Goal: Task Accomplishment & Management: Manage account settings

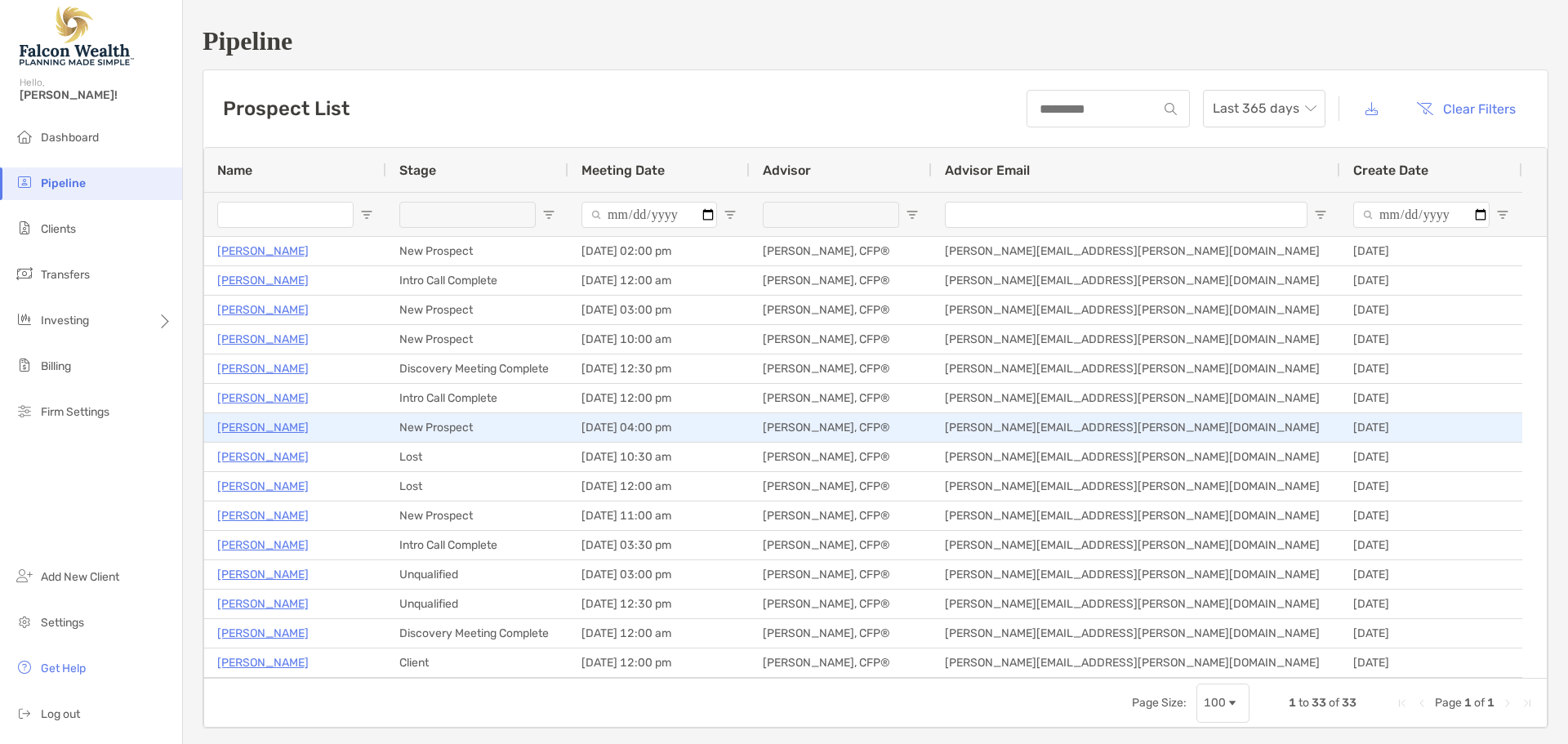
click at [286, 424] on p "[PERSON_NAME]" at bounding box center [263, 428] width 91 height 21
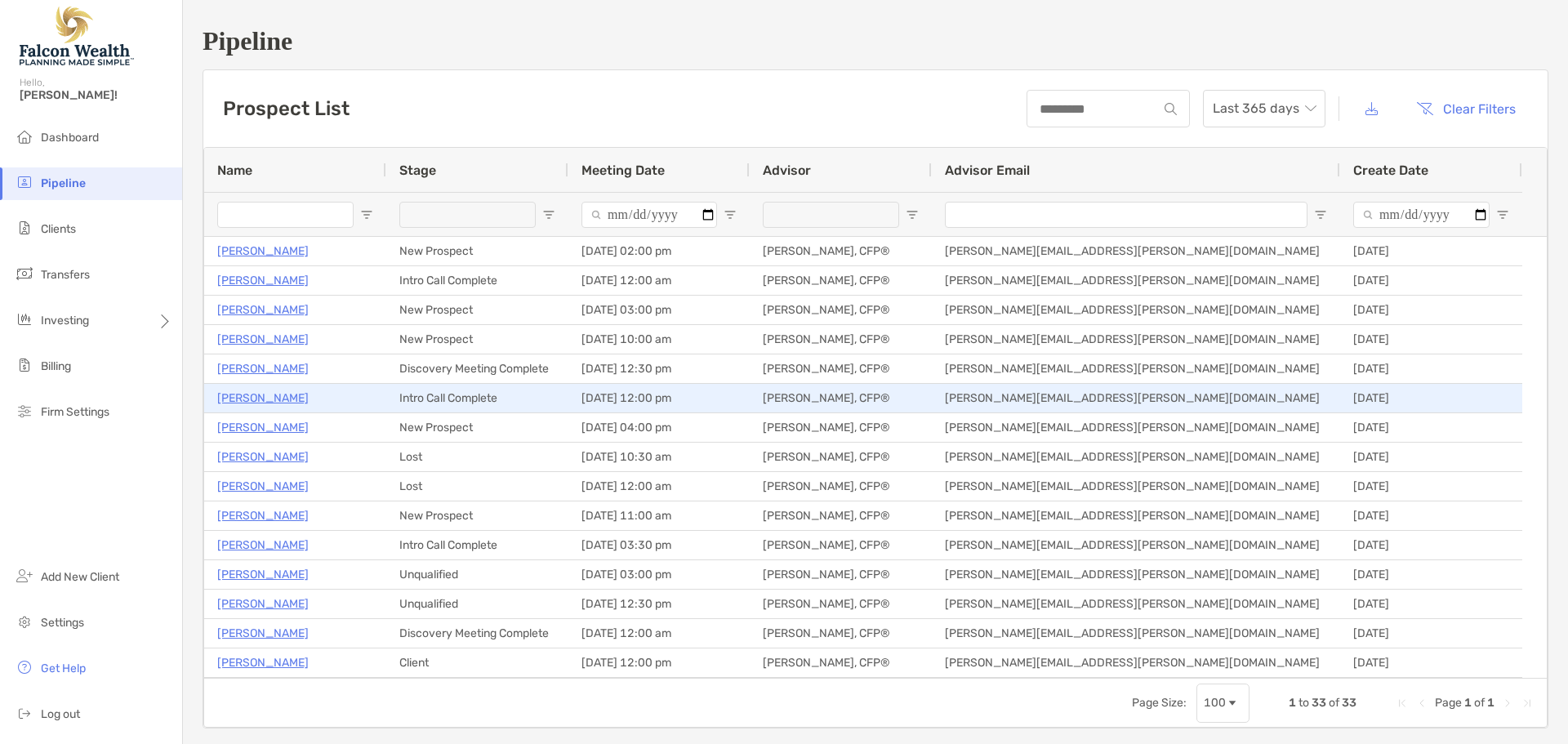
click at [272, 397] on p "[PERSON_NAME]" at bounding box center [263, 399] width 91 height 21
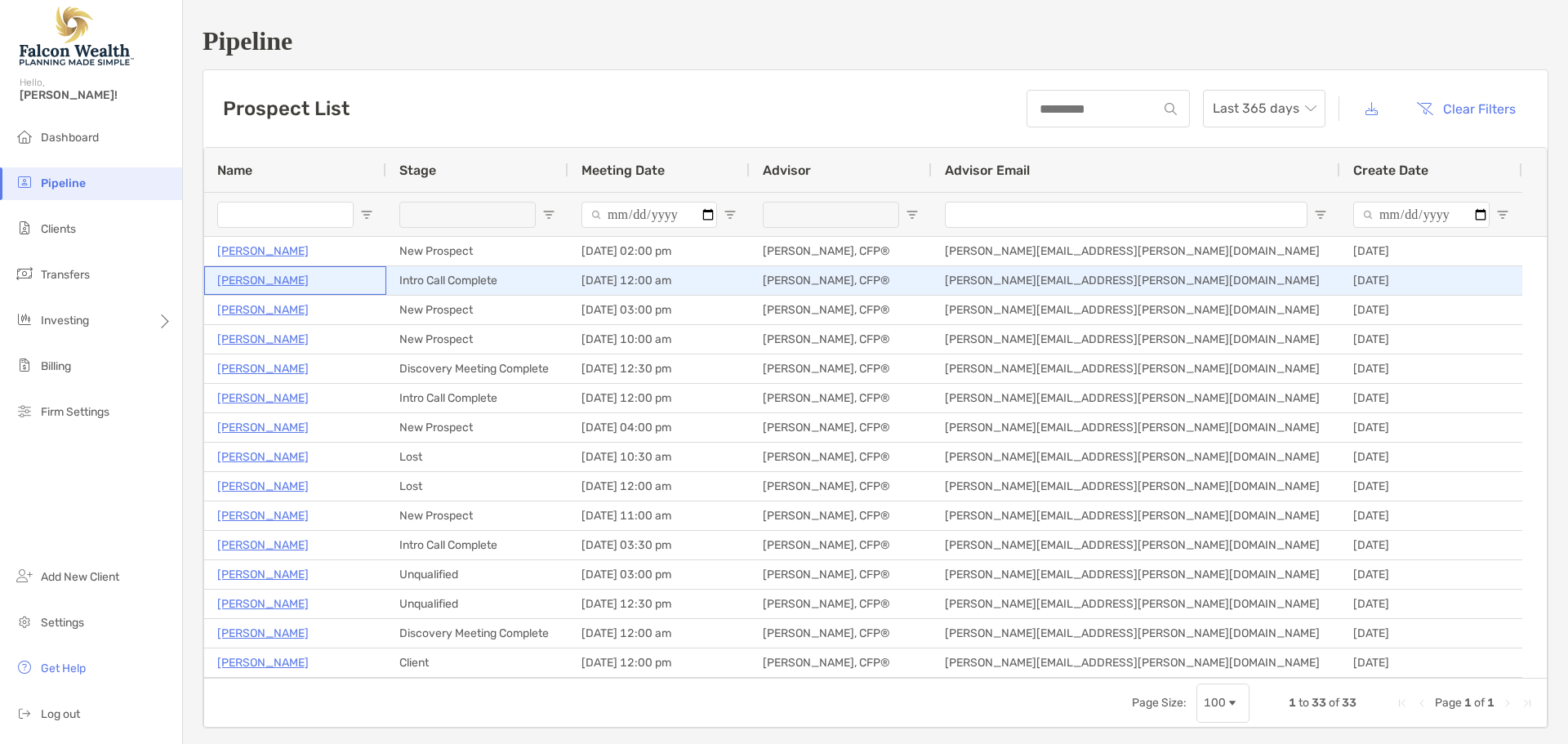
click at [248, 281] on p "[PERSON_NAME]" at bounding box center [263, 281] width 91 height 21
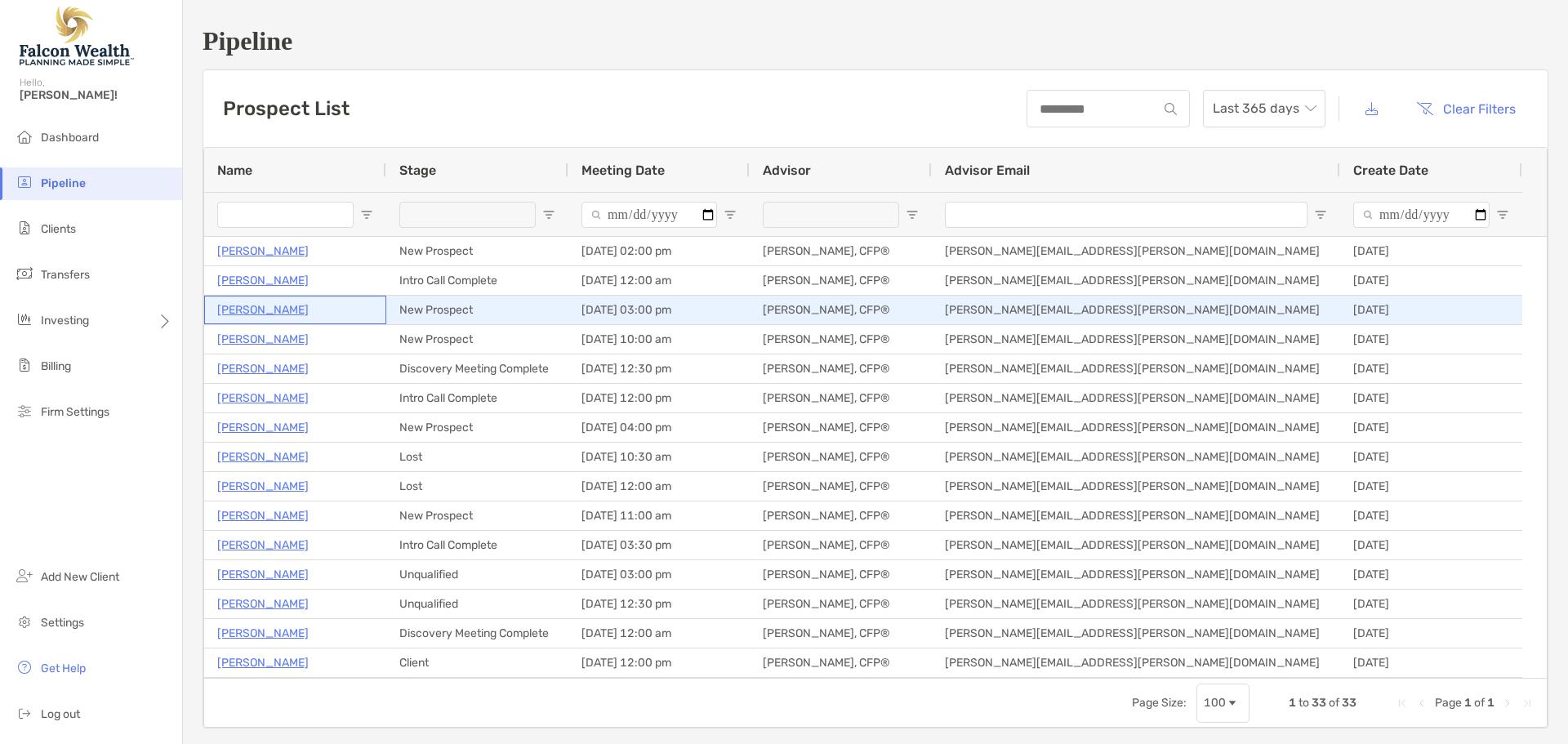
click at [263, 308] on p "[PERSON_NAME]" at bounding box center [263, 310] width 91 height 21
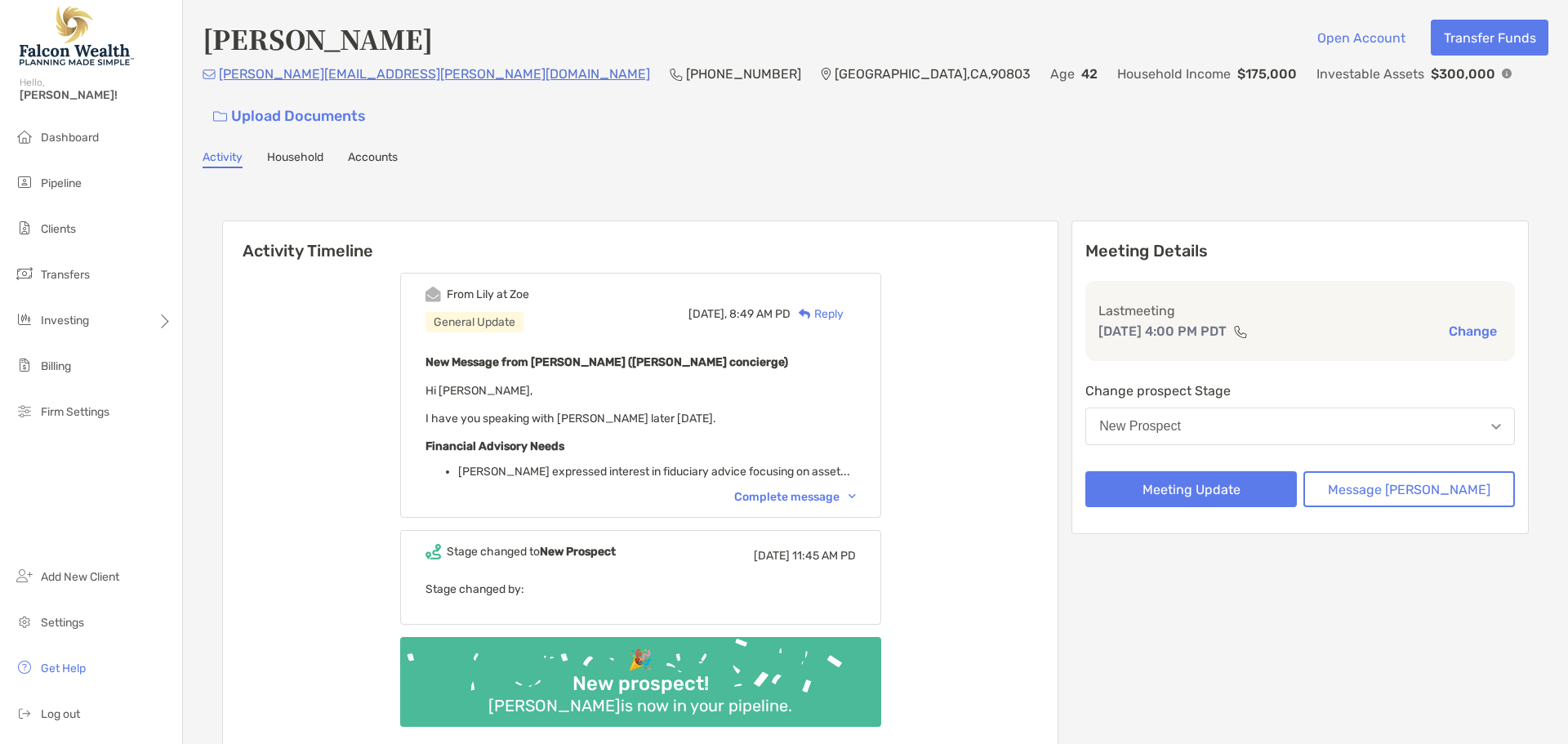
click at [1311, 407] on button "New Prospect" at bounding box center [1300, 426] width 430 height 38
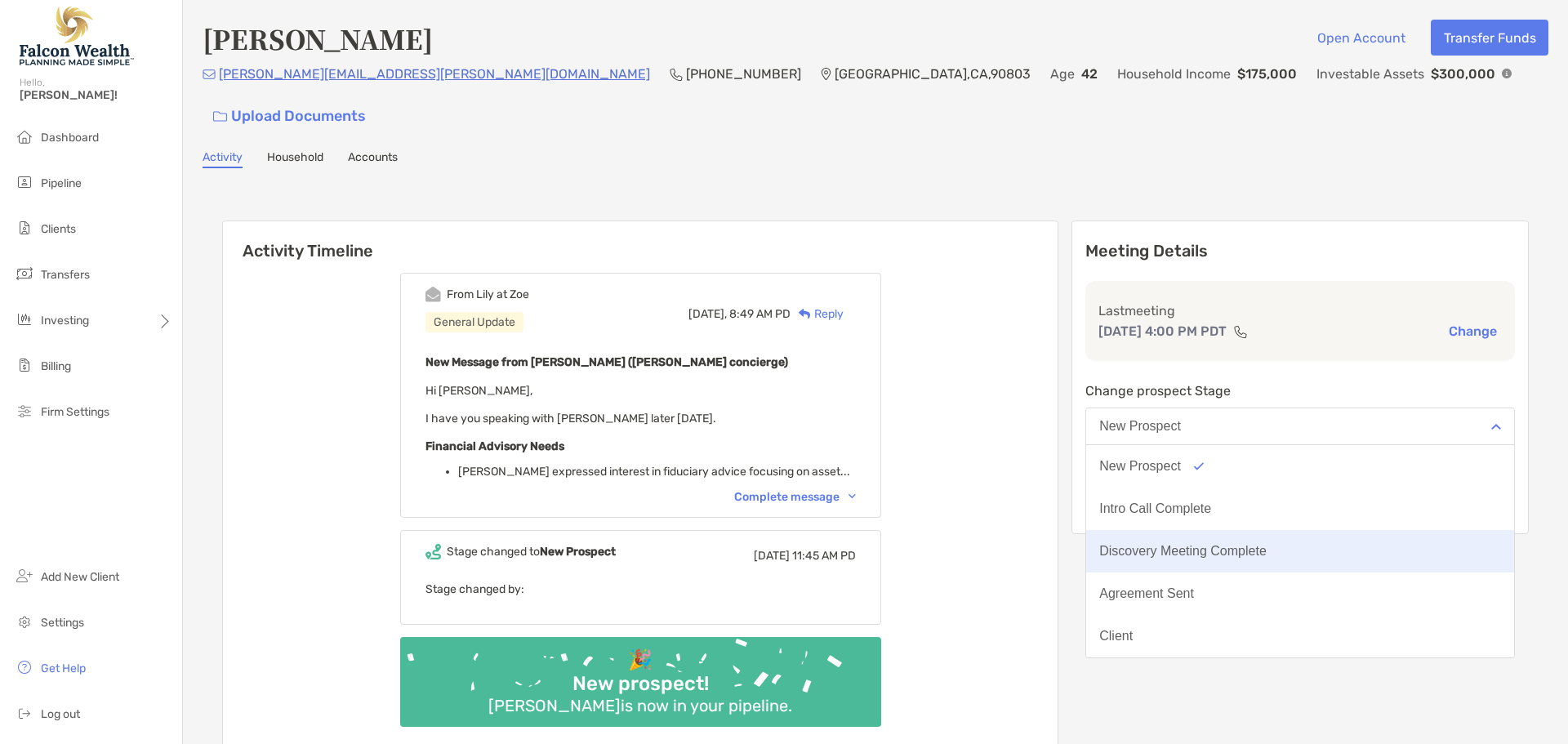
click at [1248, 544] on div "Discovery Meeting Complete" at bounding box center [1183, 551] width 168 height 15
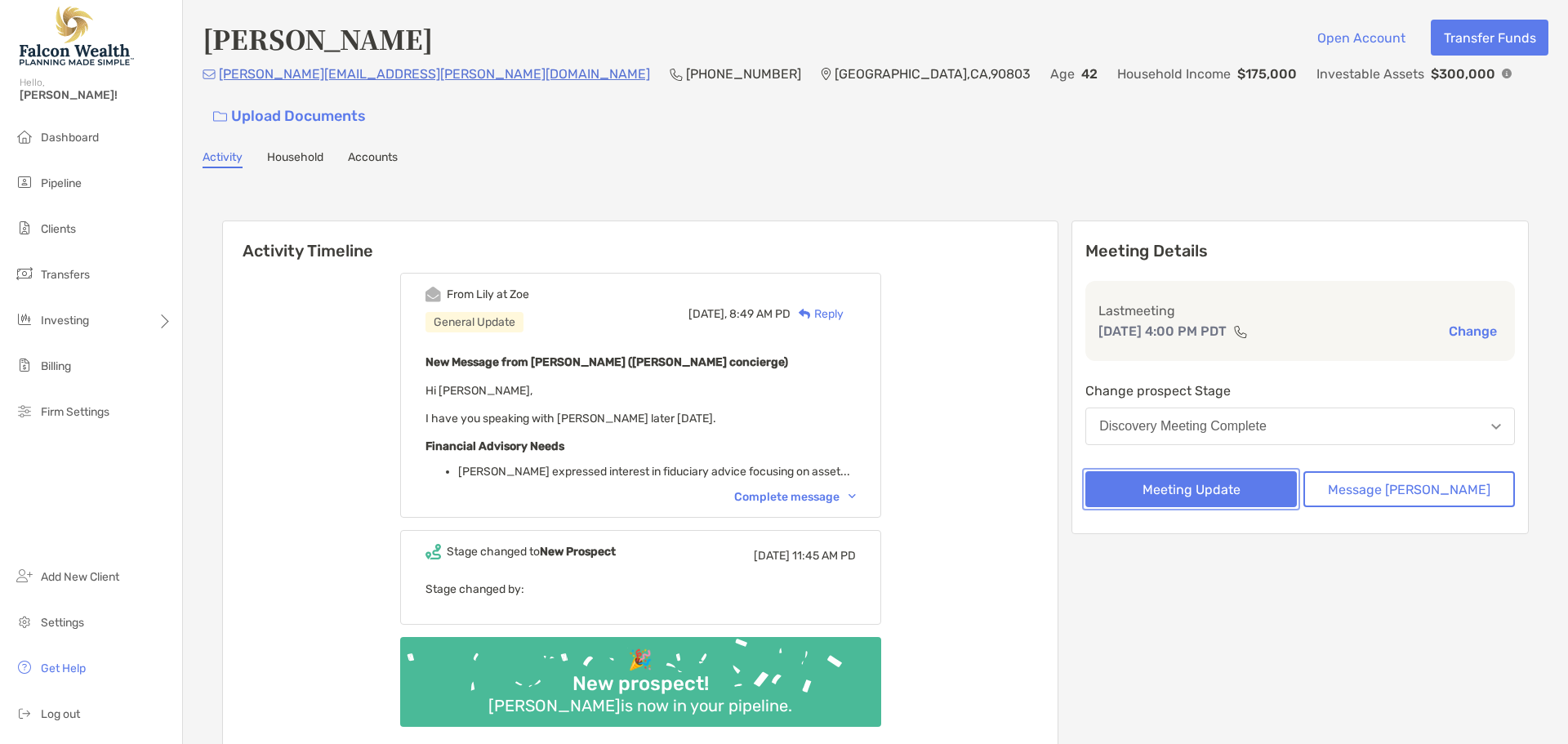
click at [1199, 472] on button "Meeting Update" at bounding box center [1191, 490] width 211 height 36
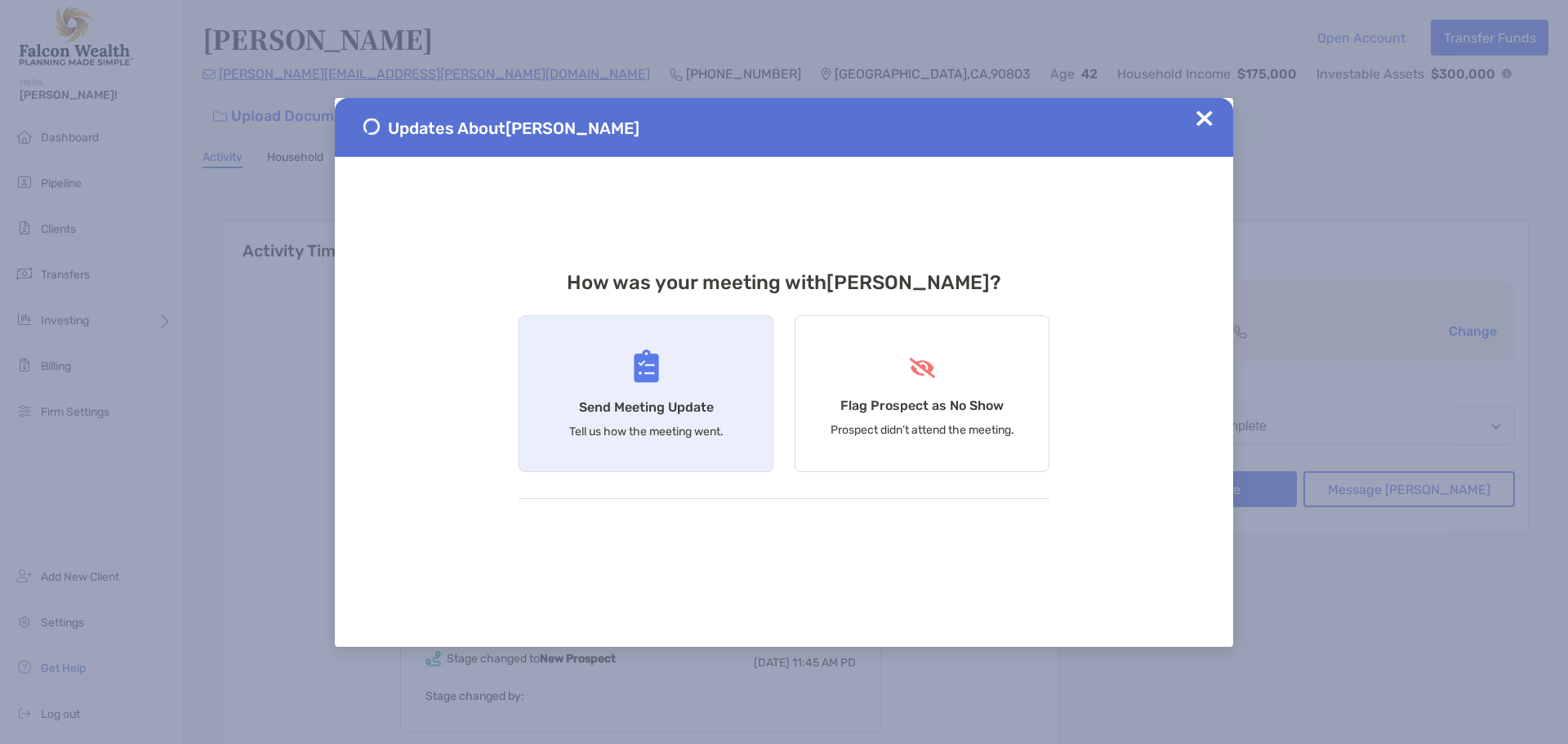
click at [668, 409] on h4 "Send Meeting Update" at bounding box center [646, 407] width 135 height 15
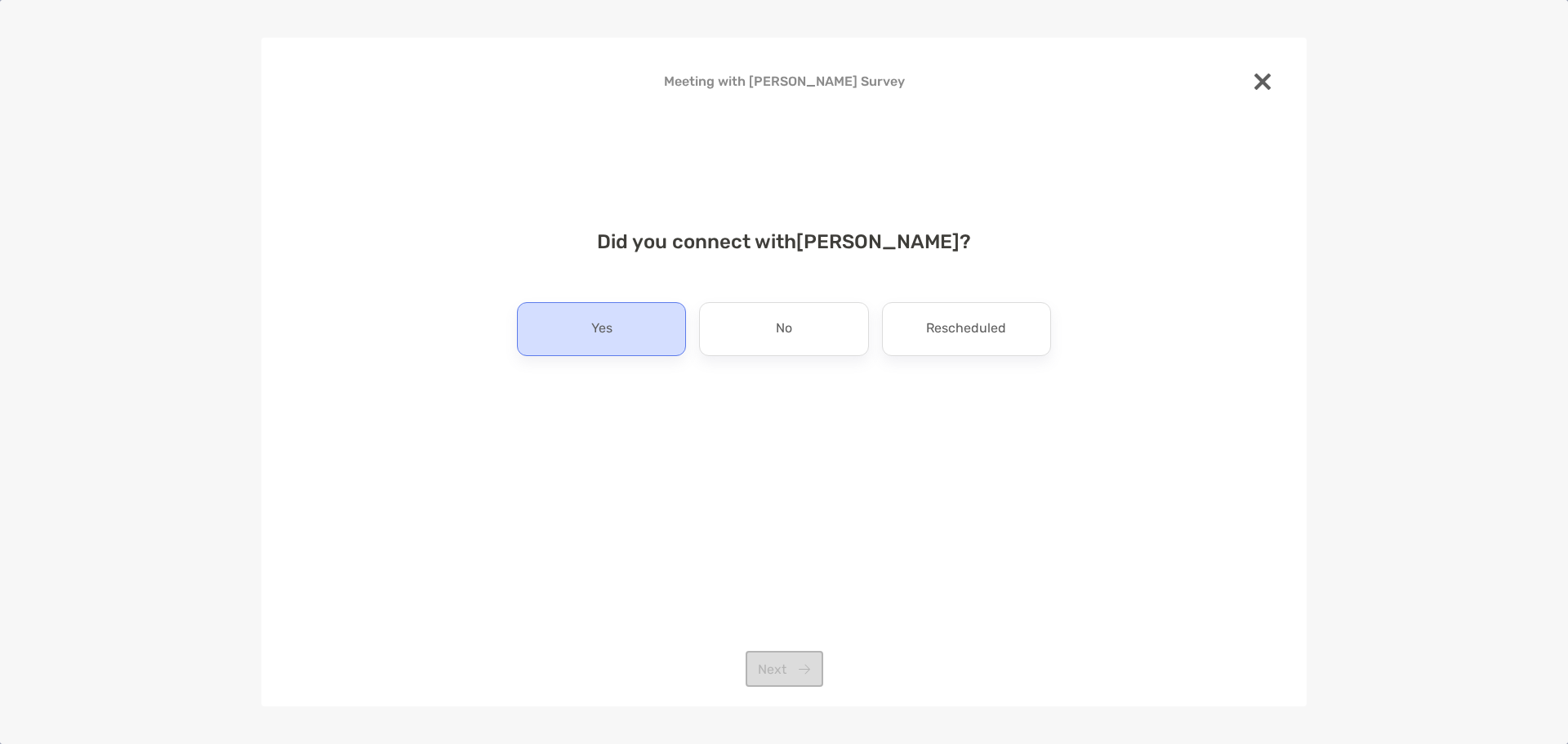
click at [583, 331] on div "Yes" at bounding box center [601, 329] width 169 height 54
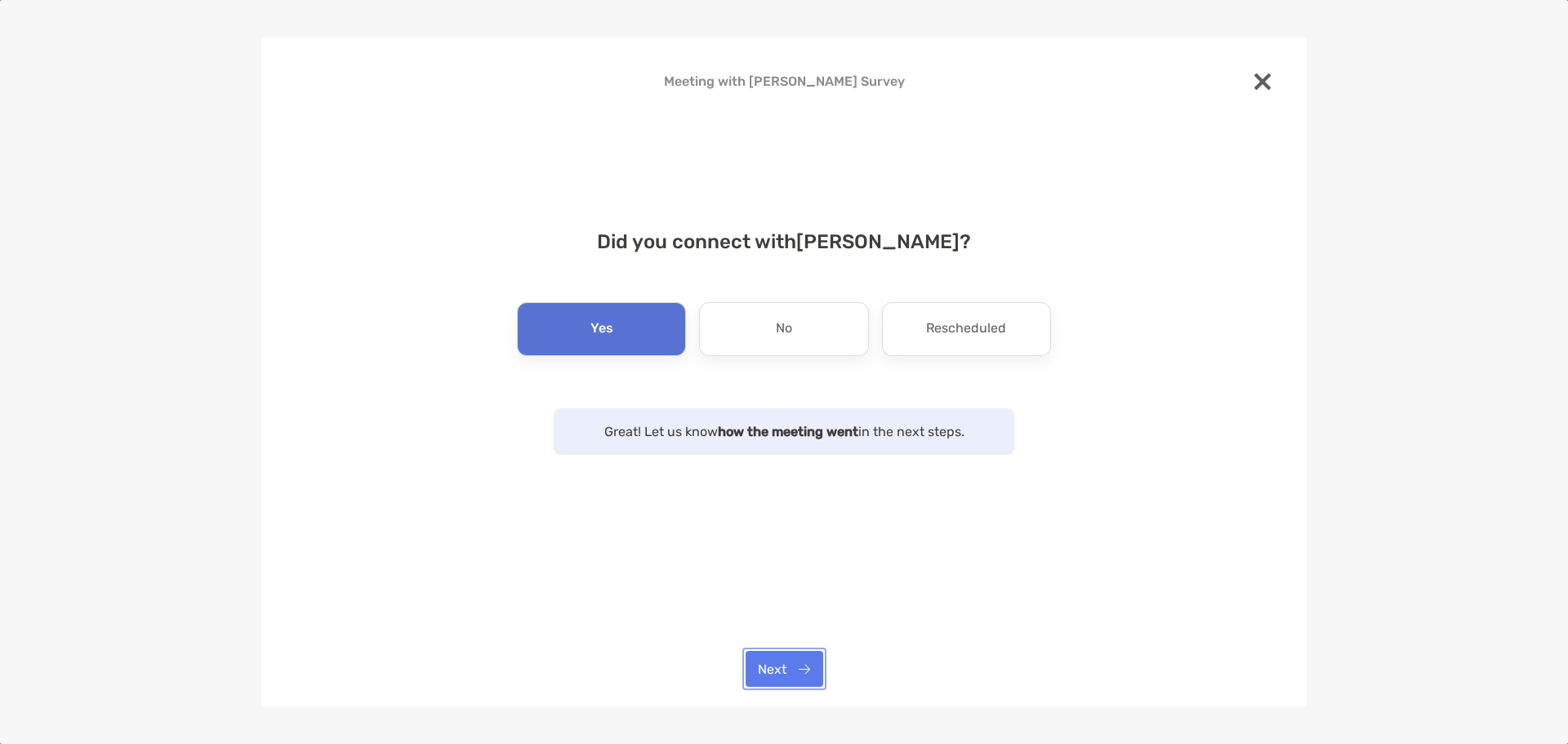
click at [802, 670] on button "Next" at bounding box center [784, 669] width 77 height 36
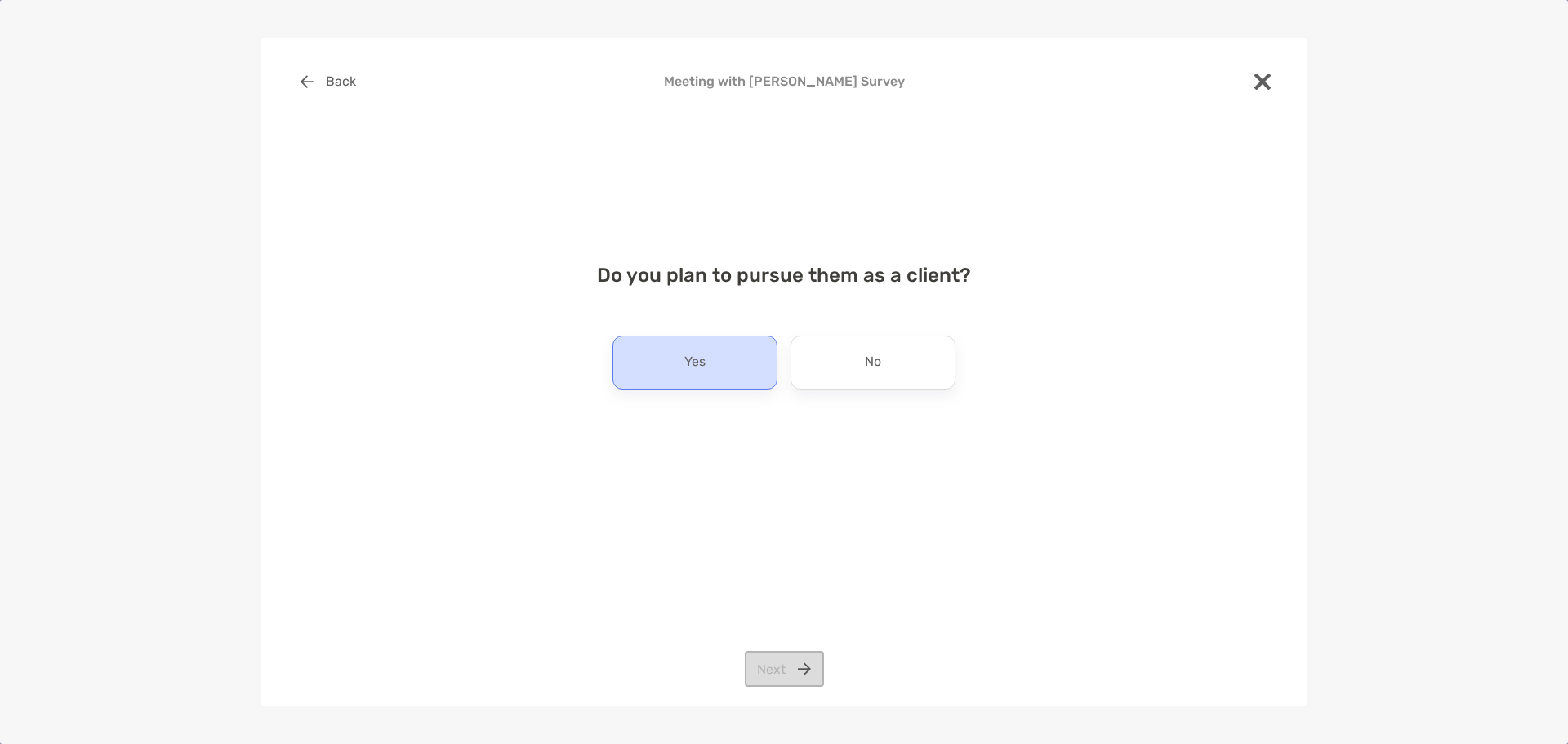
click at [664, 365] on div "Yes" at bounding box center [695, 363] width 165 height 54
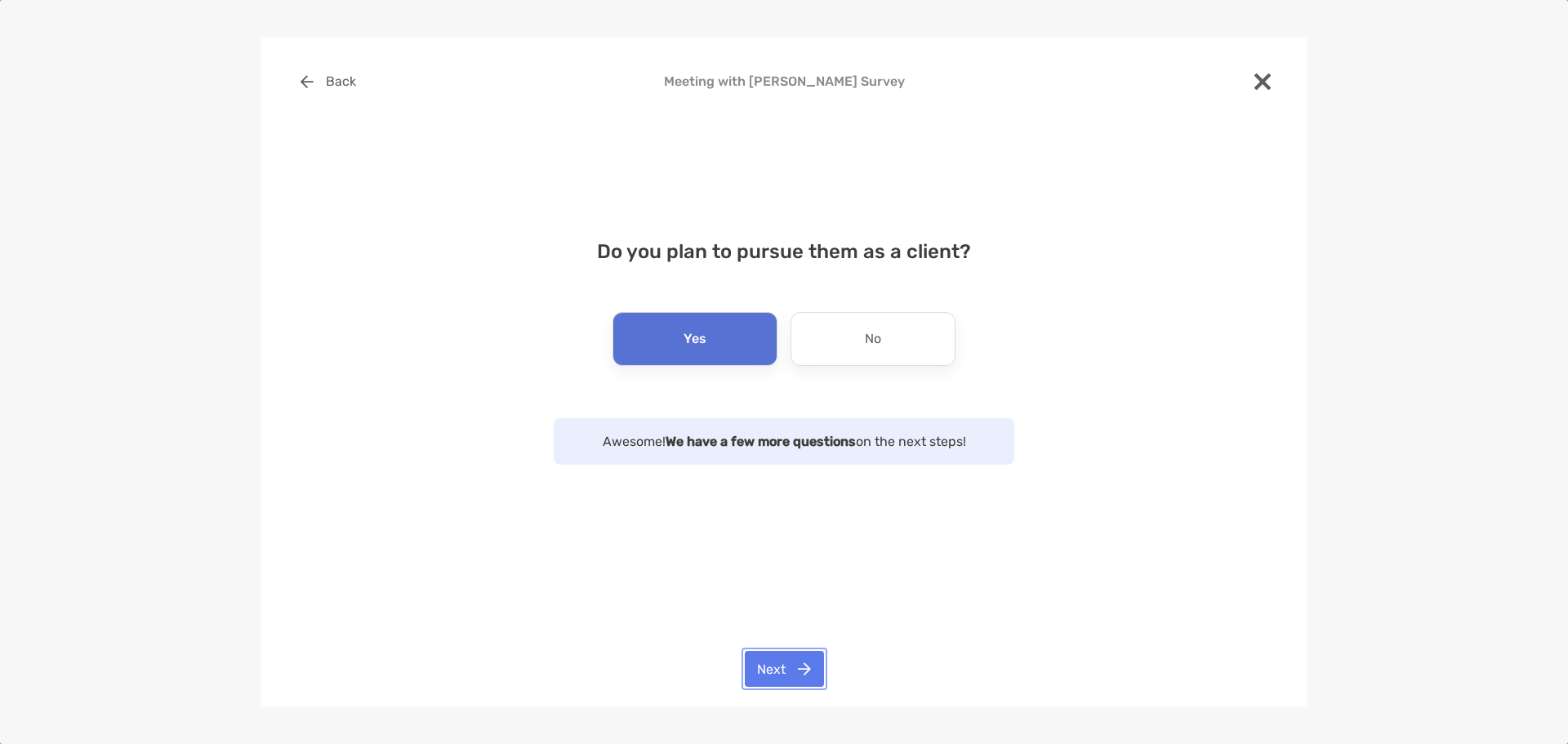
click at [787, 670] on button "Next" at bounding box center [784, 669] width 79 height 36
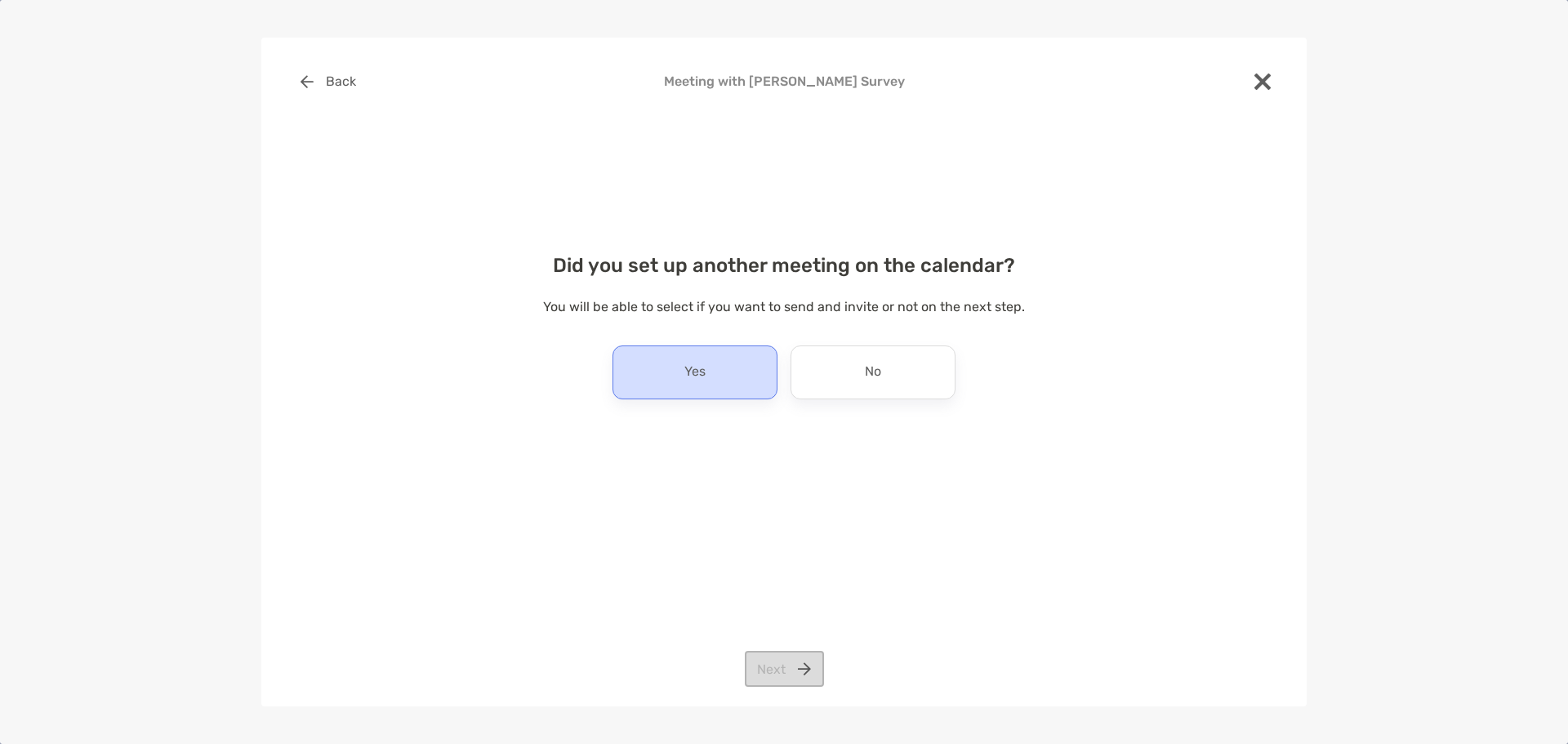
click at [706, 369] on div "Yes" at bounding box center [695, 372] width 165 height 54
click at [795, 674] on button "Next" at bounding box center [784, 669] width 79 height 36
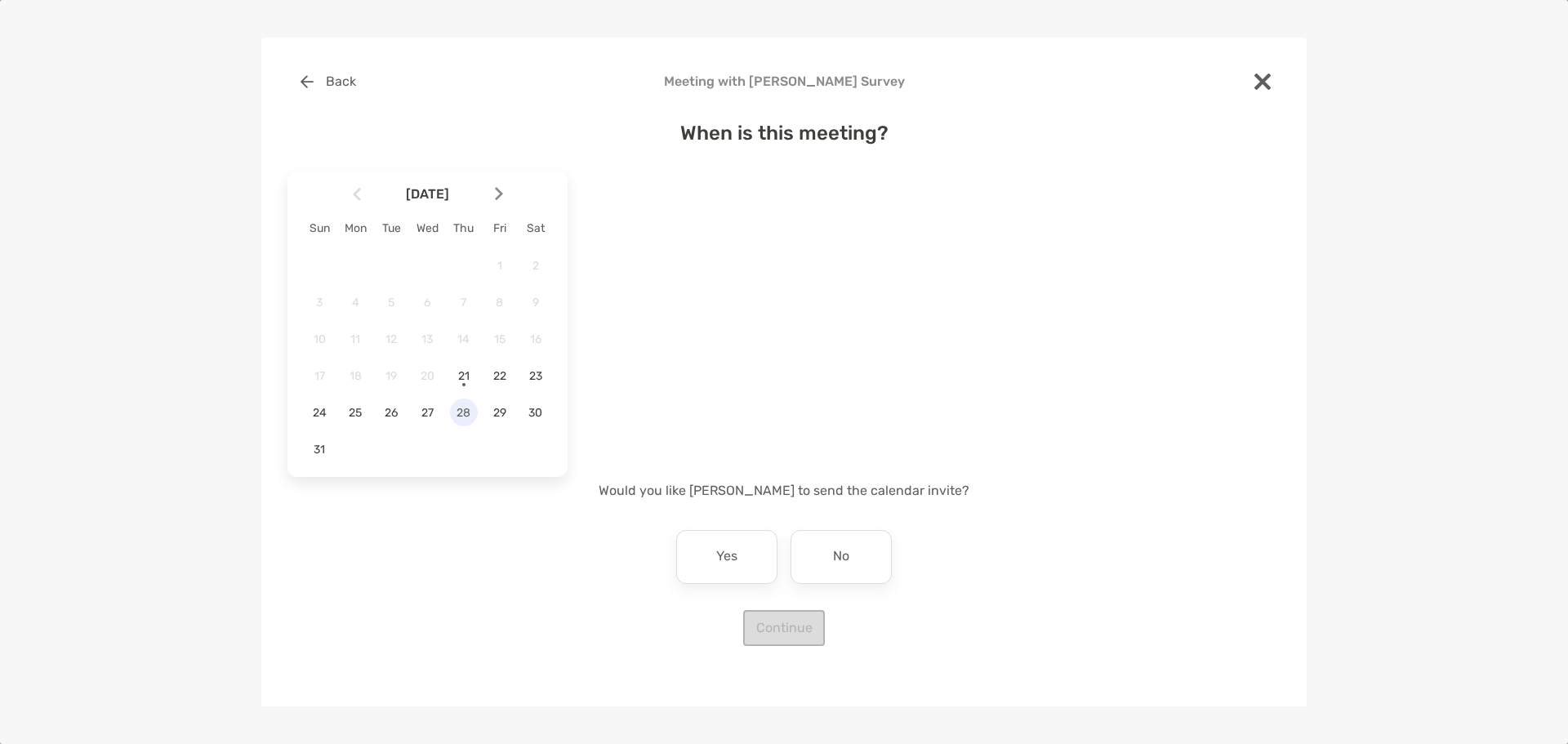
click at [466, 418] on span "28" at bounding box center [464, 413] width 27 height 14
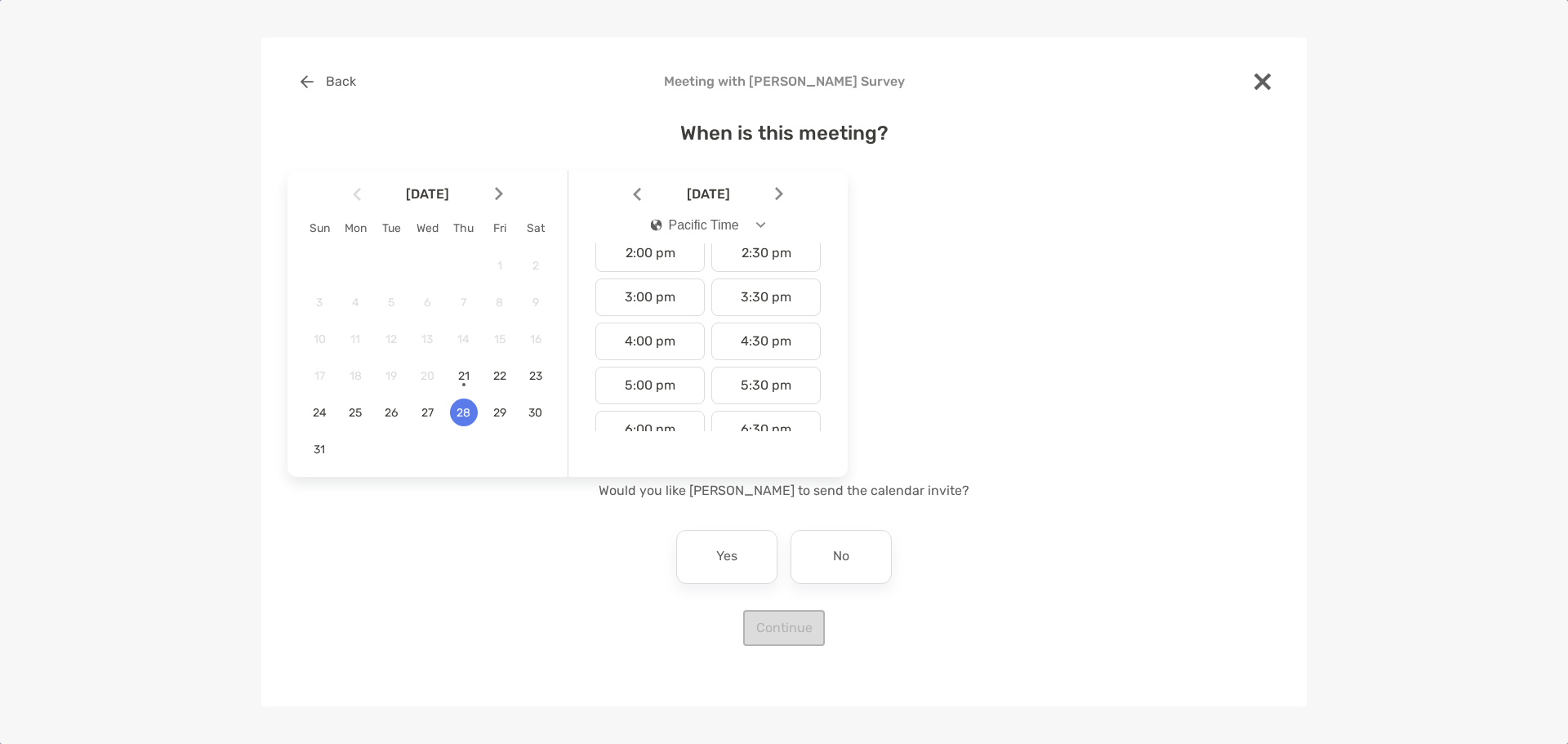
scroll to position [633, 0]
click at [644, 340] on div "4:00 pm" at bounding box center [650, 335] width 109 height 38
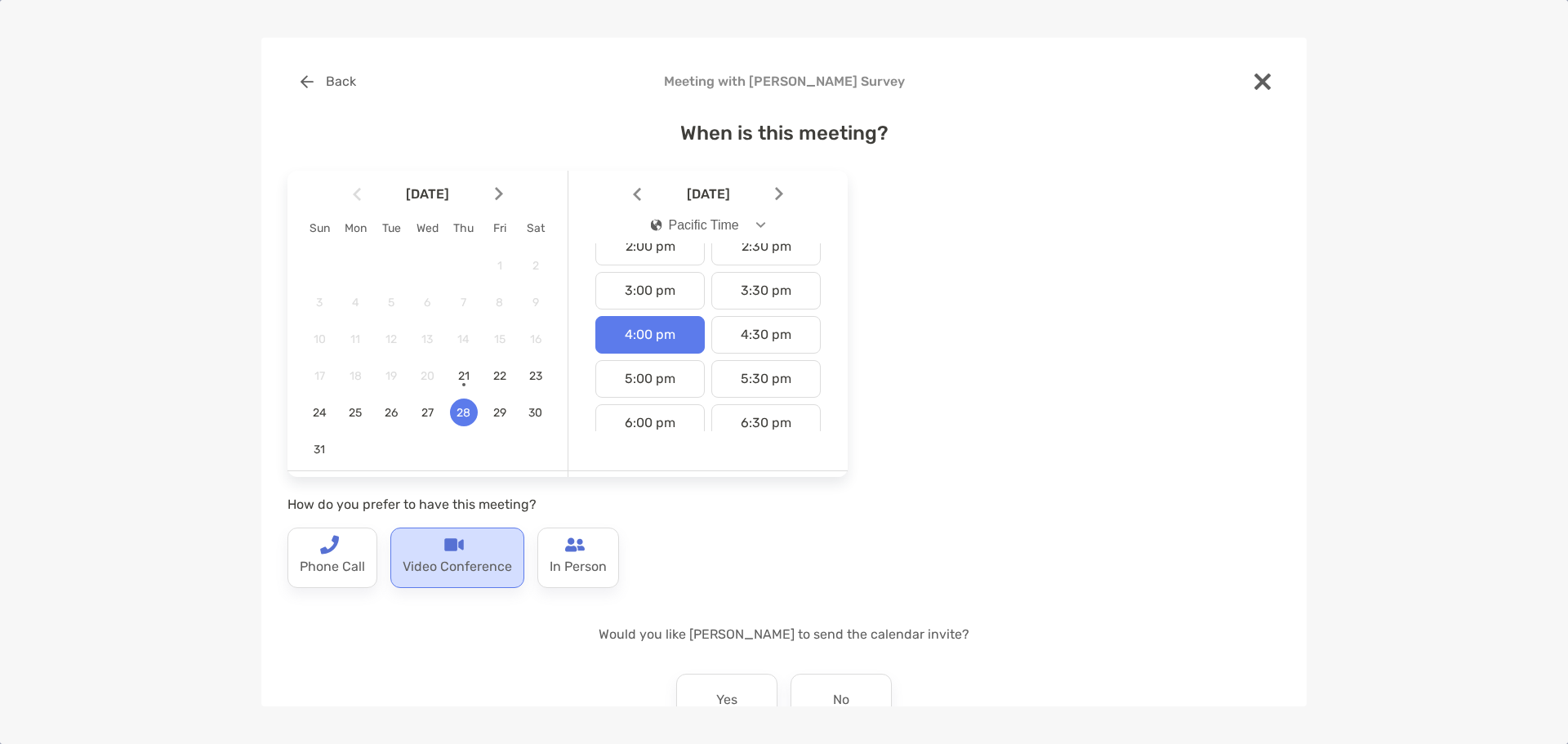
click at [435, 552] on div "Video Conference" at bounding box center [457, 558] width 134 height 60
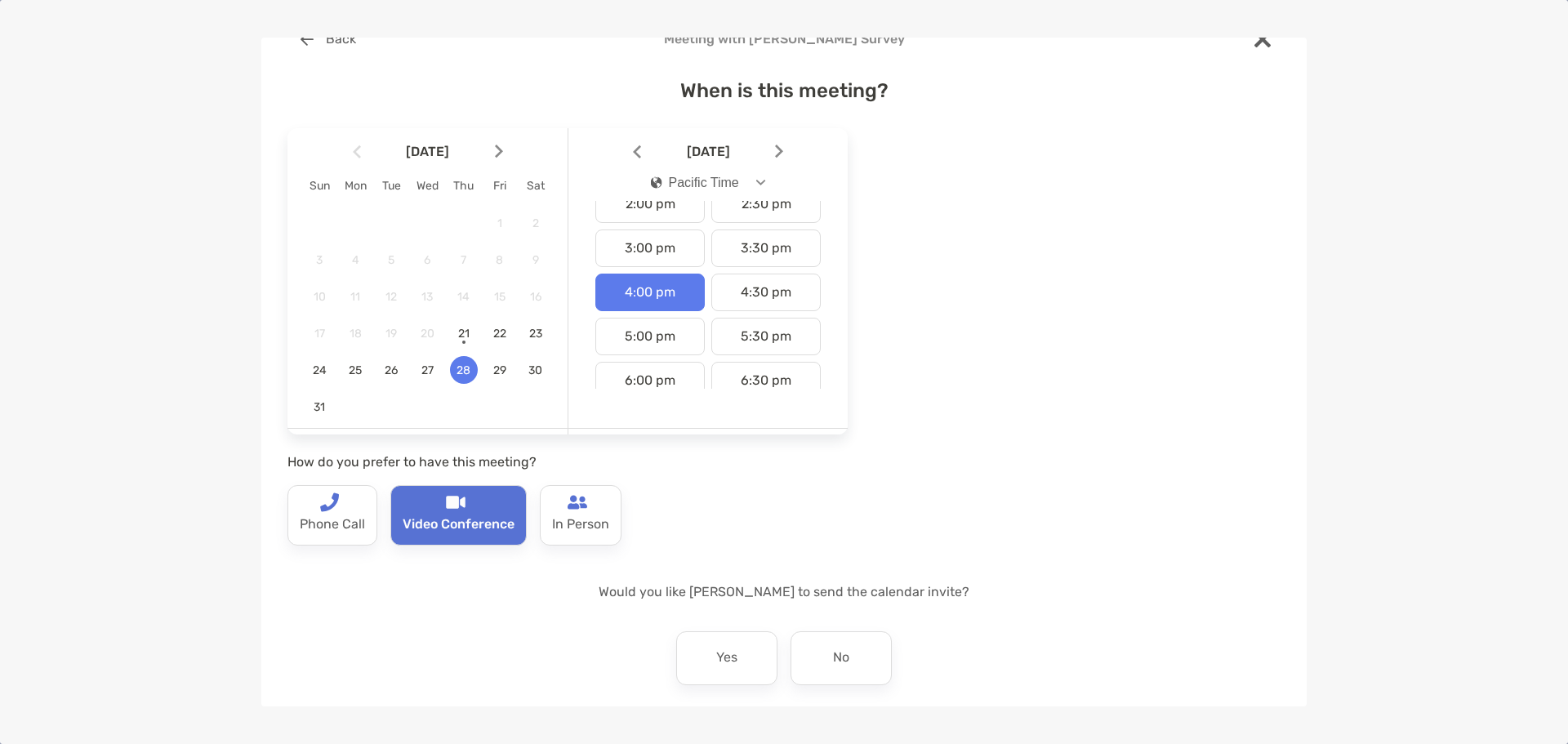
scroll to position [108, 0]
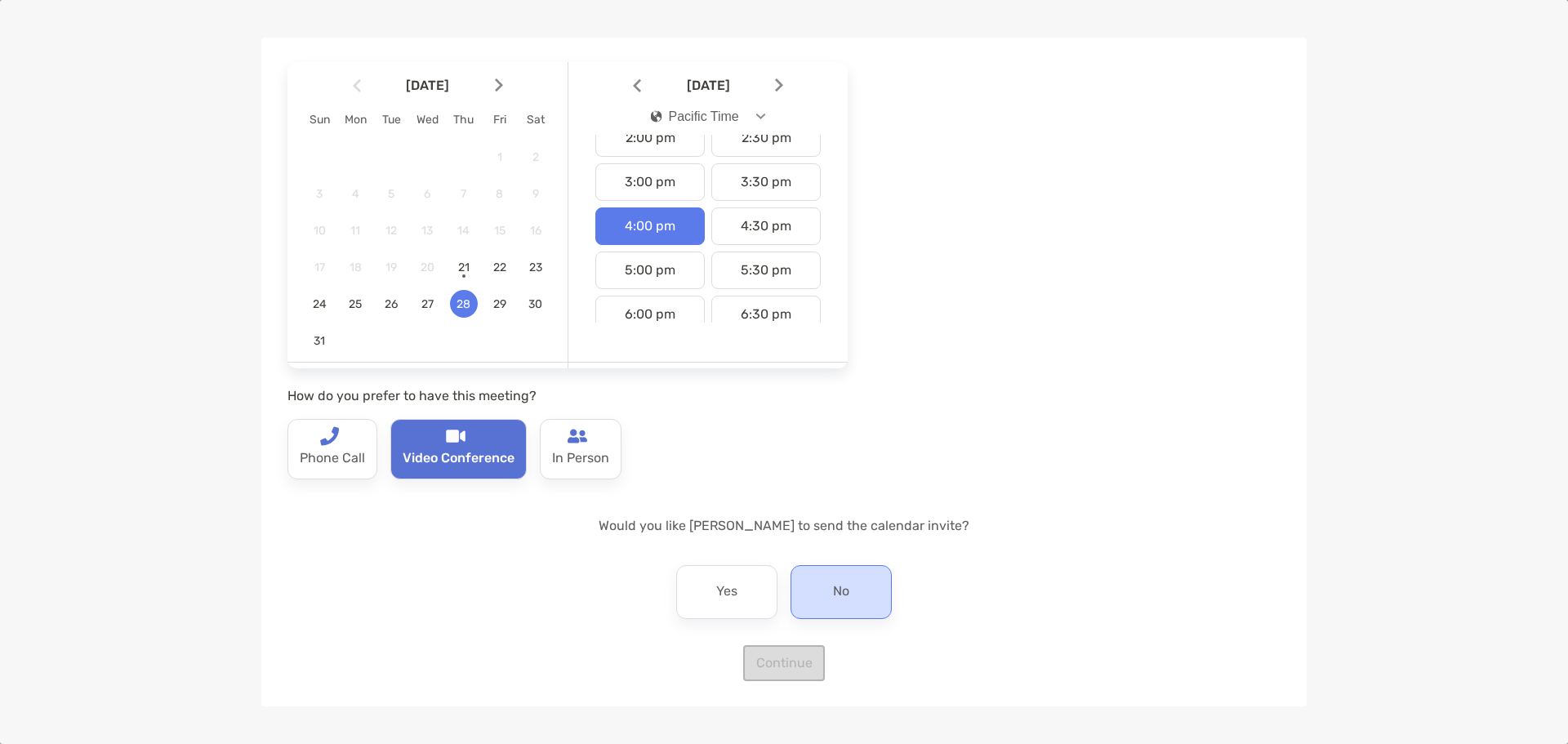
click at [821, 588] on div "No" at bounding box center [841, 592] width 101 height 54
click at [783, 661] on button "Continue" at bounding box center [784, 663] width 82 height 36
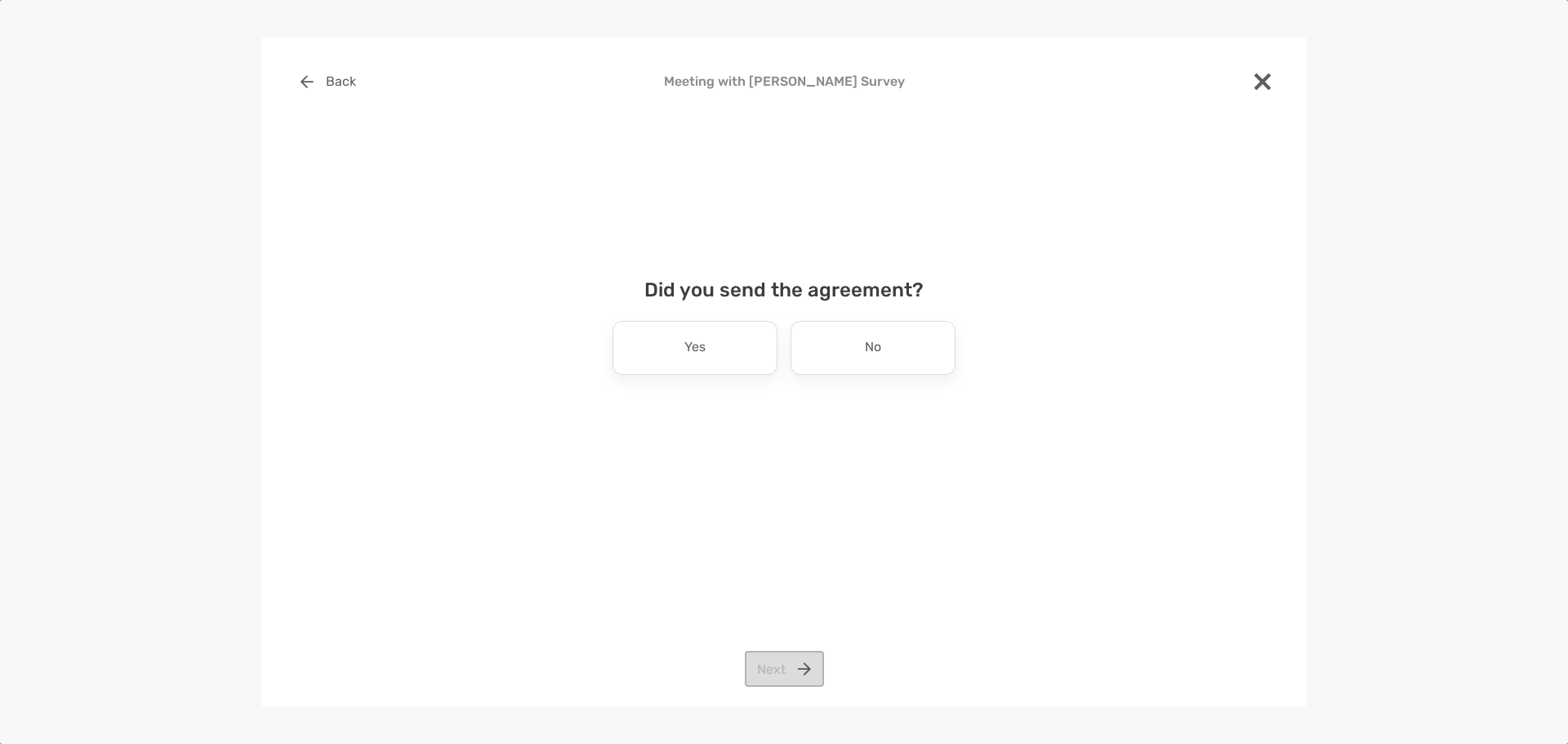
scroll to position [0, 0]
click at [866, 345] on p "No" at bounding box center [873, 348] width 16 height 26
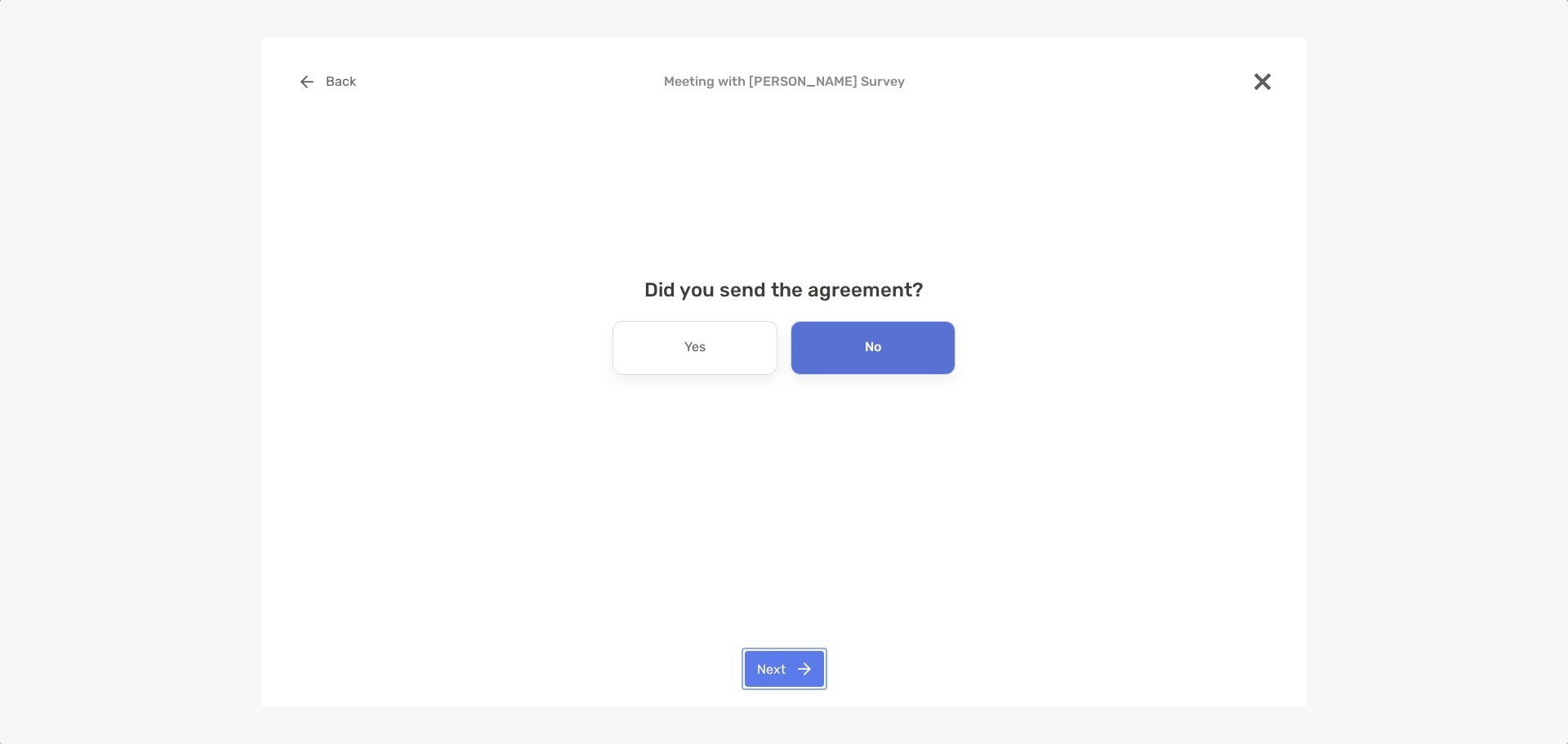
click at [762, 677] on button "Next" at bounding box center [784, 669] width 79 height 36
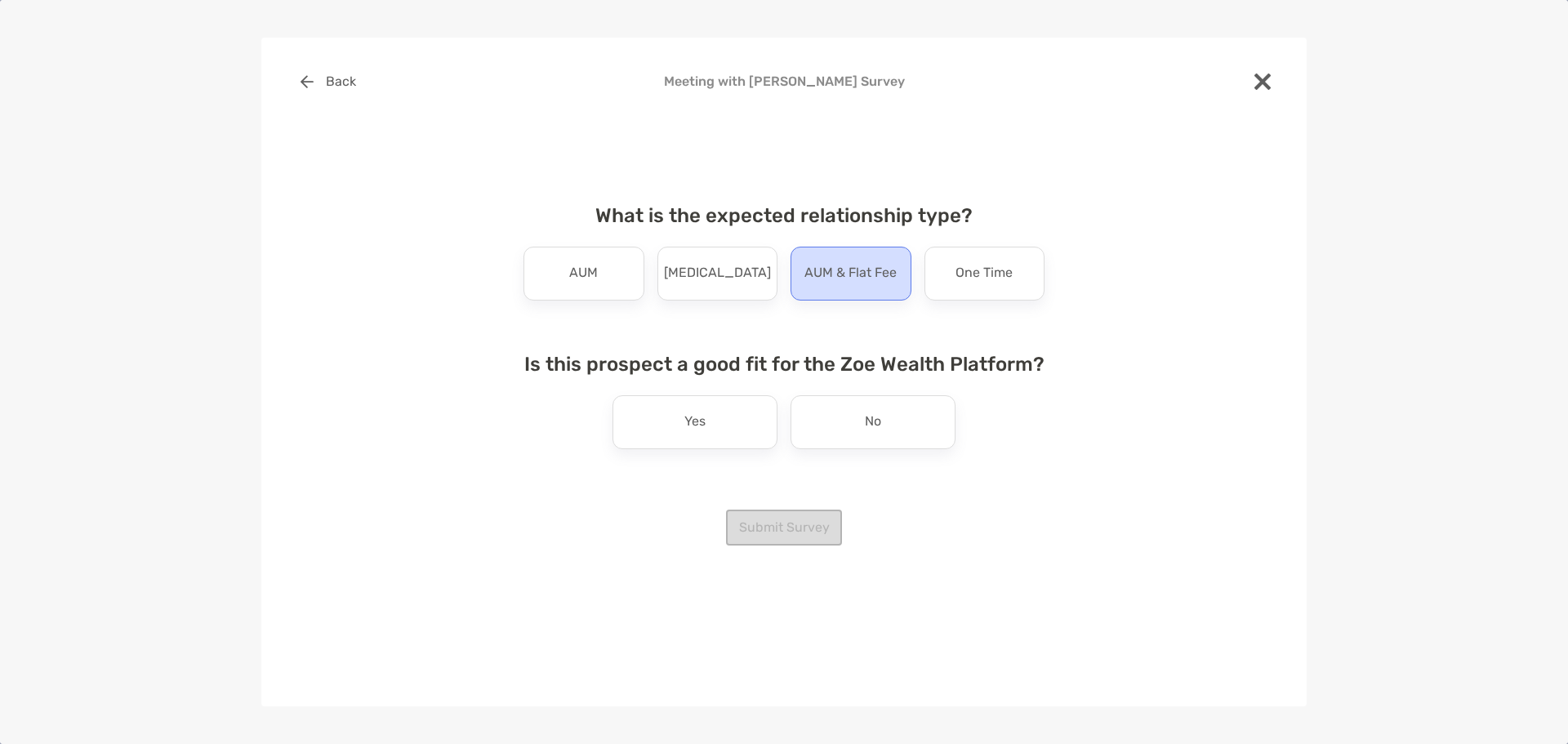
click at [836, 268] on p "AUM & Flat Fee" at bounding box center [850, 273] width 92 height 26
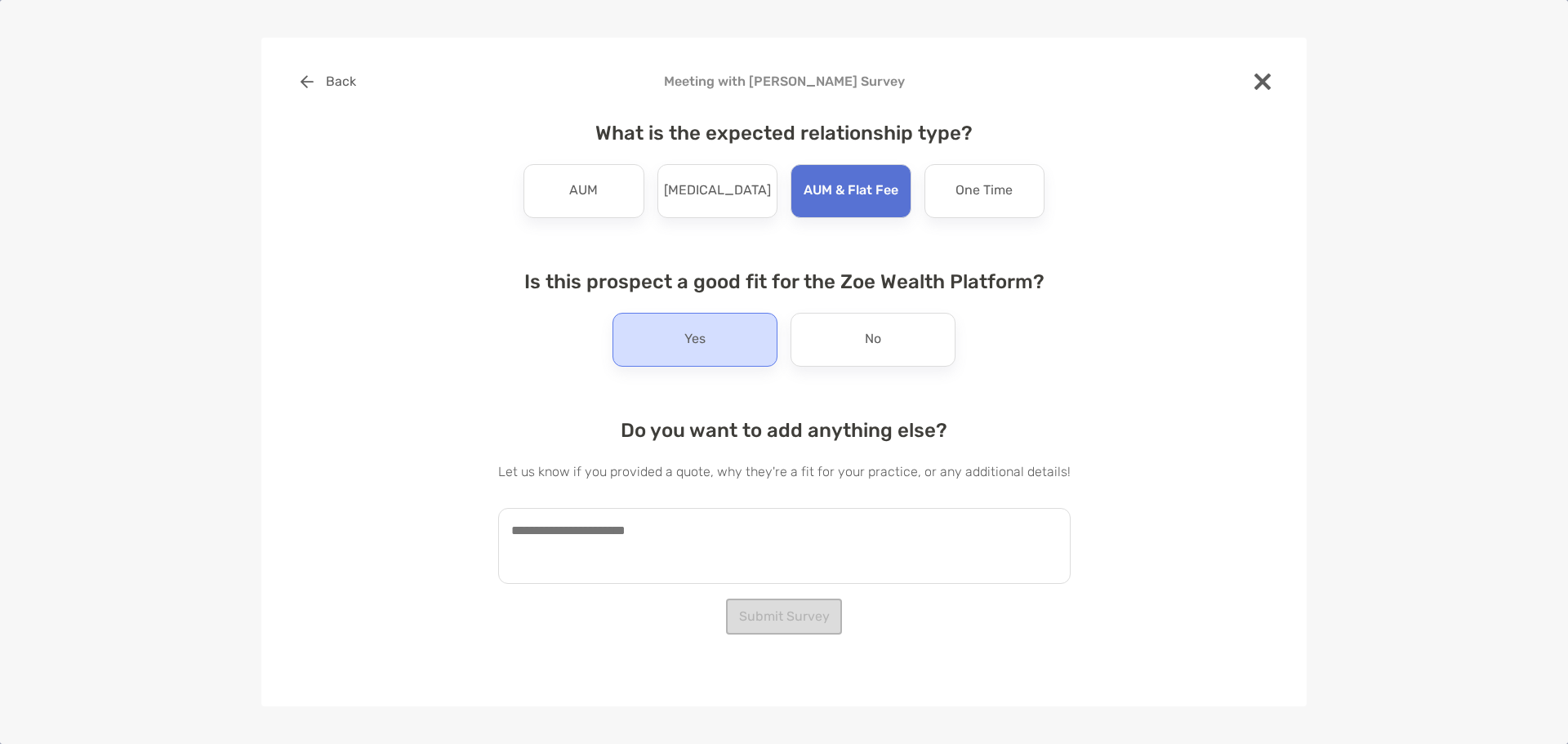
click at [709, 338] on div "Yes" at bounding box center [695, 339] width 165 height 54
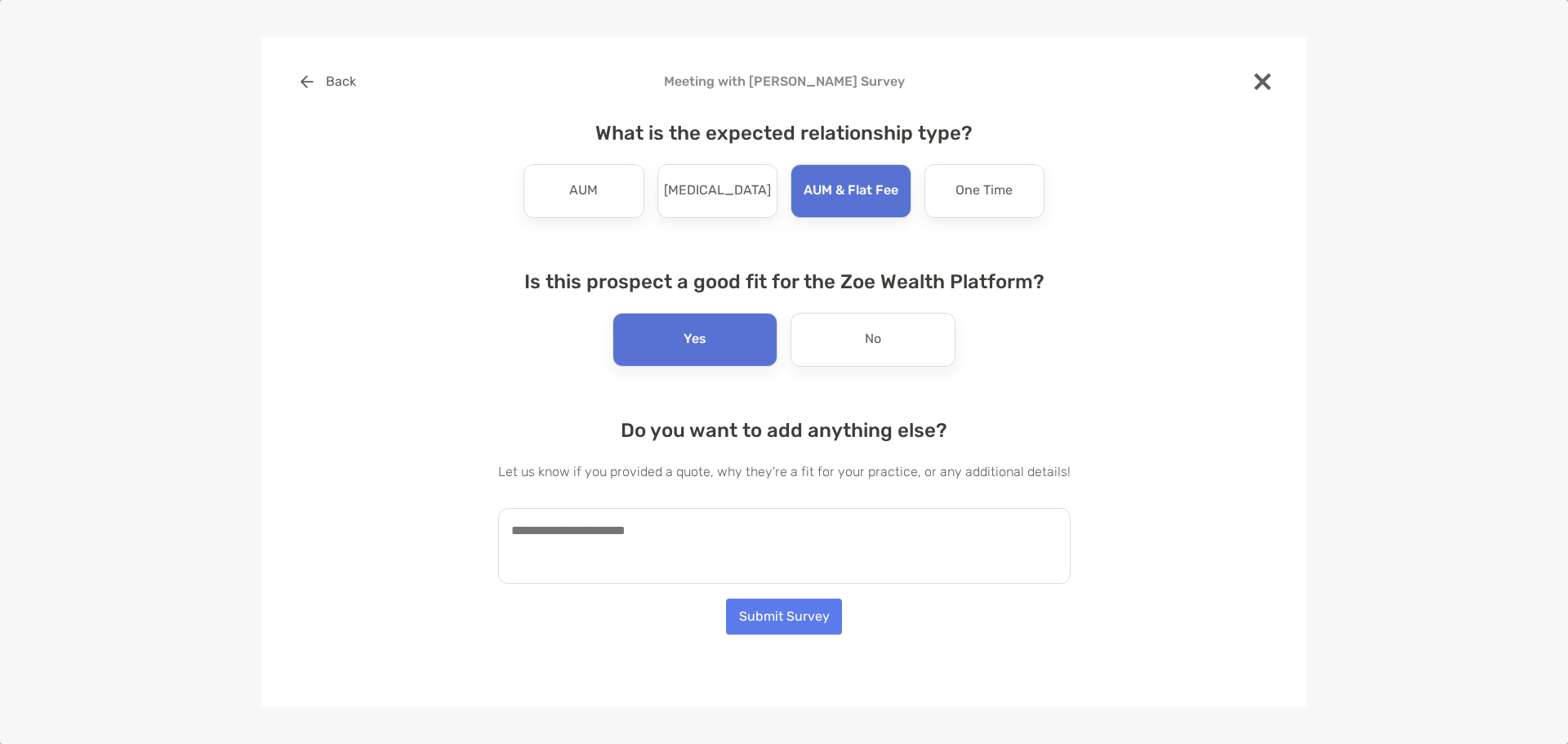
click at [535, 535] on textarea at bounding box center [784, 546] width 572 height 76
click at [977, 200] on p "One Time" at bounding box center [984, 191] width 58 height 26
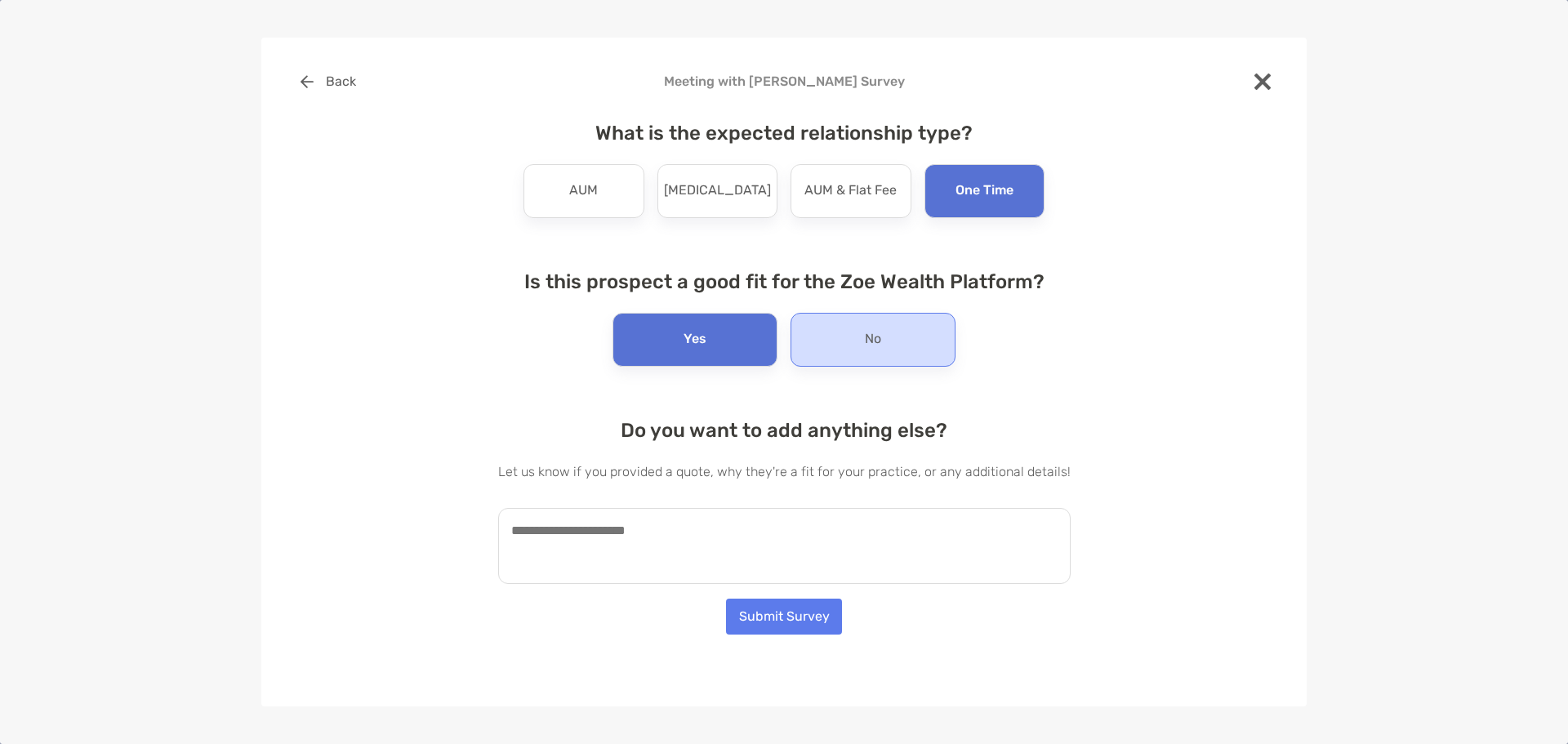
click at [878, 332] on p "No" at bounding box center [873, 339] width 16 height 26
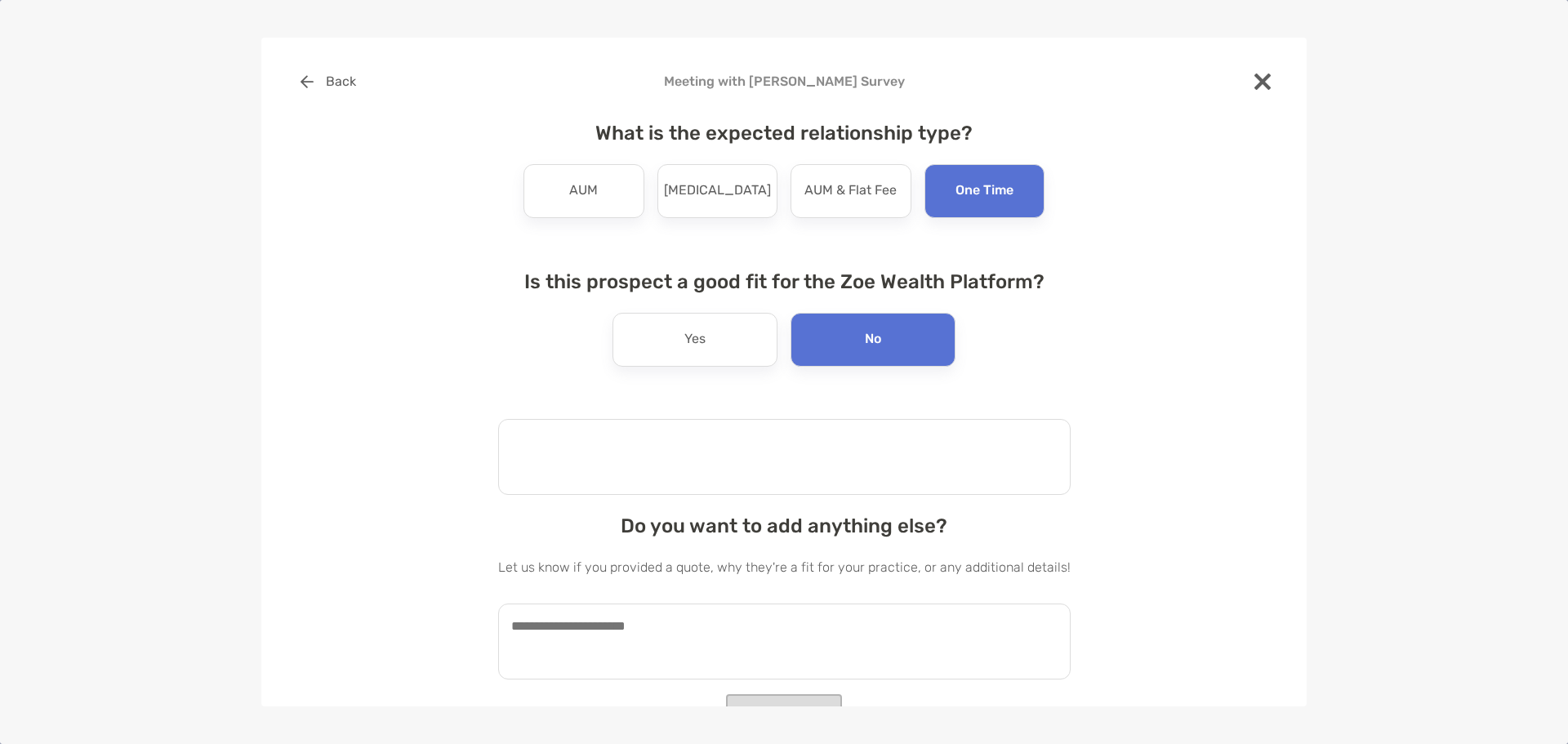
click at [640, 449] on textarea at bounding box center [784, 457] width 572 height 76
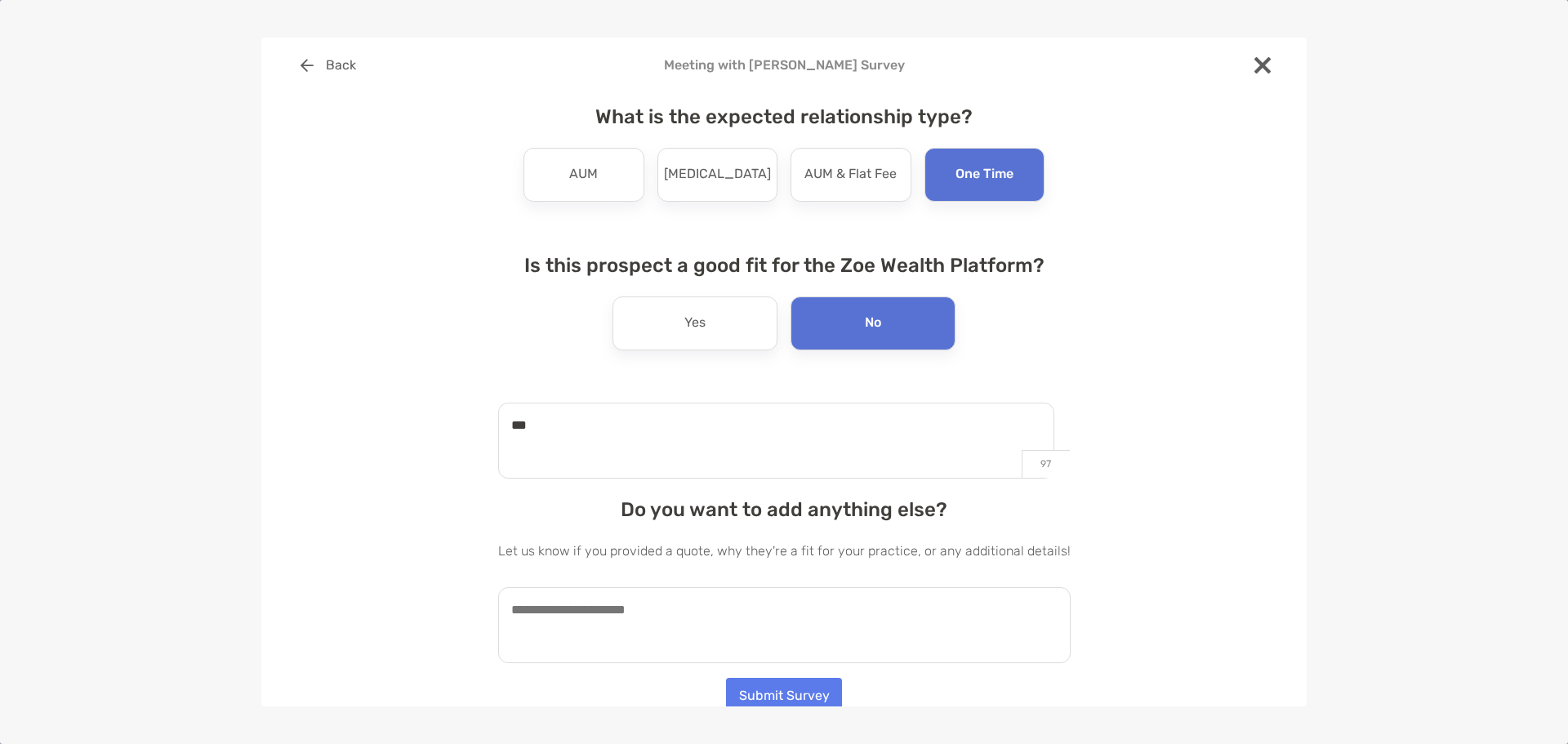
scroll to position [23, 0]
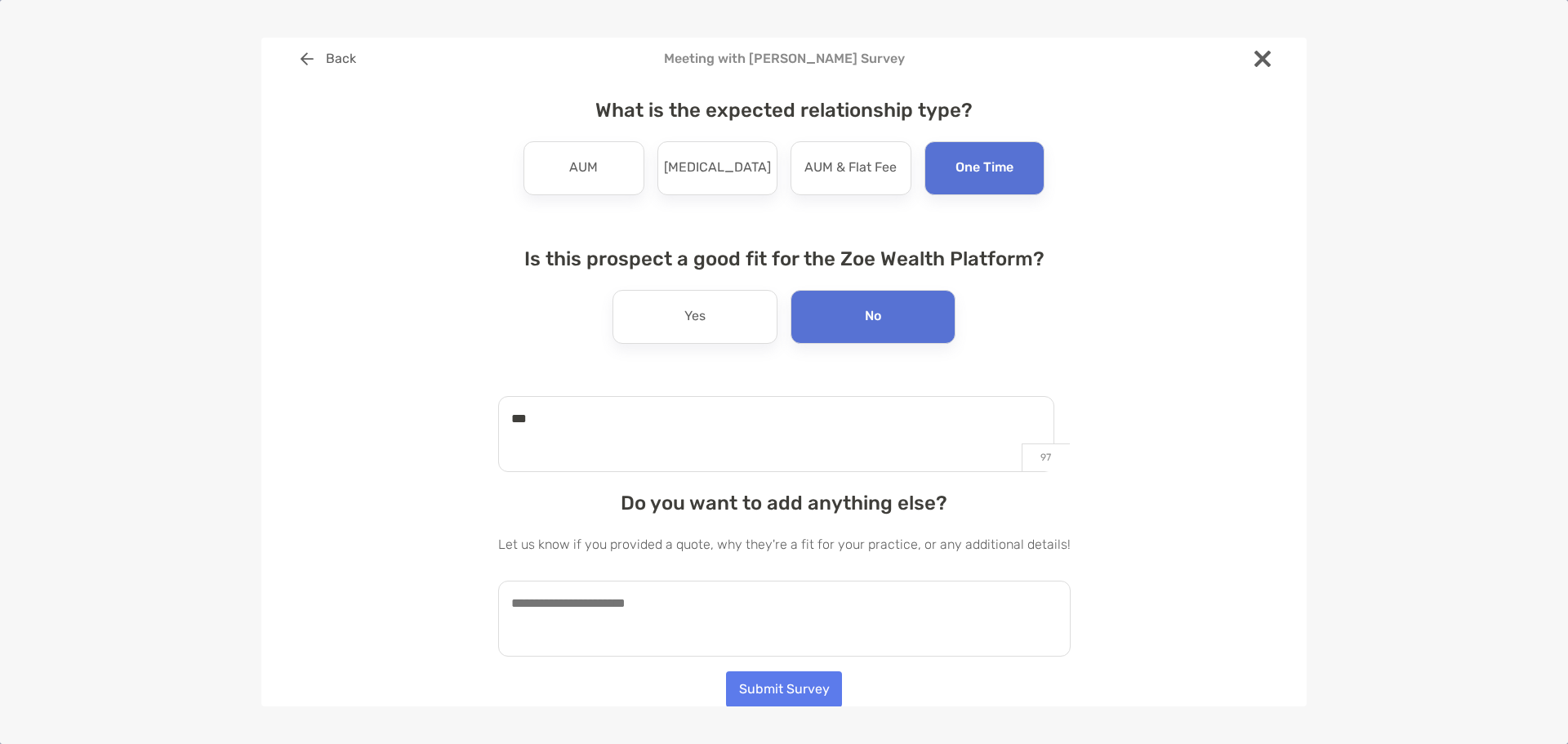
type textarea "***"
click at [775, 686] on button "Submit Survey" at bounding box center [784, 689] width 116 height 36
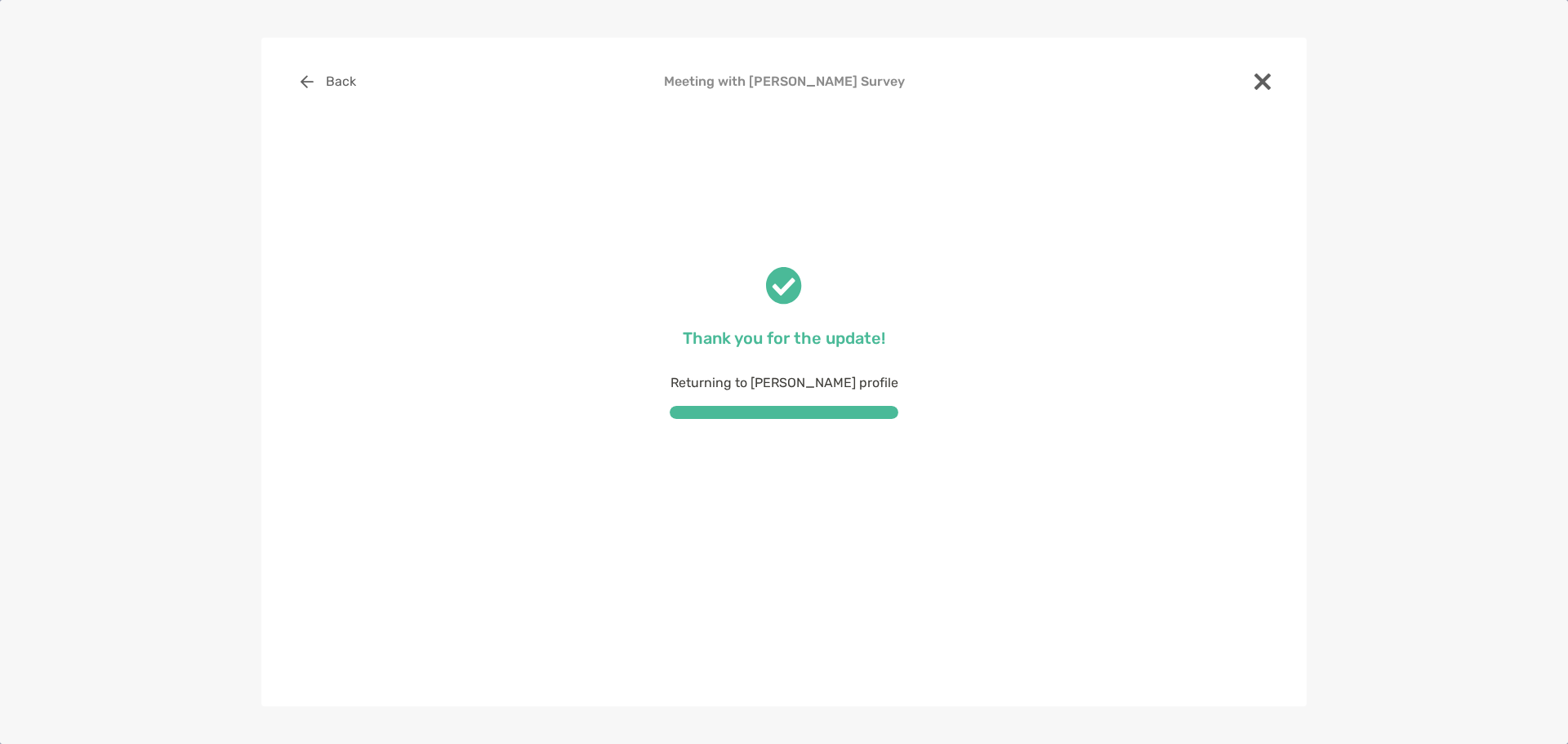
scroll to position [0, 0]
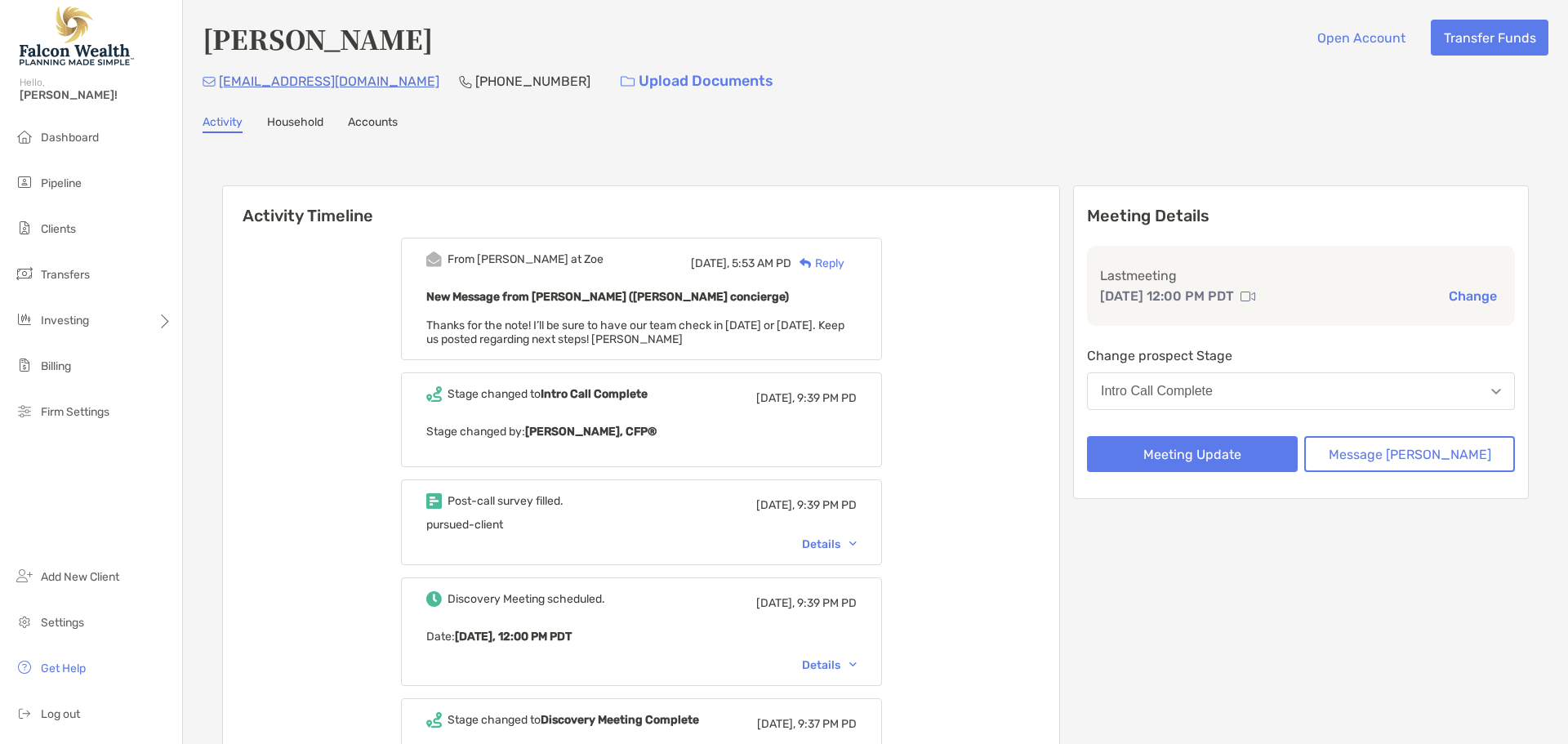
click at [1213, 391] on div "Intro Call Complete" at bounding box center [1157, 391] width 112 height 15
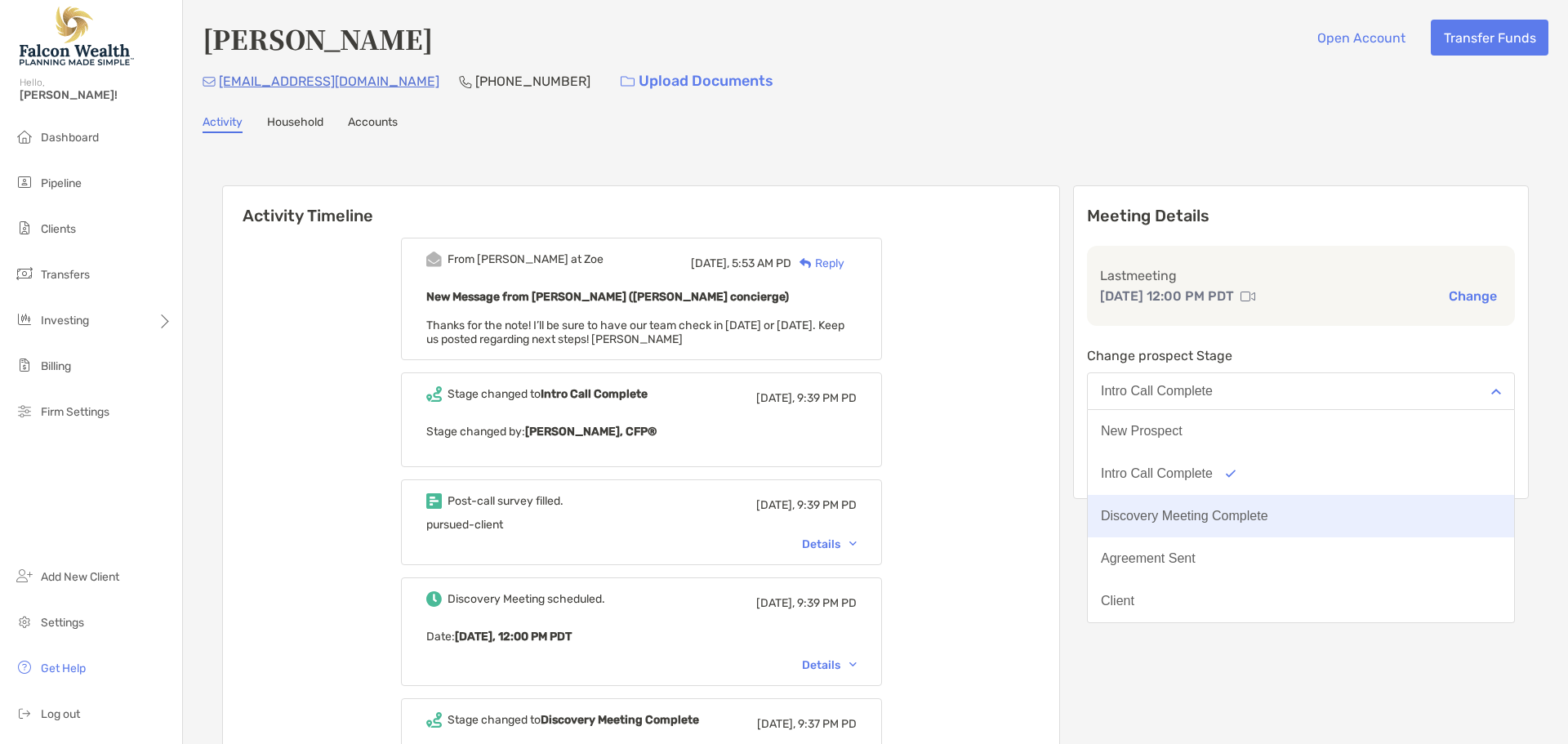
click at [1253, 515] on div "Discovery Meeting Complete" at bounding box center [1185, 515] width 168 height 15
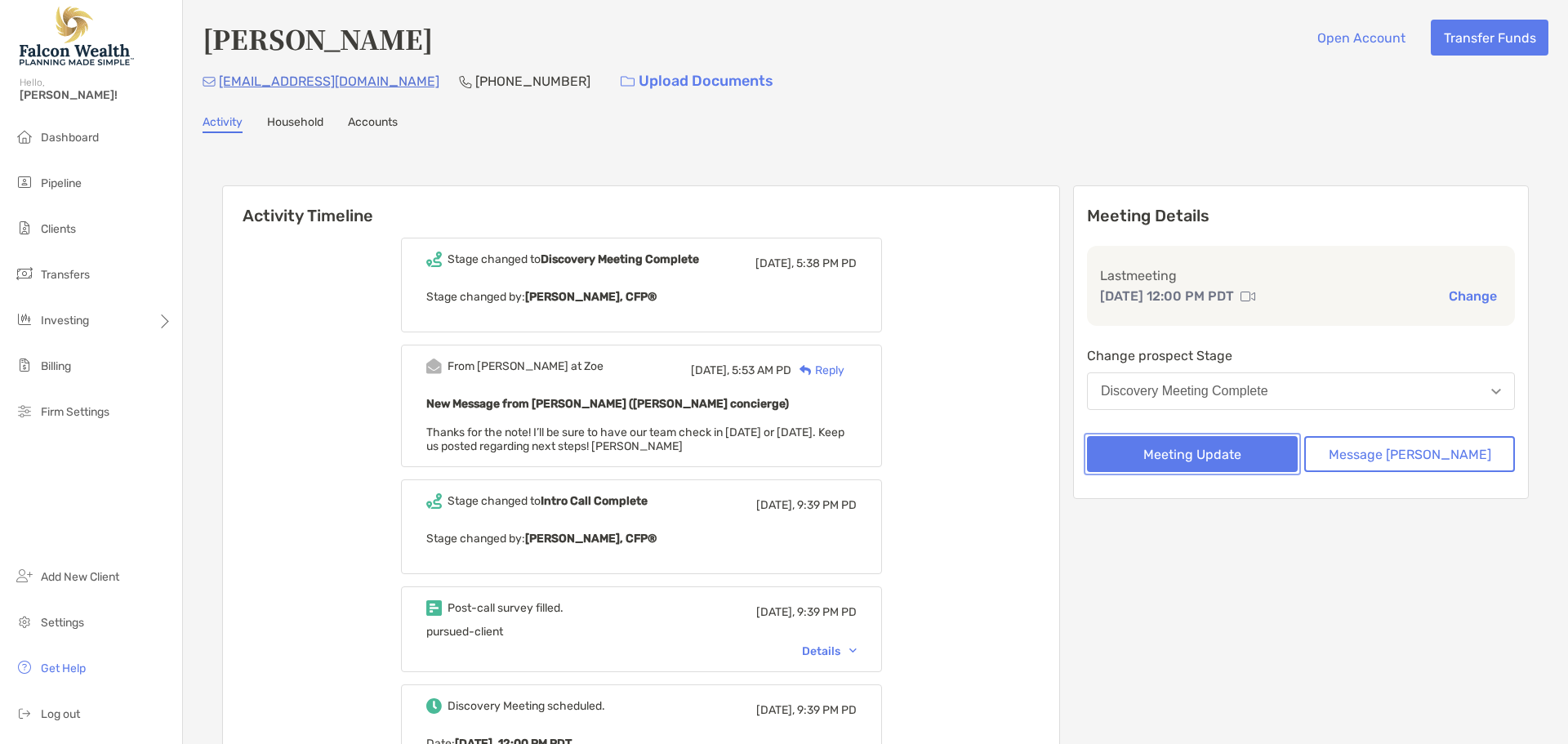
click at [1215, 453] on button "Meeting Update" at bounding box center [1192, 454] width 210 height 36
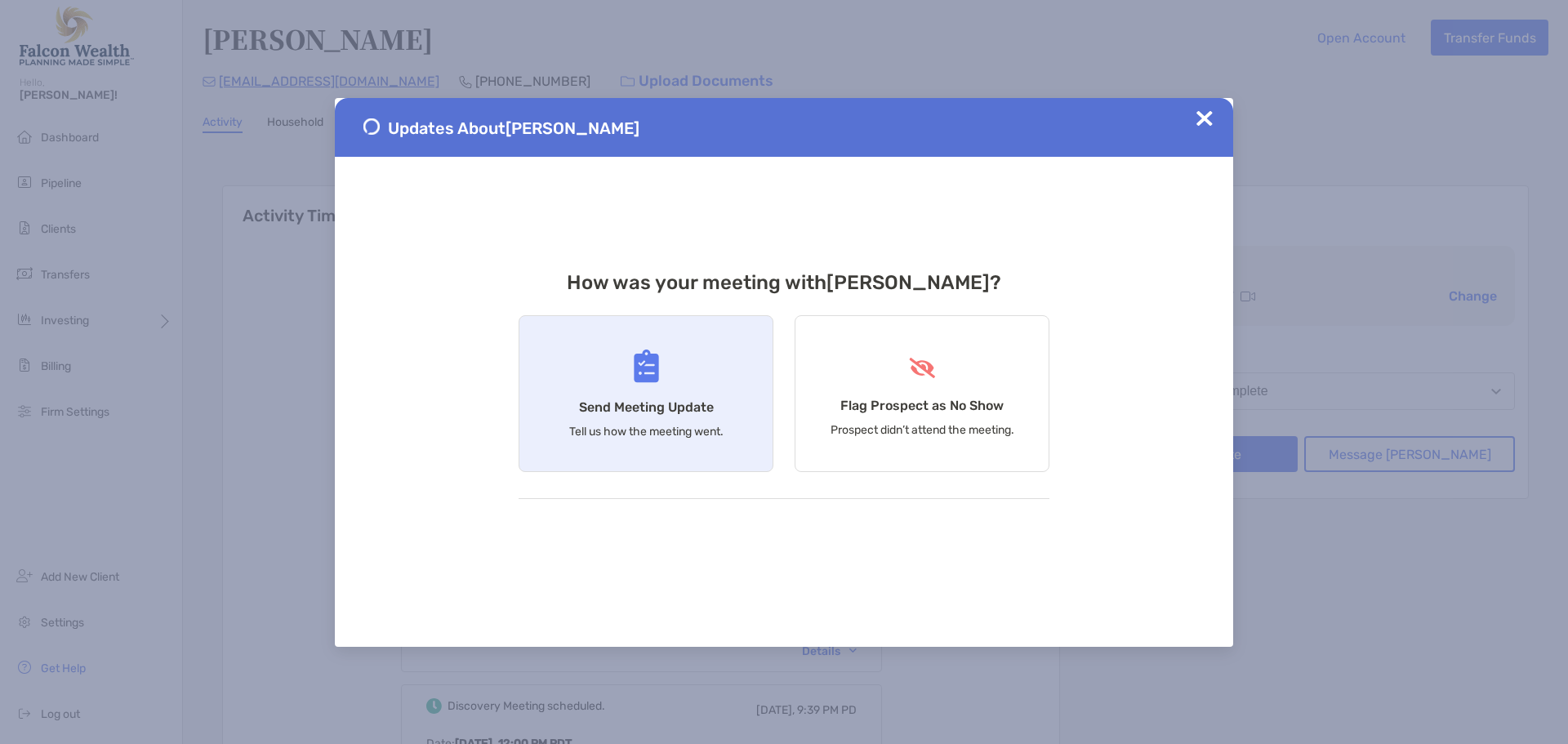
click at [603, 376] on div "Send Meeting Update Tell us how the meeting went." at bounding box center [646, 393] width 255 height 157
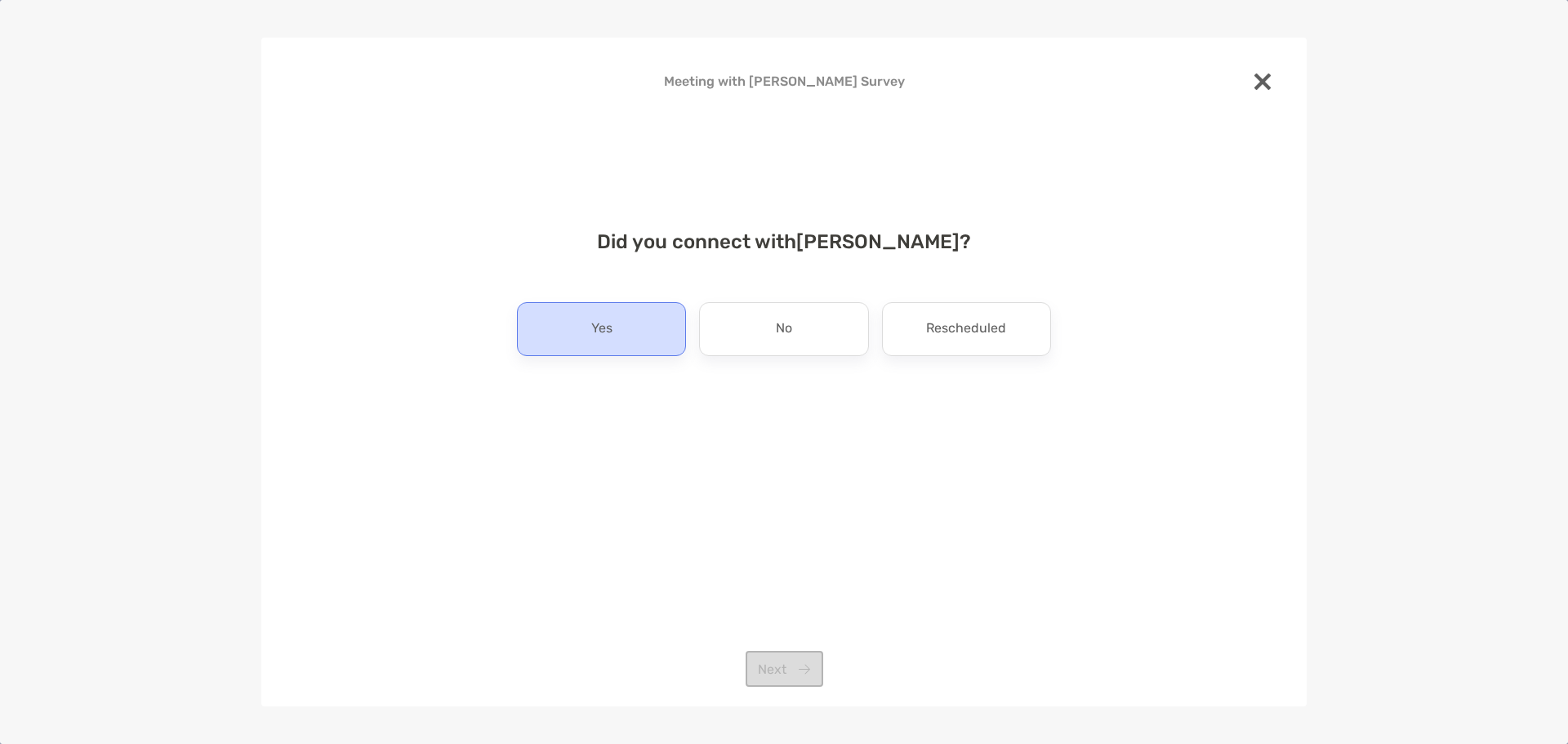
click at [633, 338] on div "Yes" at bounding box center [601, 329] width 169 height 54
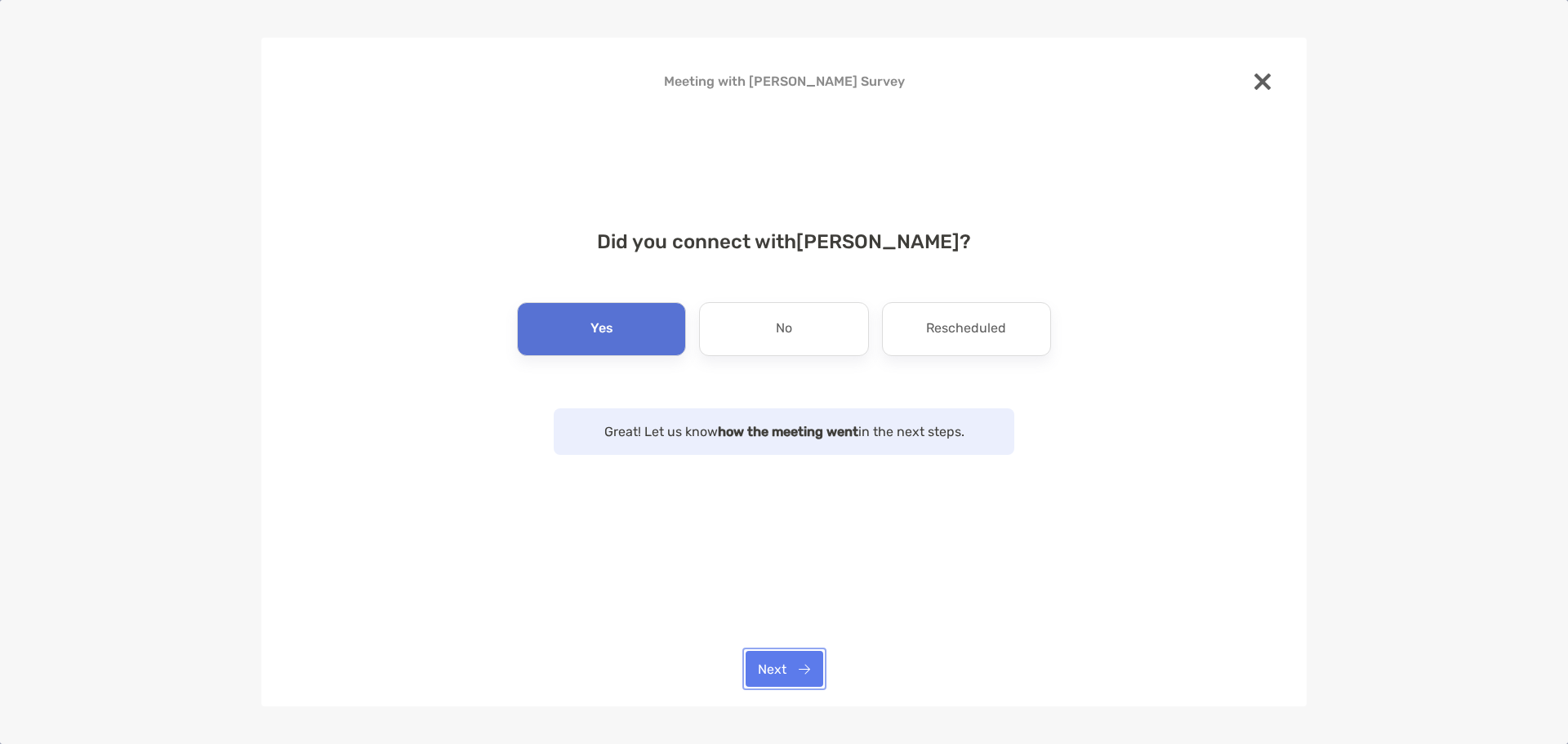
click at [790, 662] on button "Next" at bounding box center [784, 669] width 77 height 36
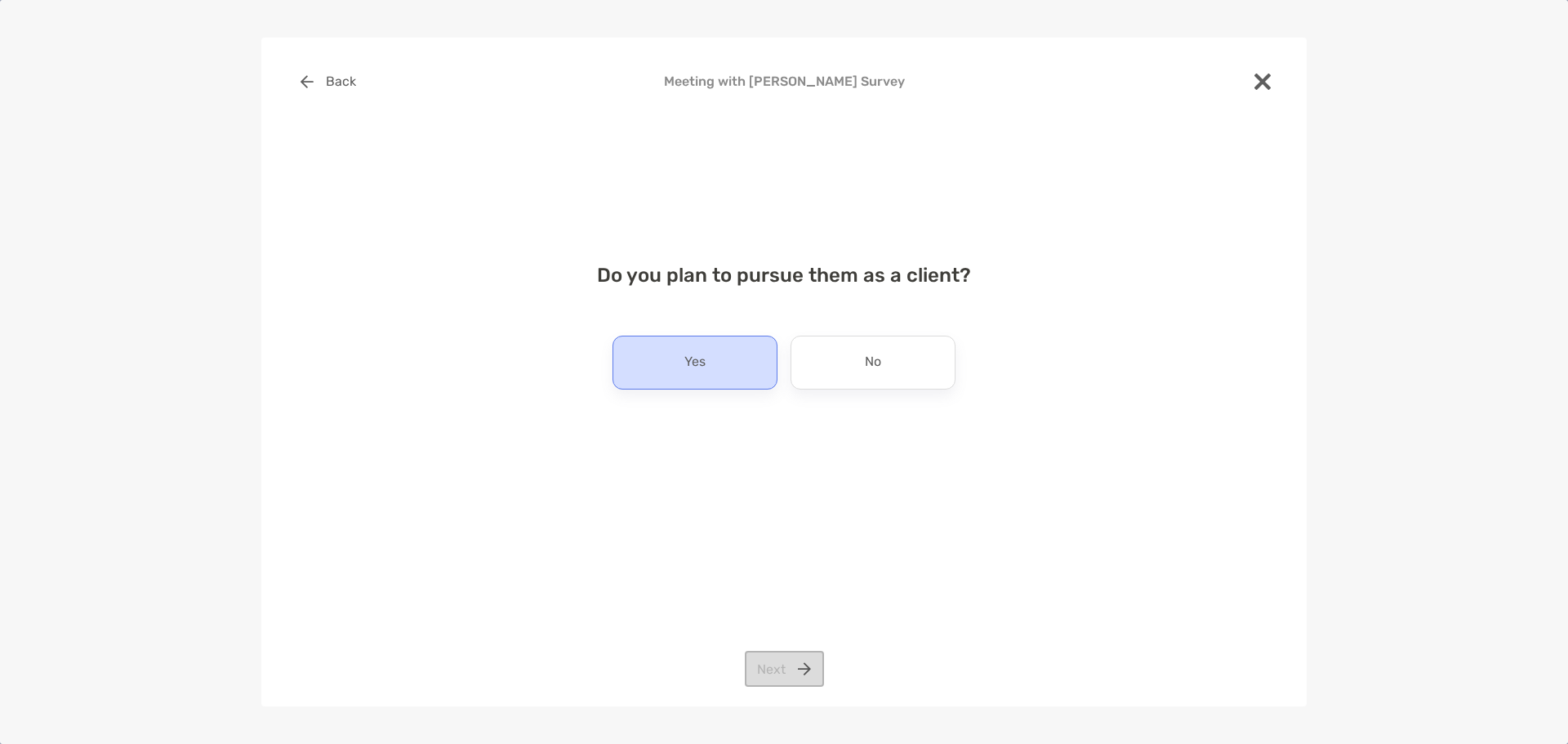
click at [665, 345] on div "Yes" at bounding box center [695, 363] width 165 height 54
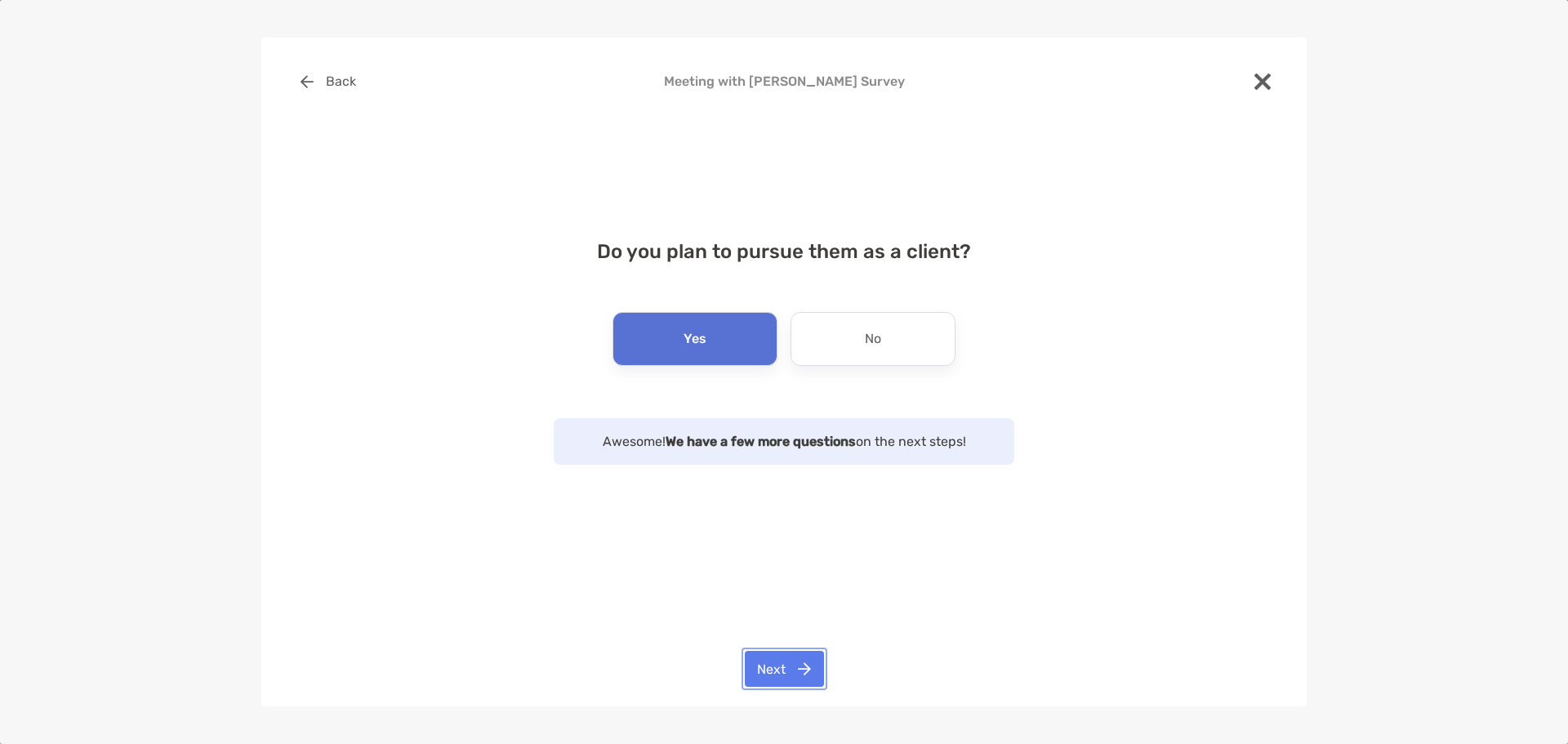
click at [817, 671] on button "Next" at bounding box center [784, 669] width 79 height 36
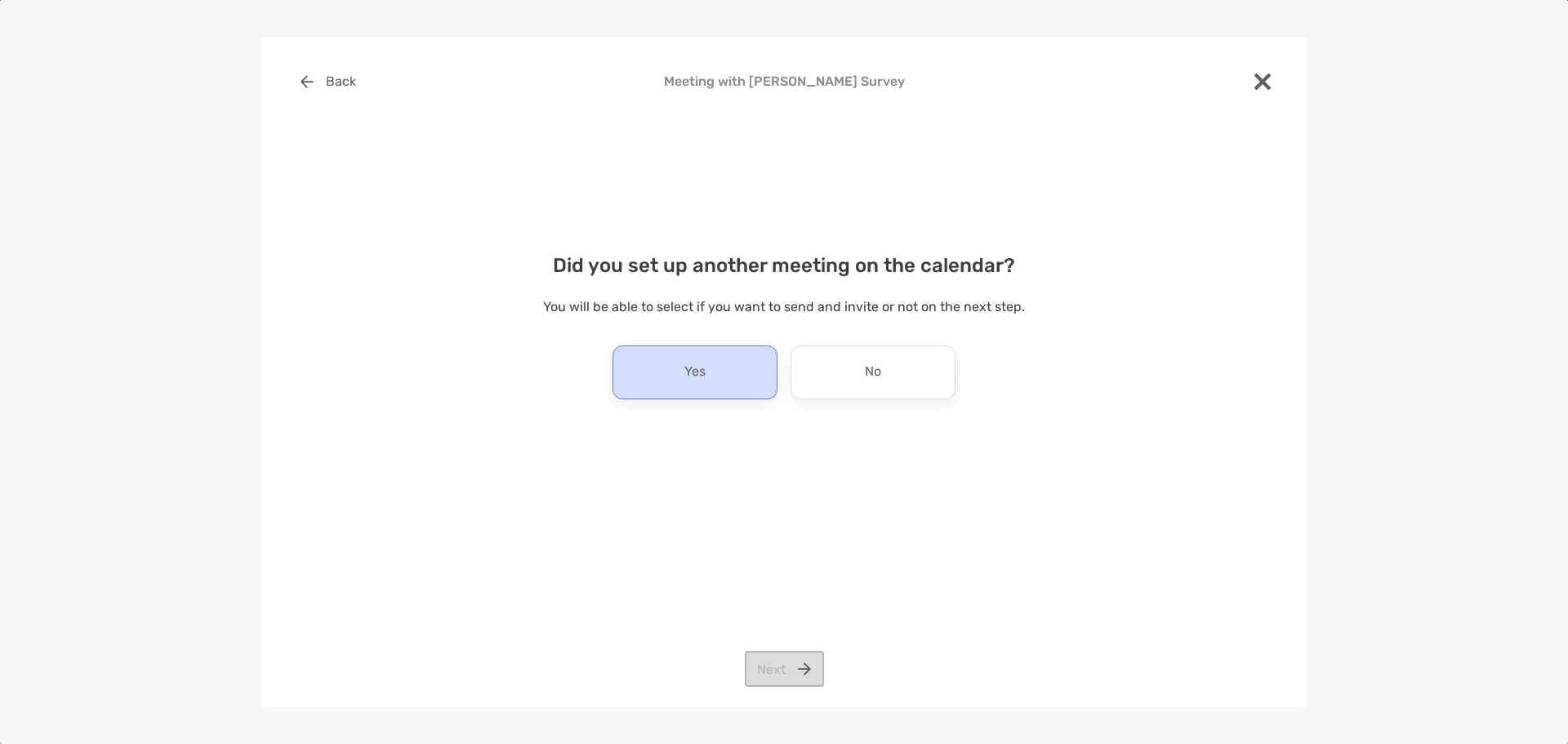
click at [679, 362] on div "Yes" at bounding box center [695, 372] width 165 height 54
click at [814, 677] on button "Next" at bounding box center [784, 669] width 79 height 36
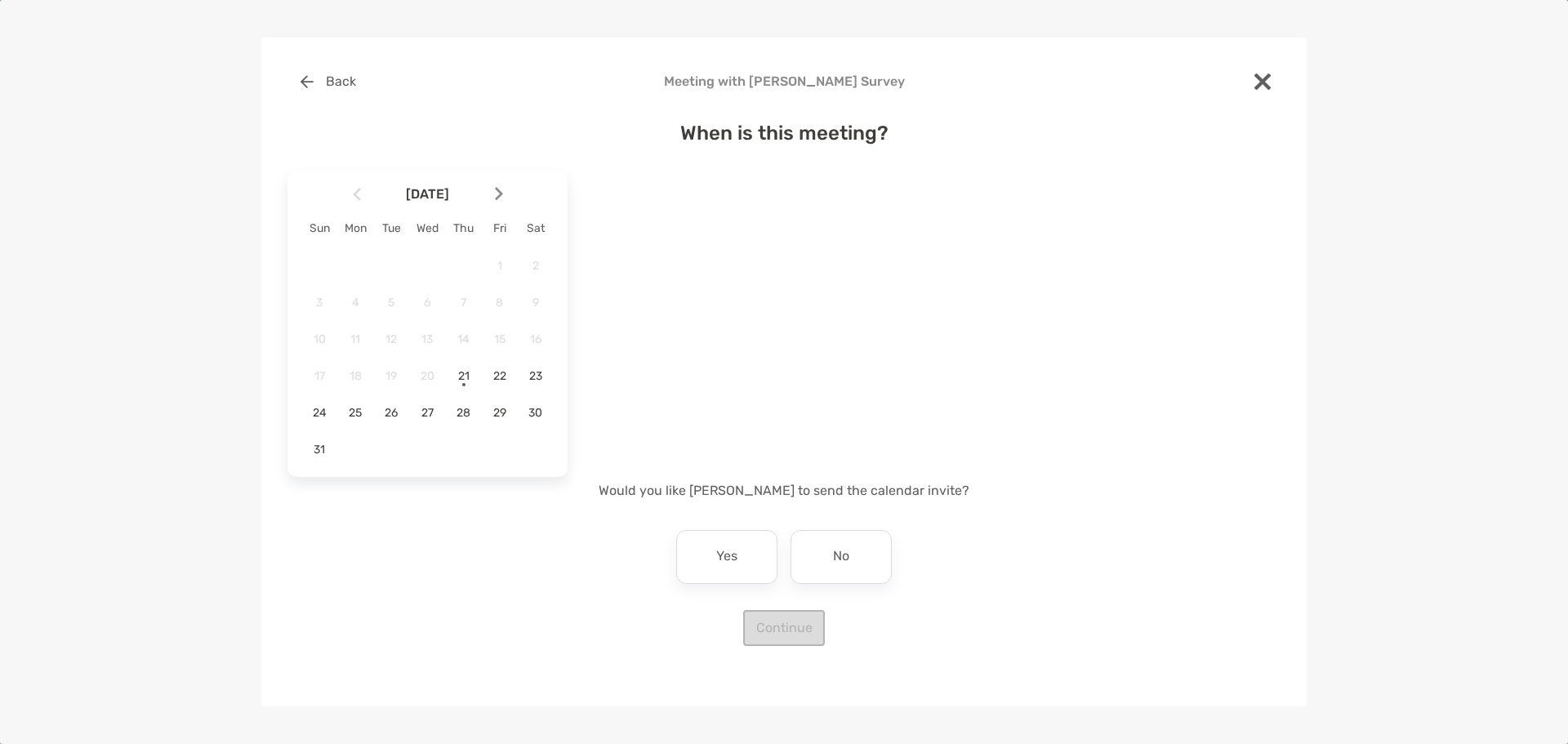
click at [490, 189] on span "August 2025" at bounding box center [428, 194] width 127 height 15
click at [503, 186] on div at bounding box center [505, 194] width 27 height 36
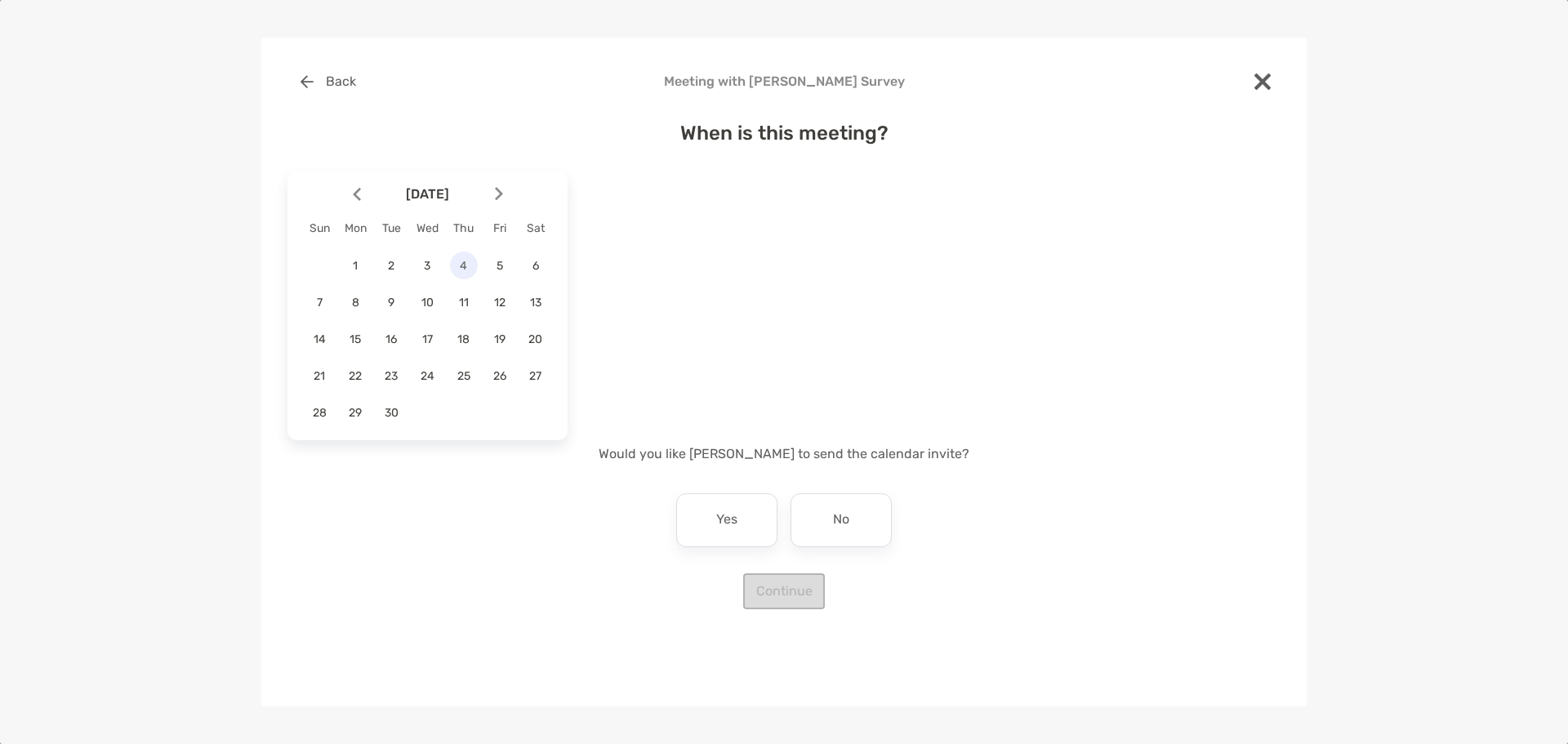
click at [467, 276] on div "4" at bounding box center [464, 265] width 27 height 27
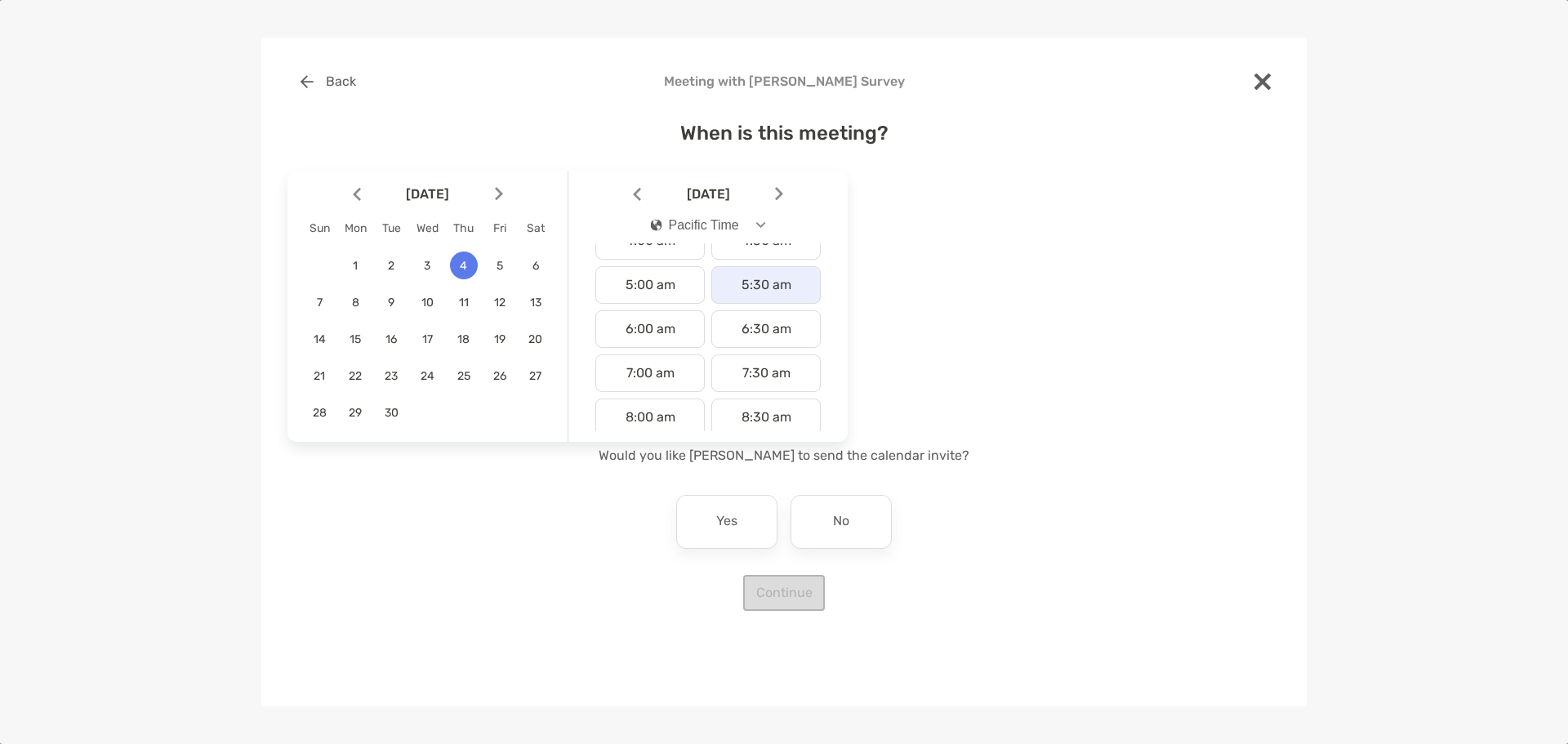
scroll to position [245, 0]
click at [766, 220] on button "Pacific Time" at bounding box center [709, 226] width 143 height 38
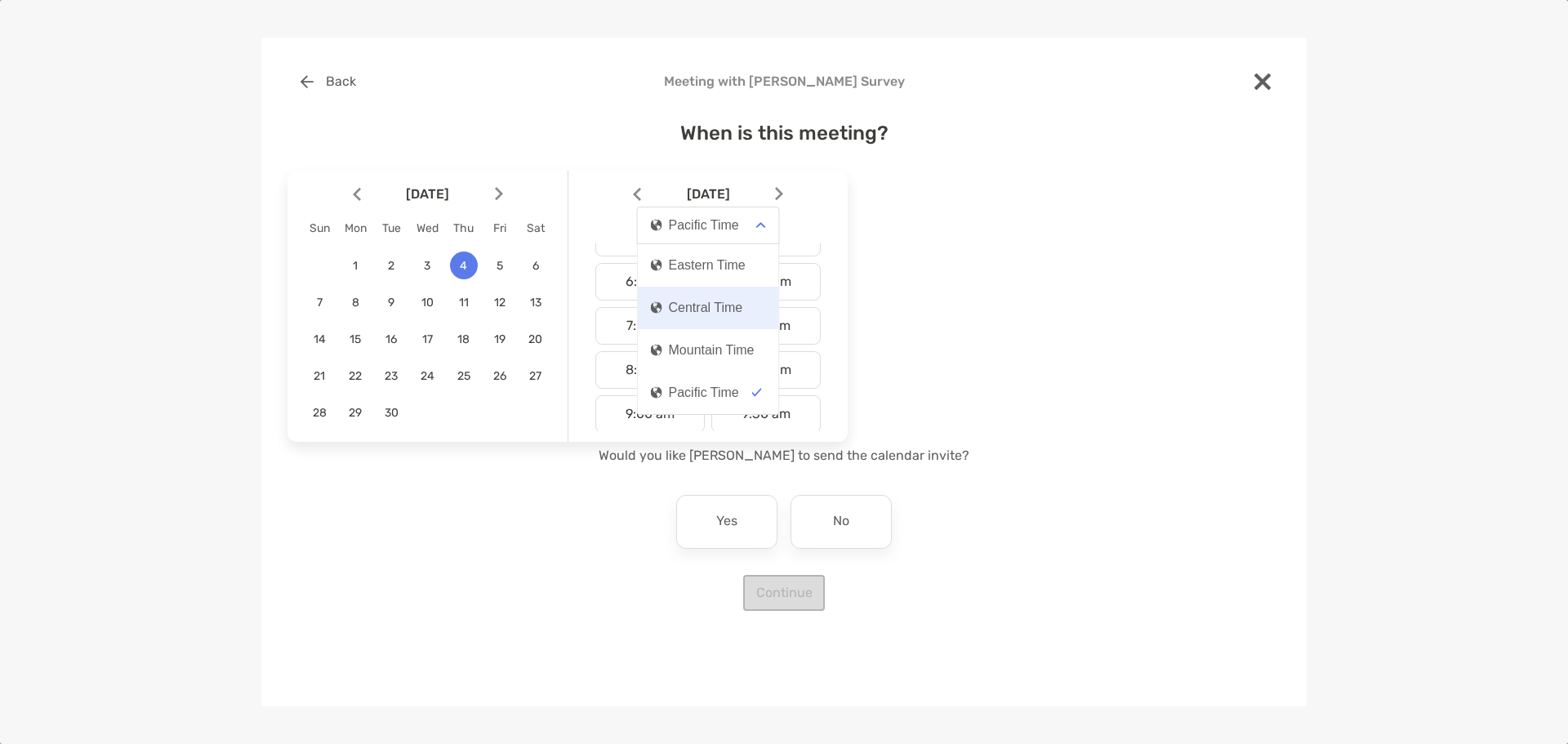
click at [705, 305] on div "Central Time" at bounding box center [697, 308] width 92 height 15
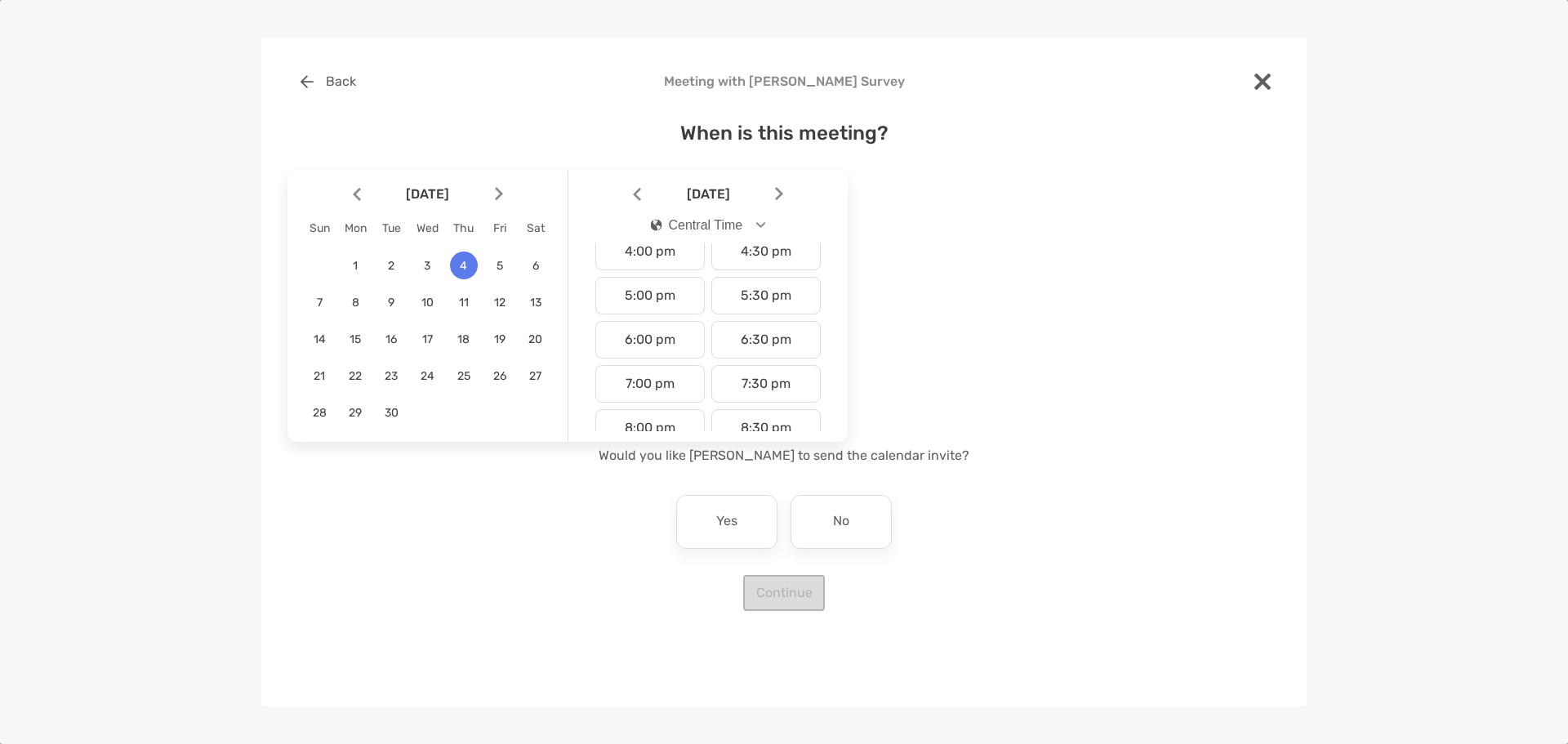
scroll to position [735, 0]
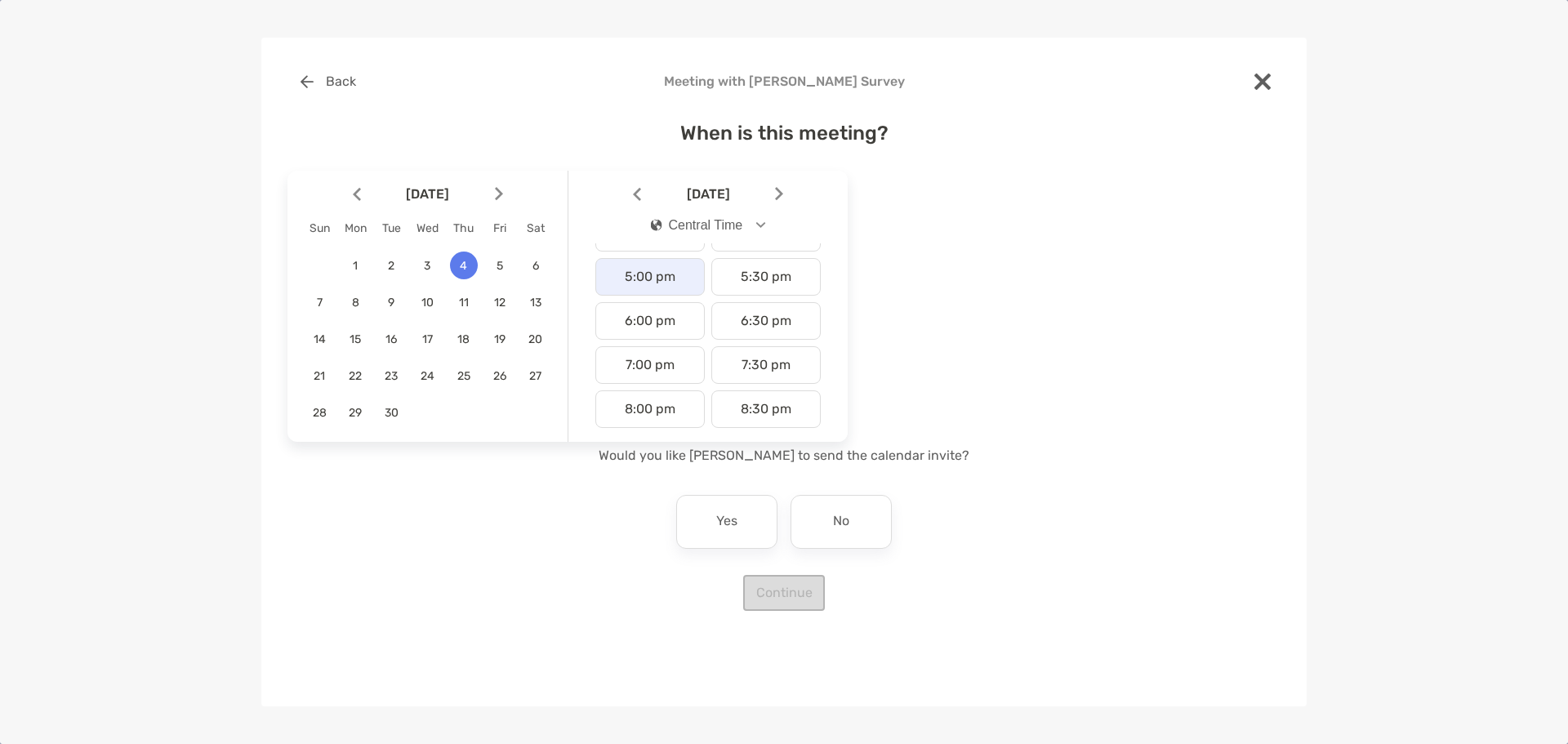
click at [641, 280] on div "5:00 pm" at bounding box center [650, 277] width 109 height 38
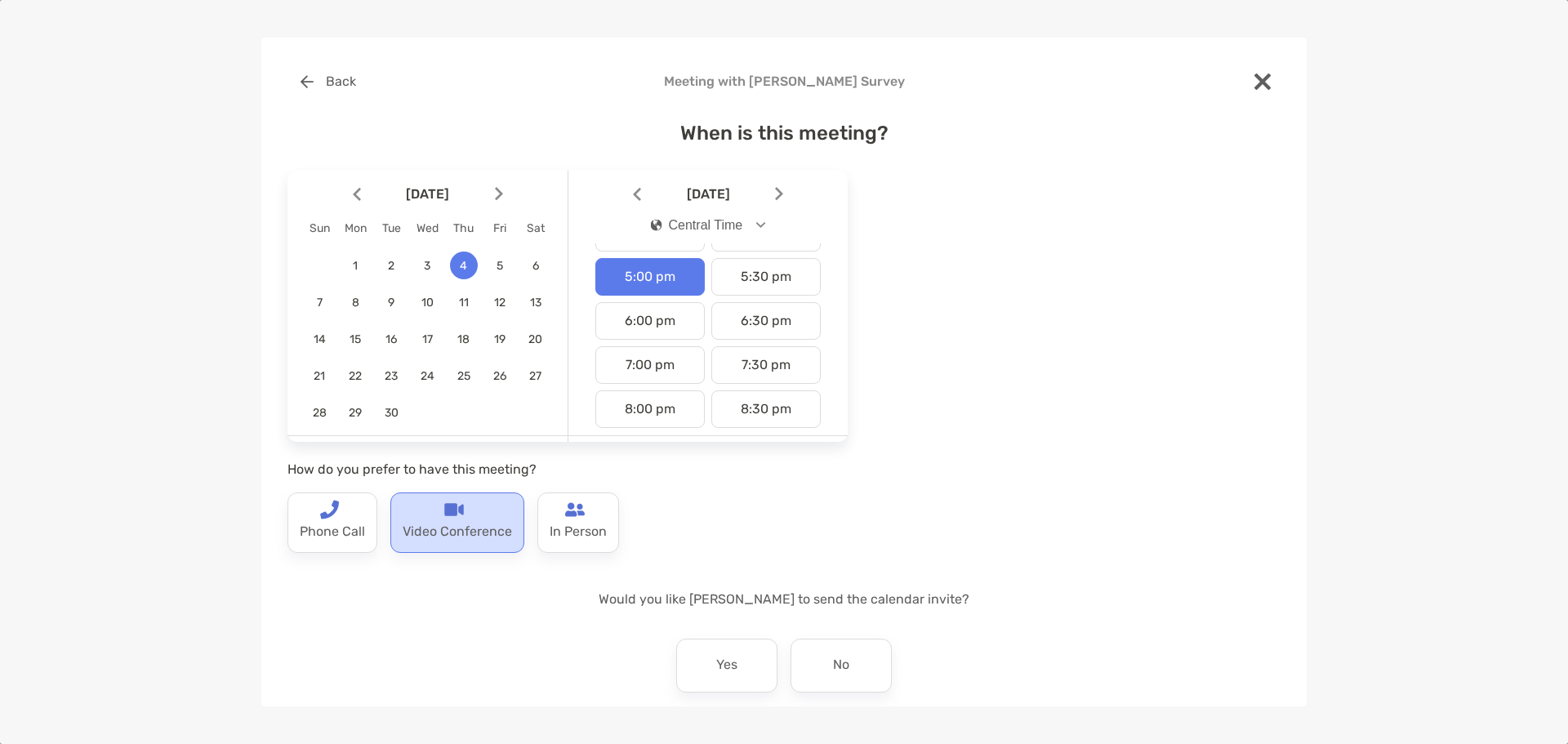
click at [444, 517] on img at bounding box center [454, 509] width 20 height 20
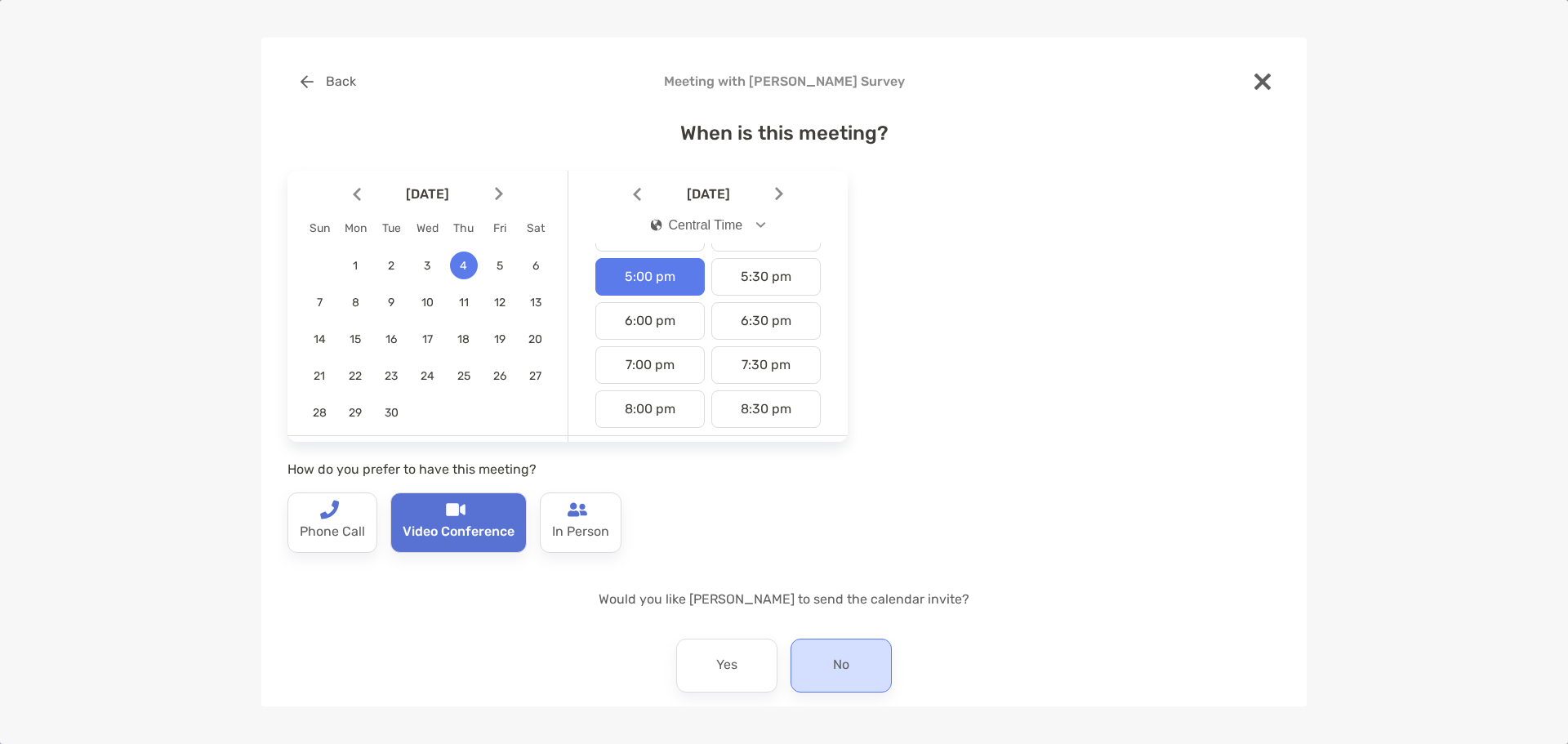
click at [804, 675] on div "No" at bounding box center [841, 665] width 101 height 54
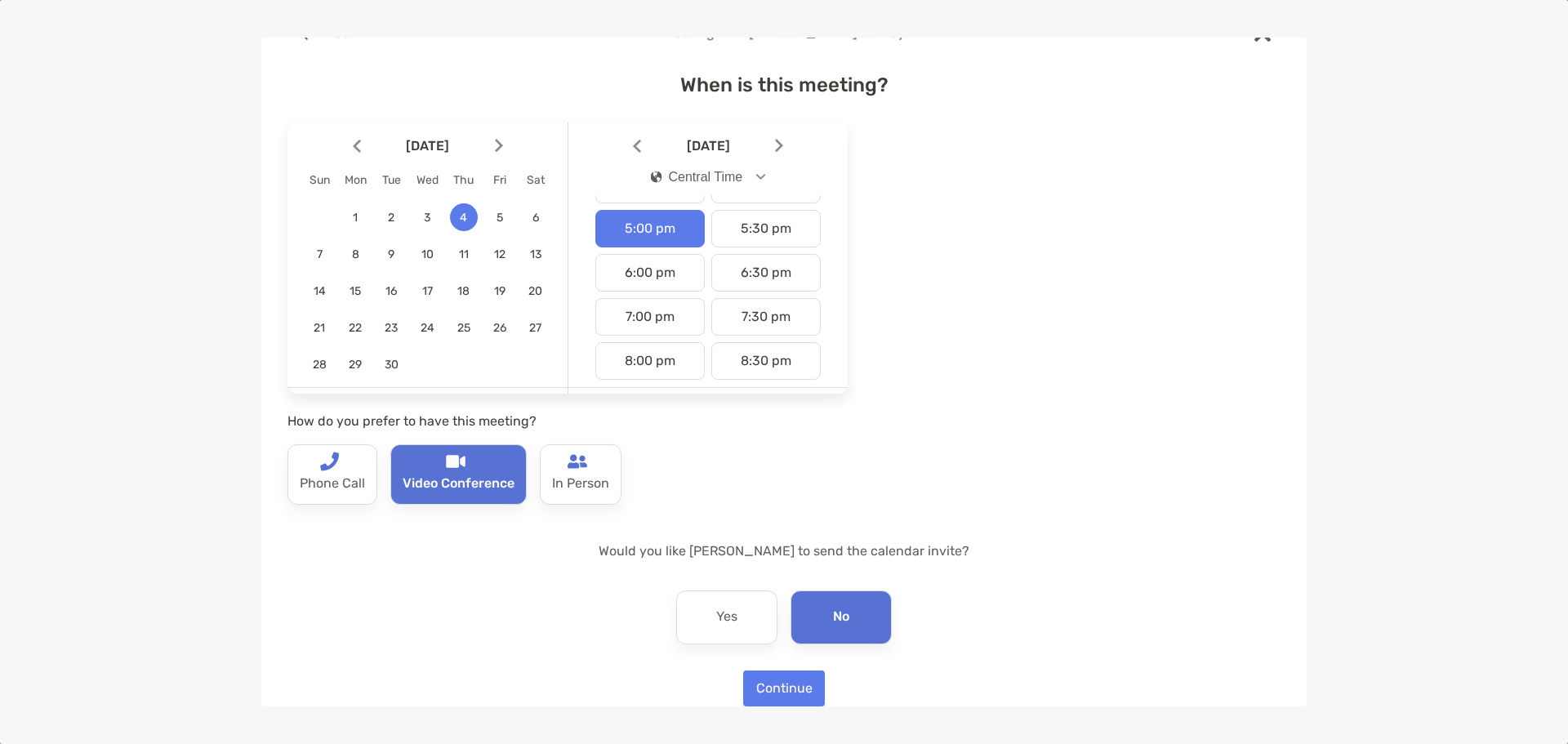
scroll to position [74, 0]
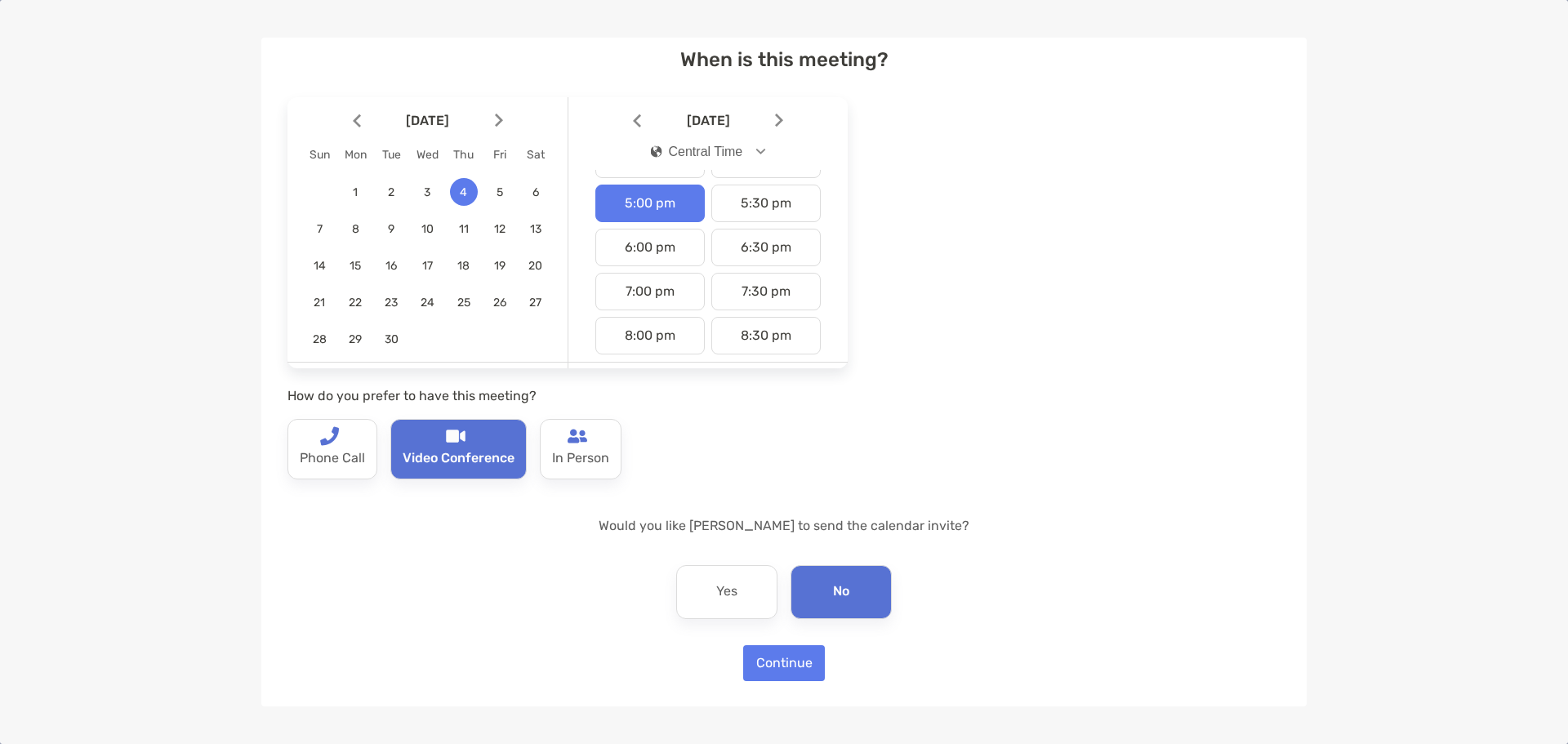
drag, startPoint x: 772, startPoint y: 683, endPoint x: 768, endPoint y: 670, distance: 13.6
click at [771, 683] on div "Back Meeting with Sean Alexander Survey When is this meeting? September 2025 Su…" at bounding box center [784, 373] width 1046 height 670
click at [768, 669] on button "Continue" at bounding box center [784, 663] width 82 height 36
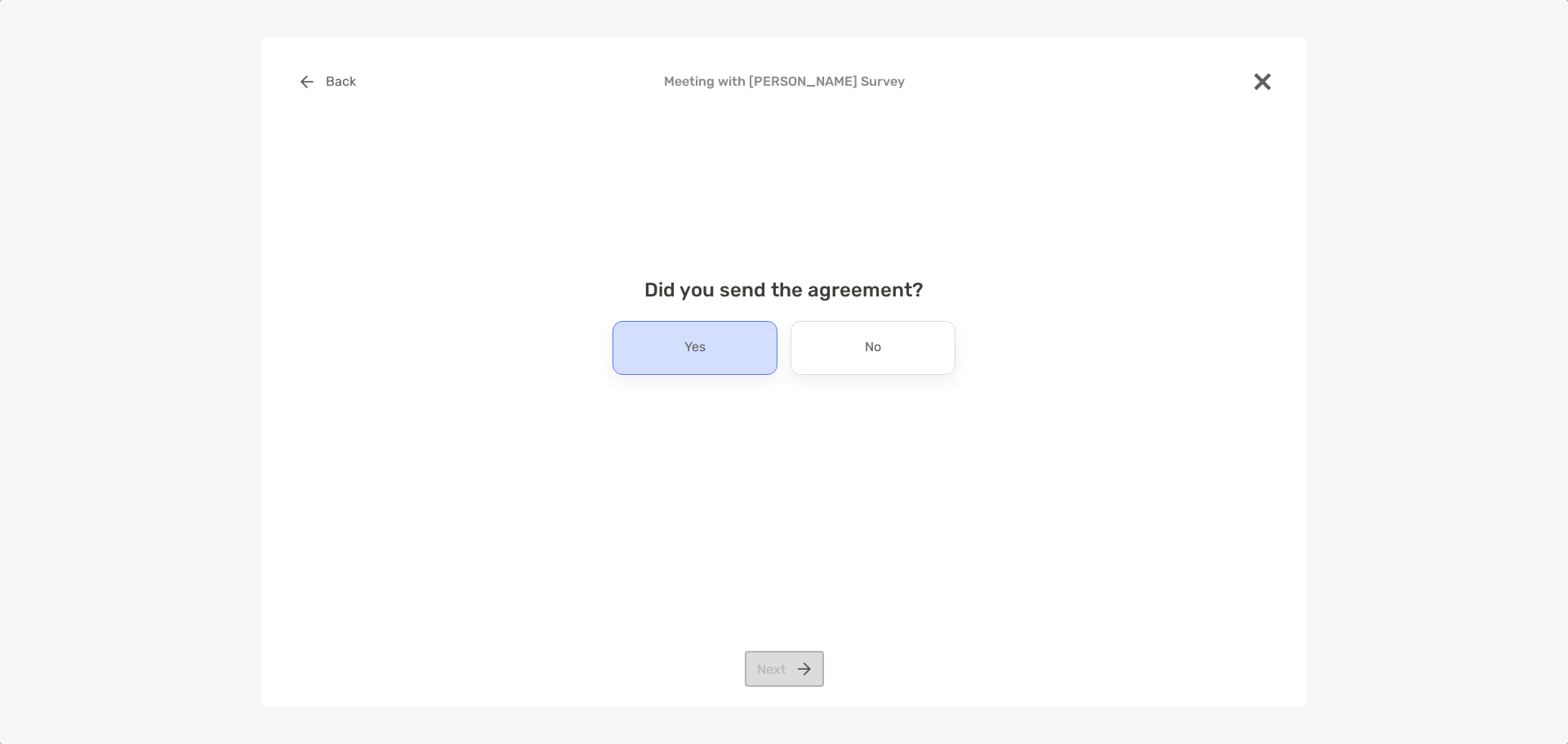
click at [691, 339] on p "Yes" at bounding box center [695, 348] width 21 height 26
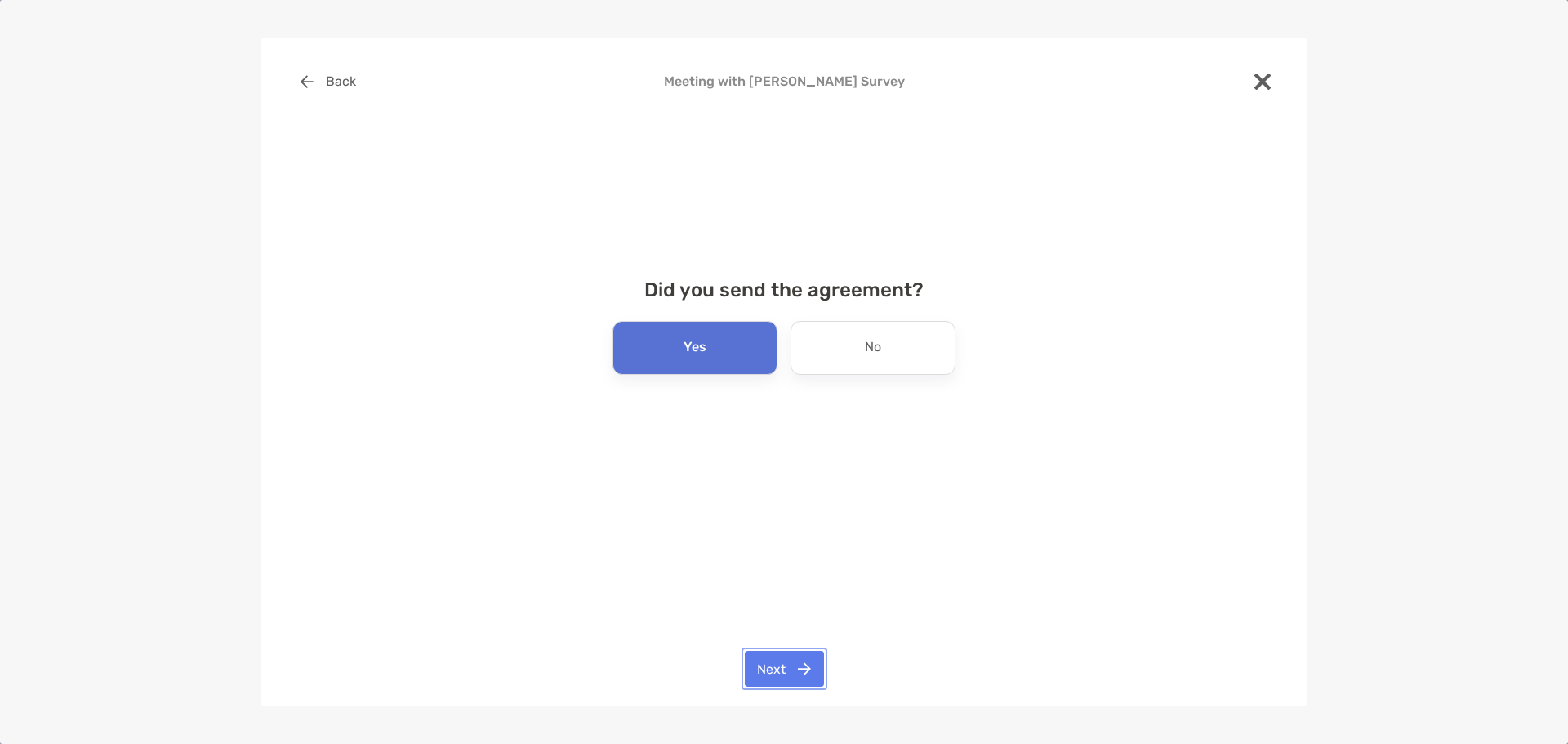
click at [802, 668] on button "Next" at bounding box center [784, 669] width 79 height 36
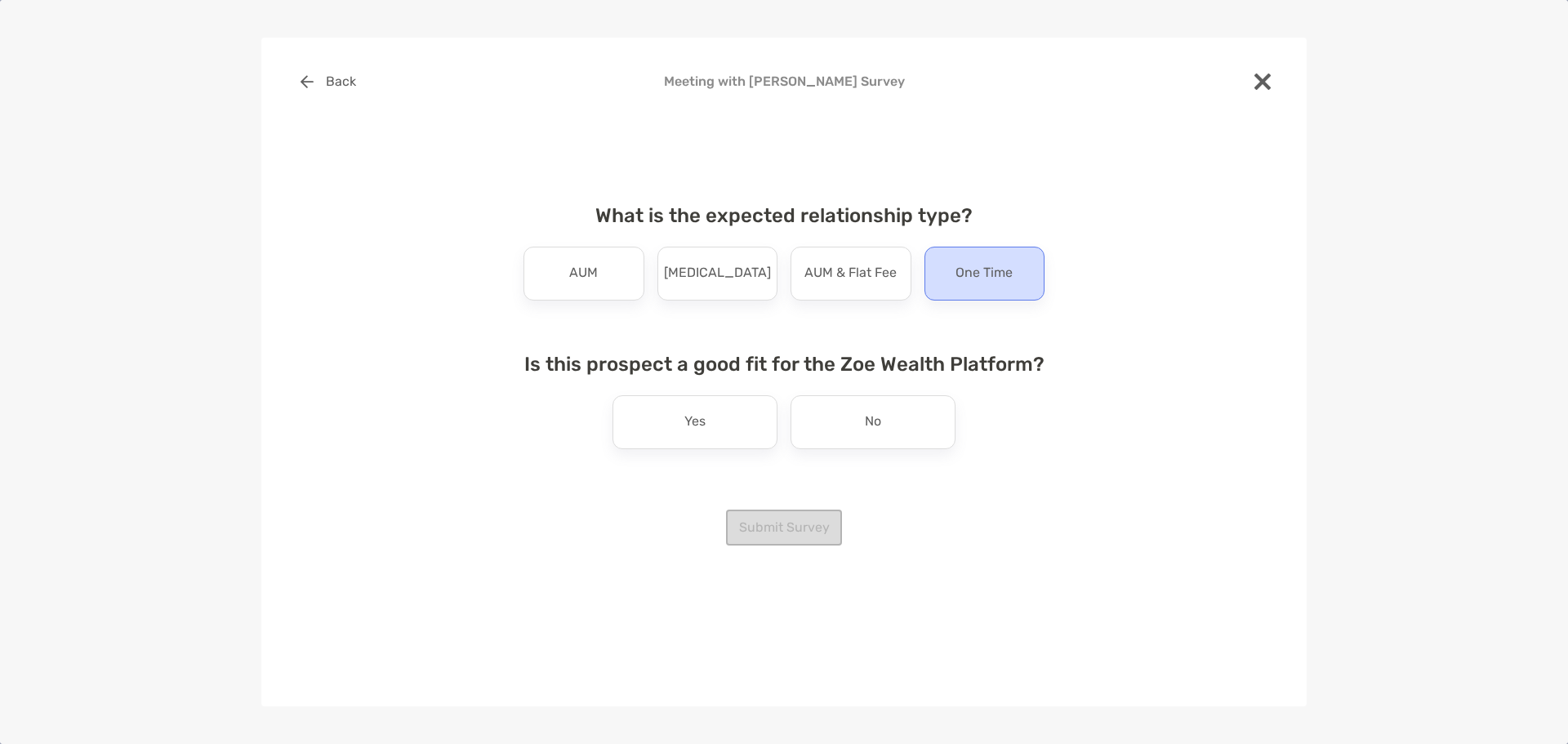
click at [966, 265] on p "One Time" at bounding box center [984, 273] width 58 height 26
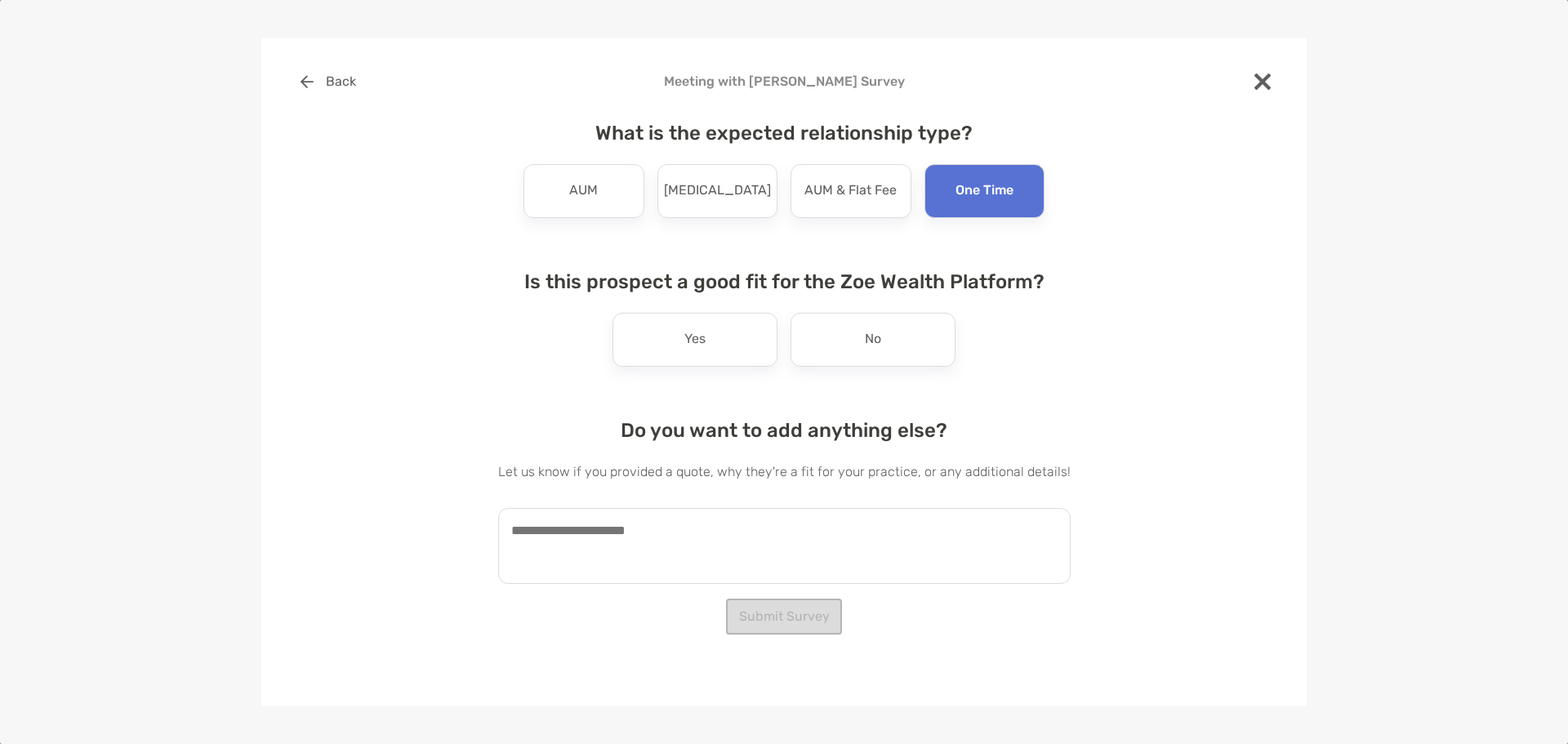
click at [563, 534] on textarea at bounding box center [784, 546] width 572 height 76
paste textarea "**********"
drag, startPoint x: 979, startPoint y: 557, endPoint x: 991, endPoint y: 557, distance: 12.0
click at [979, 557] on textarea "**********" at bounding box center [776, 546] width 556 height 76
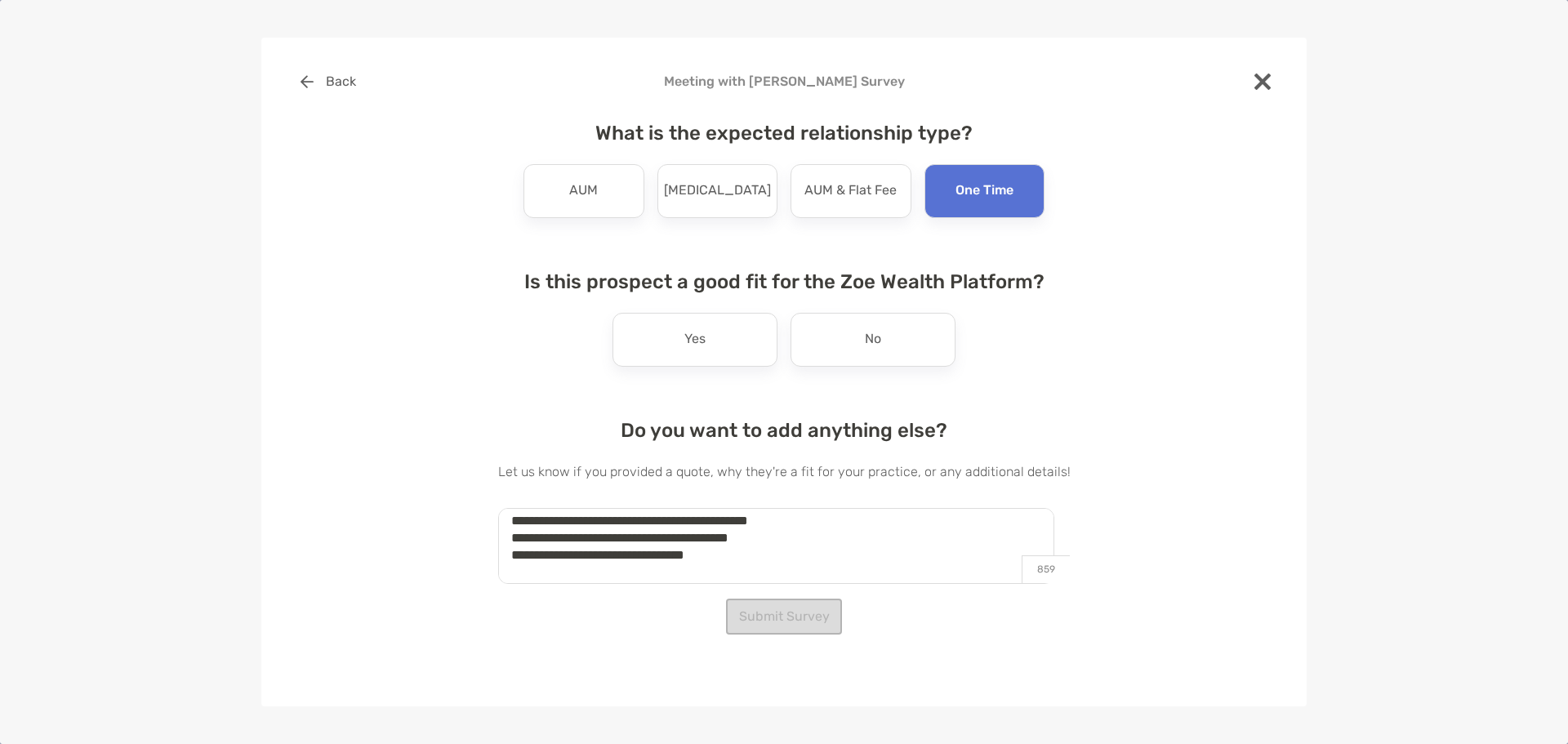
type textarea "**********"
click at [1181, 582] on div "**********" at bounding box center [784, 326] width 993 height 527
click at [869, 332] on p "No" at bounding box center [873, 339] width 16 height 26
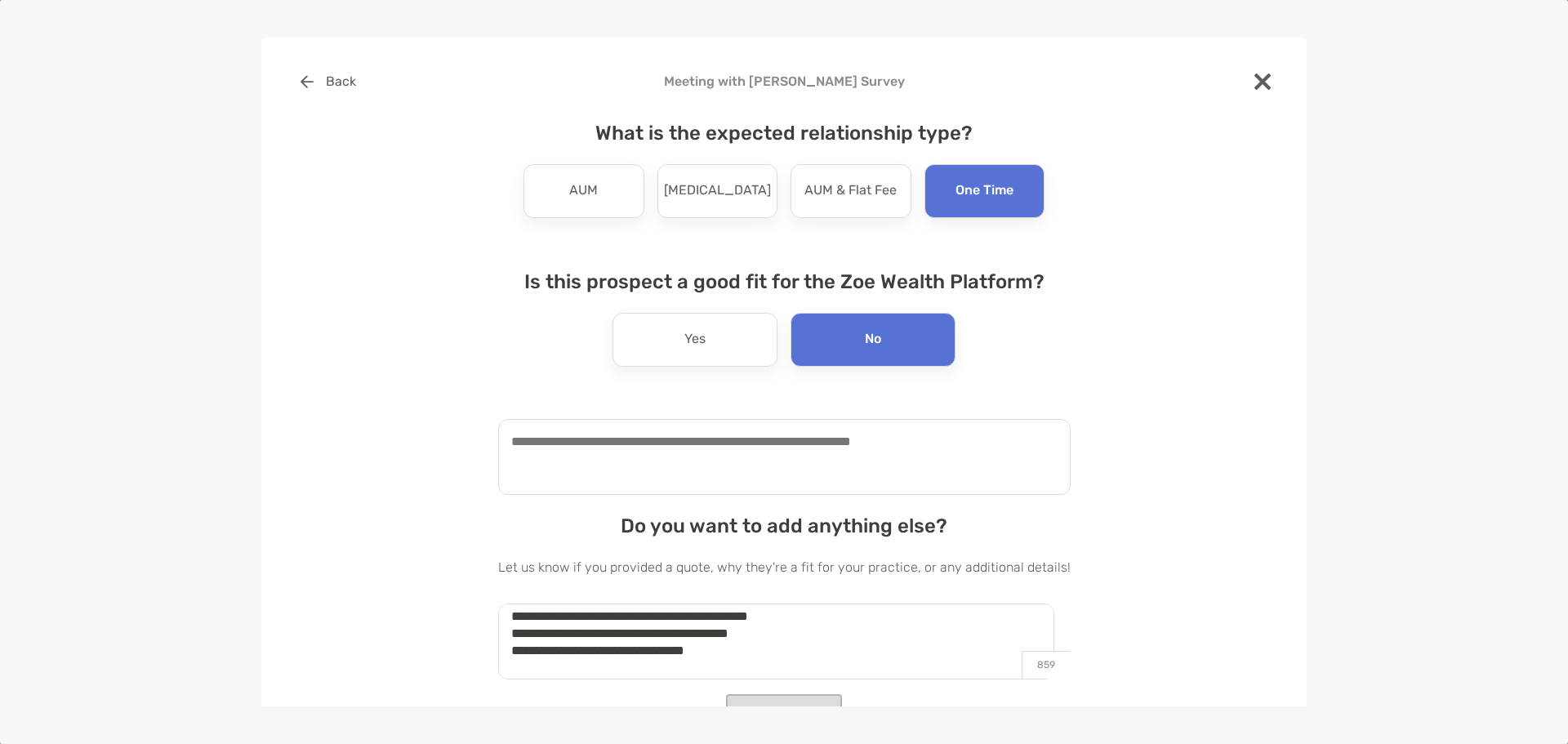
scroll to position [23, 0]
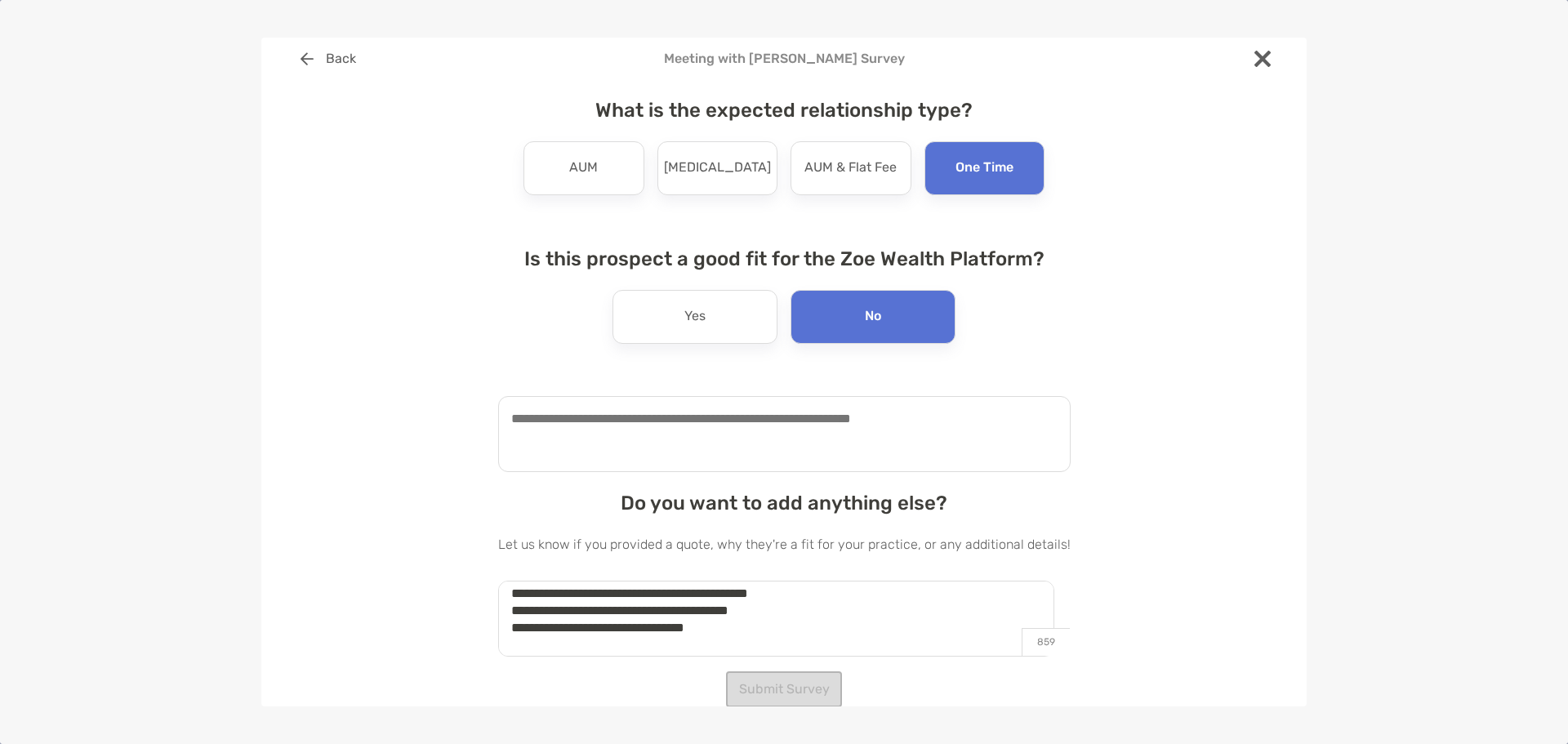
click at [1249, 518] on div "**********" at bounding box center [784, 352] width 993 height 622
click at [721, 407] on textarea at bounding box center [784, 434] width 572 height 76
drag, startPoint x: 731, startPoint y: 635, endPoint x: 448, endPoint y: 584, distance: 287.6
click at [448, 584] on div "**********" at bounding box center [784, 352] width 993 height 622
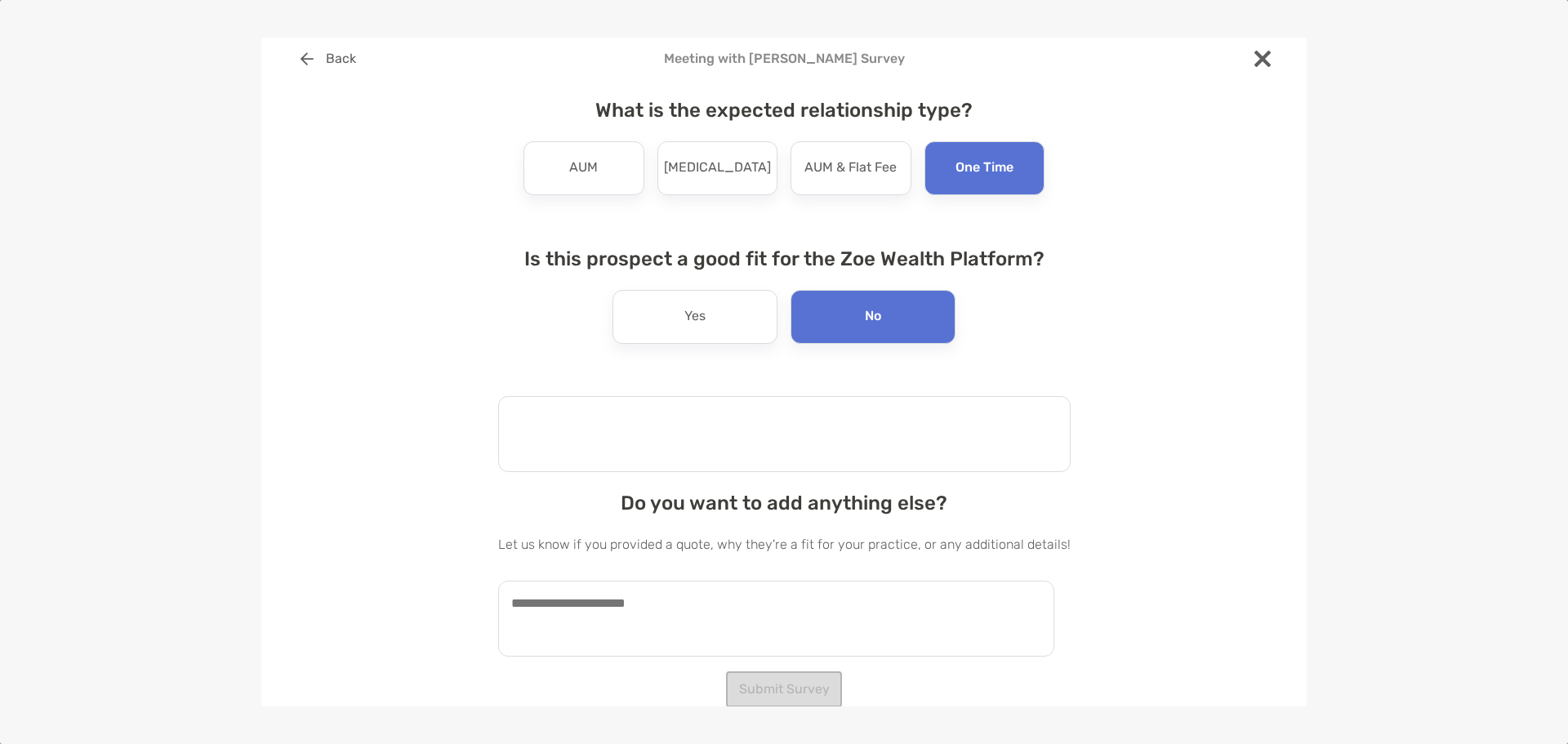
click at [561, 418] on textarea at bounding box center [784, 434] width 572 height 76
paste textarea "**********"
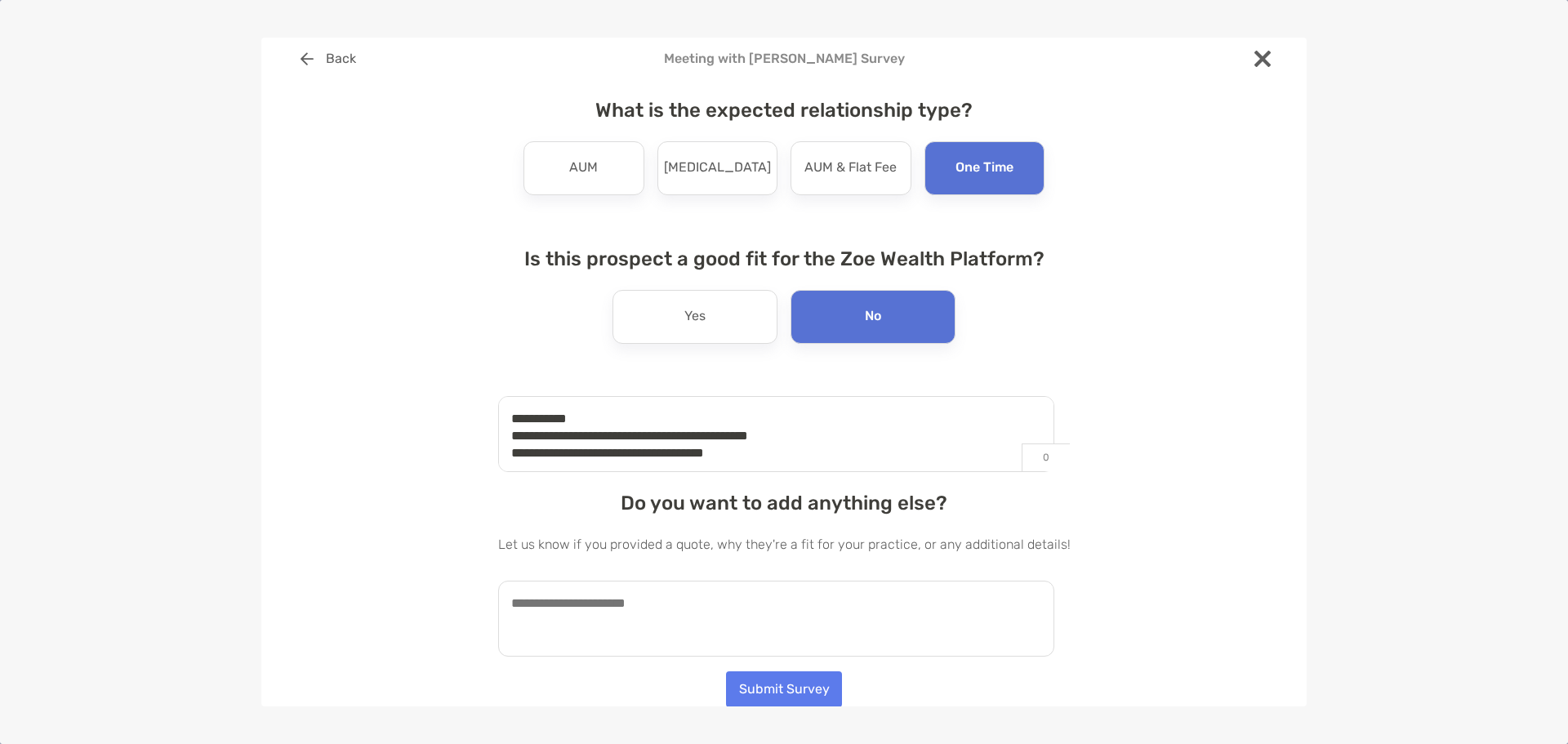
type textarea "**********"
click at [821, 680] on button "Submit Survey" at bounding box center [784, 689] width 116 height 36
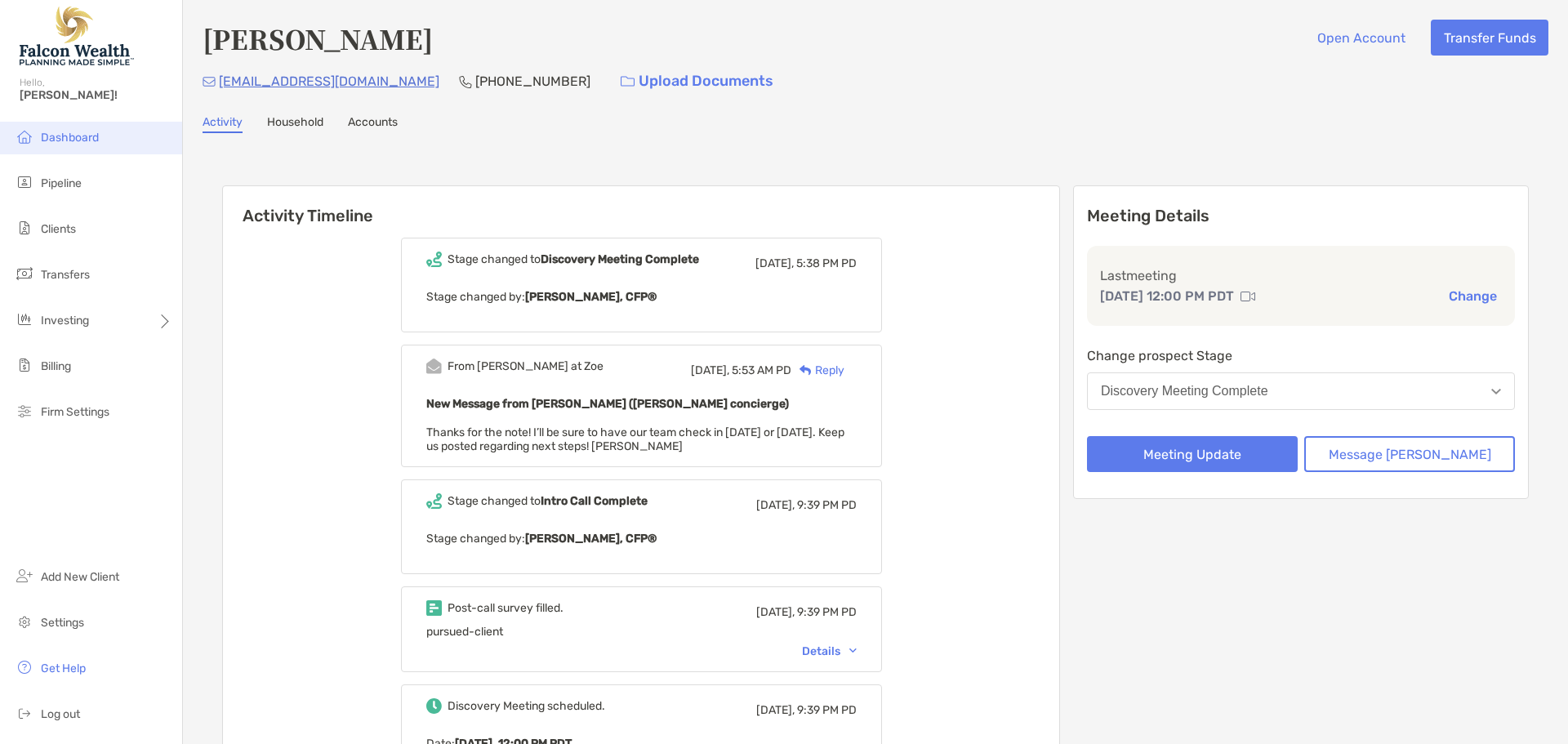
click at [50, 131] on span "Dashboard" at bounding box center [70, 137] width 58 height 14
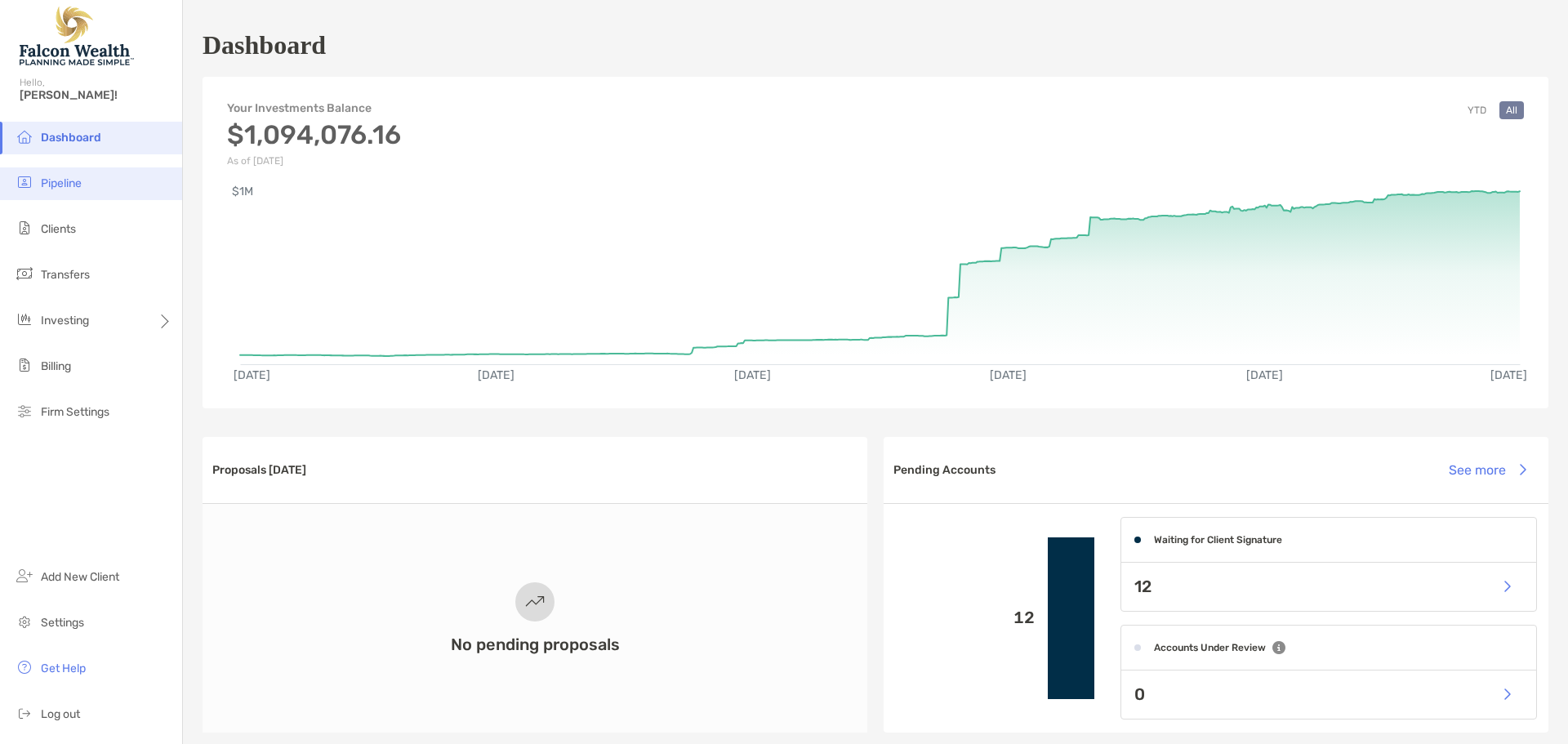
click at [66, 186] on span "Pipeline" at bounding box center [62, 183] width 41 height 14
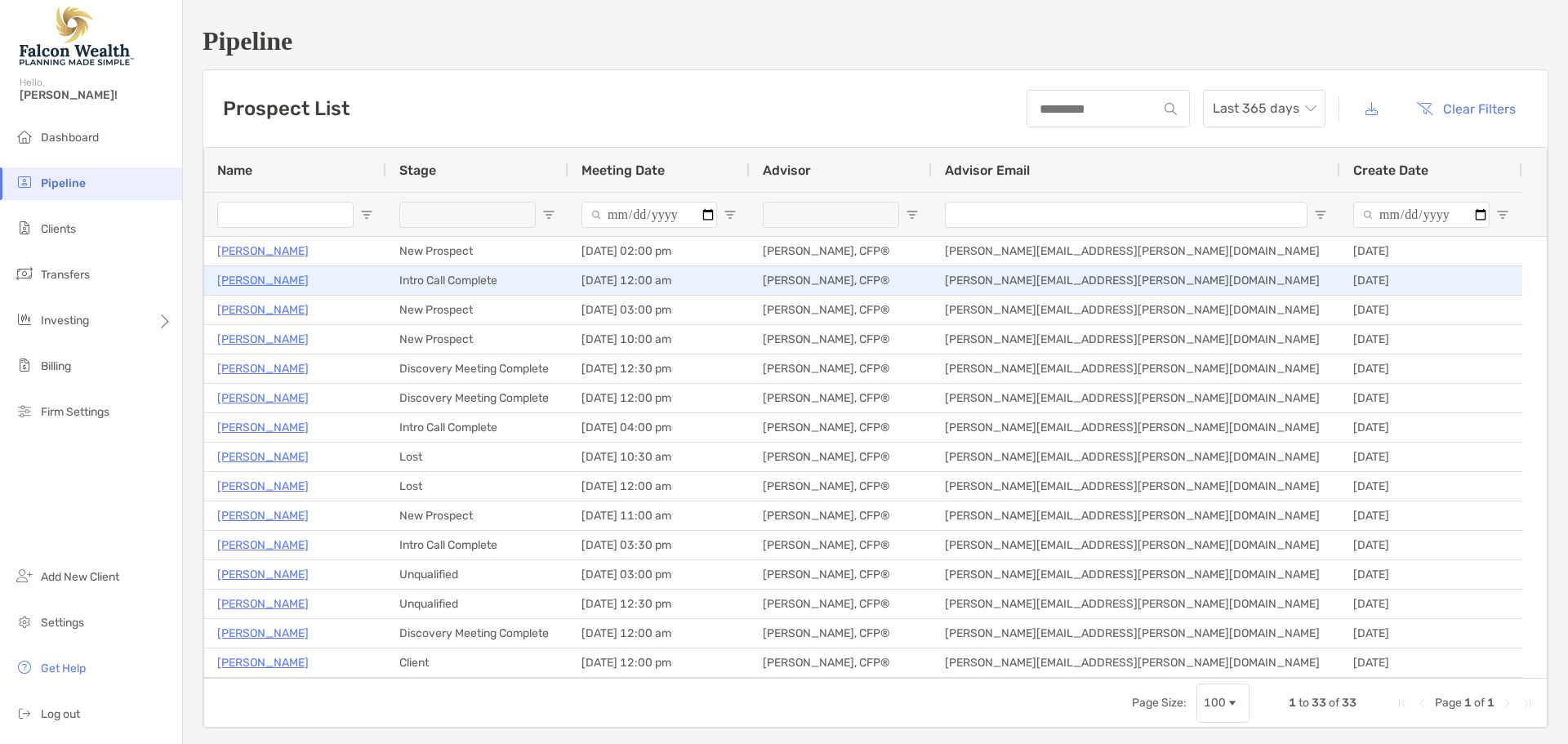
click at [252, 282] on p "[PERSON_NAME]" at bounding box center [263, 281] width 91 height 21
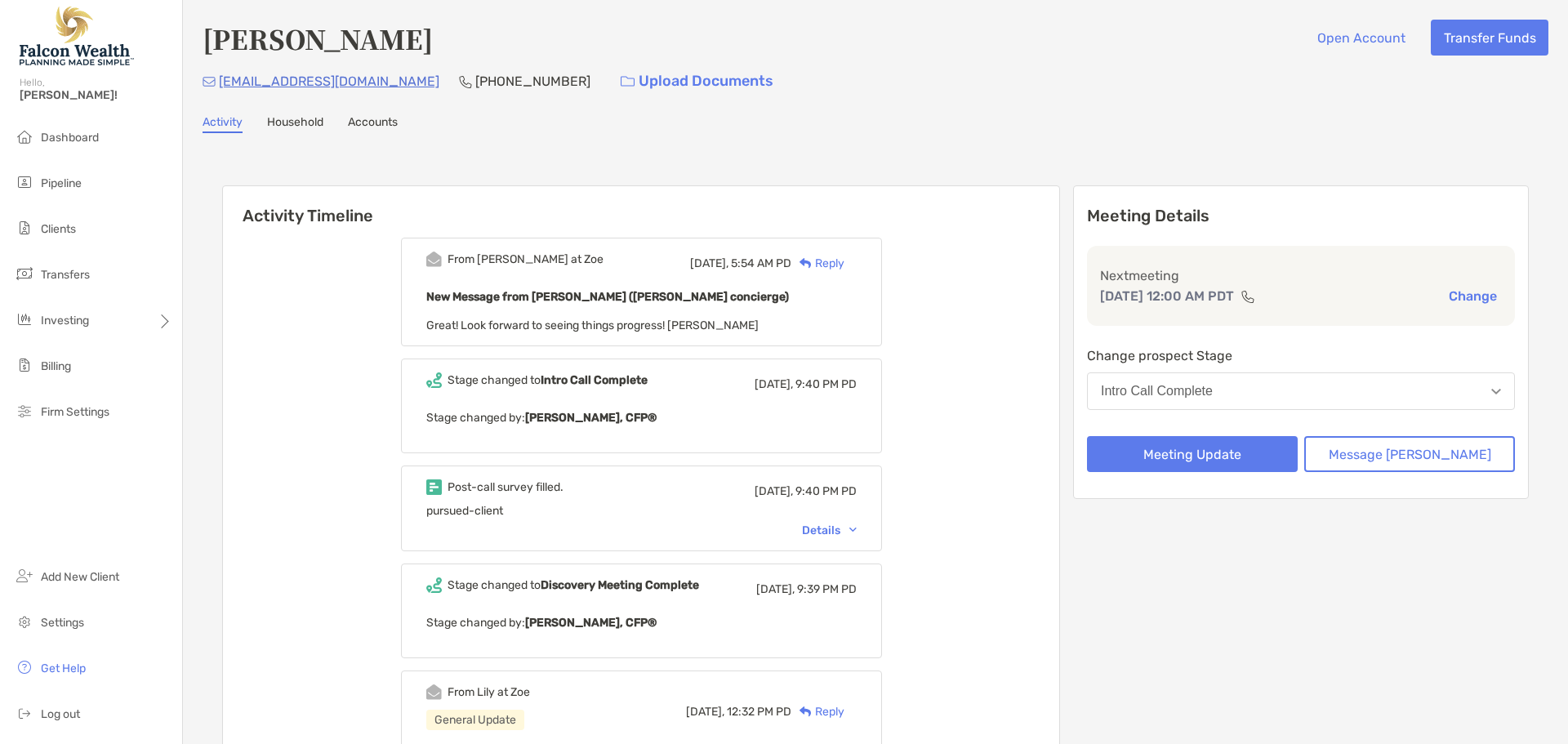
click at [1213, 384] on div "Intro Call Complete" at bounding box center [1157, 391] width 112 height 15
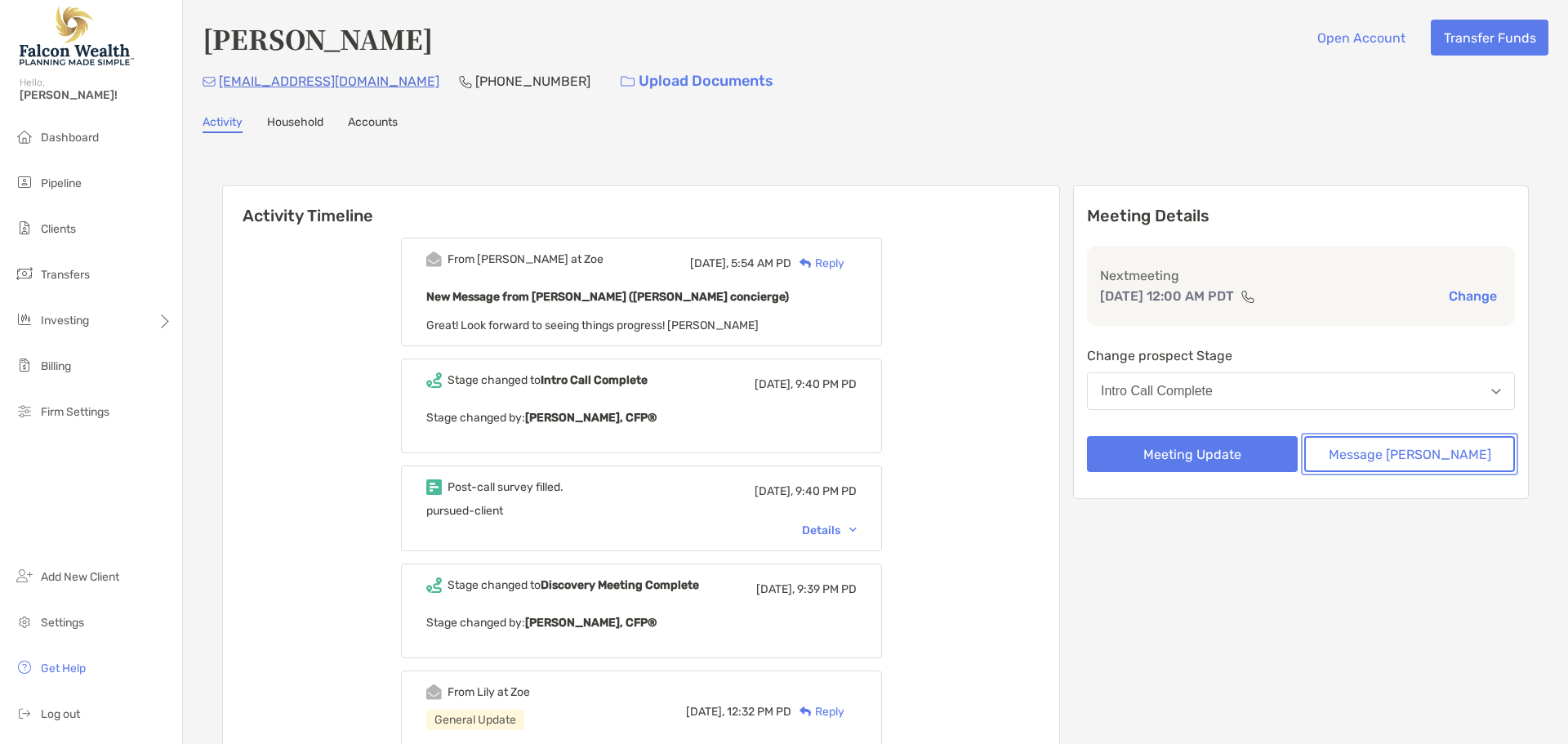
click at [1396, 455] on button "Message [PERSON_NAME]" at bounding box center [1409, 454] width 210 height 36
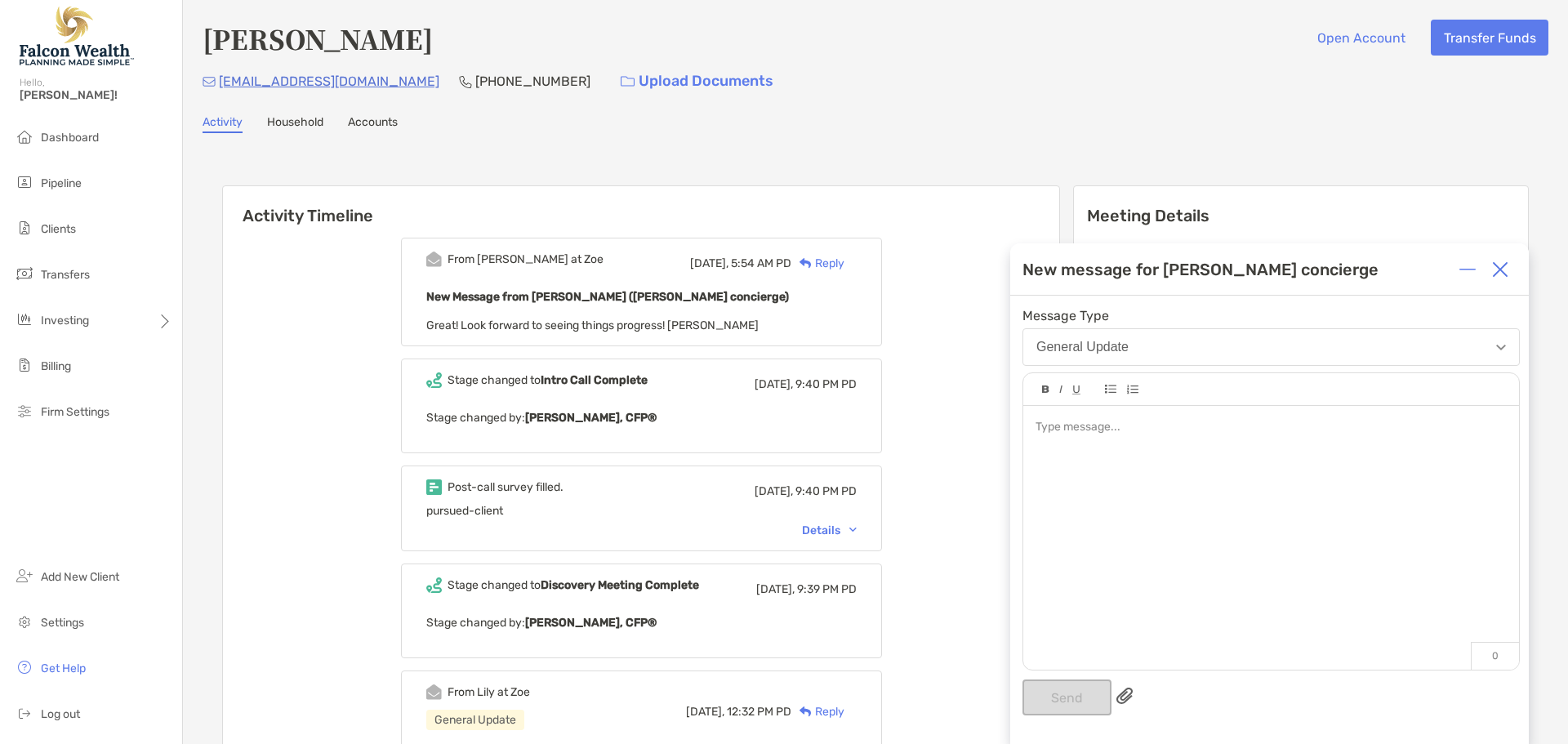
click at [1065, 419] on div at bounding box center [1272, 428] width 471 height 17
click at [1065, 693] on button "Send" at bounding box center [1067, 698] width 89 height 36
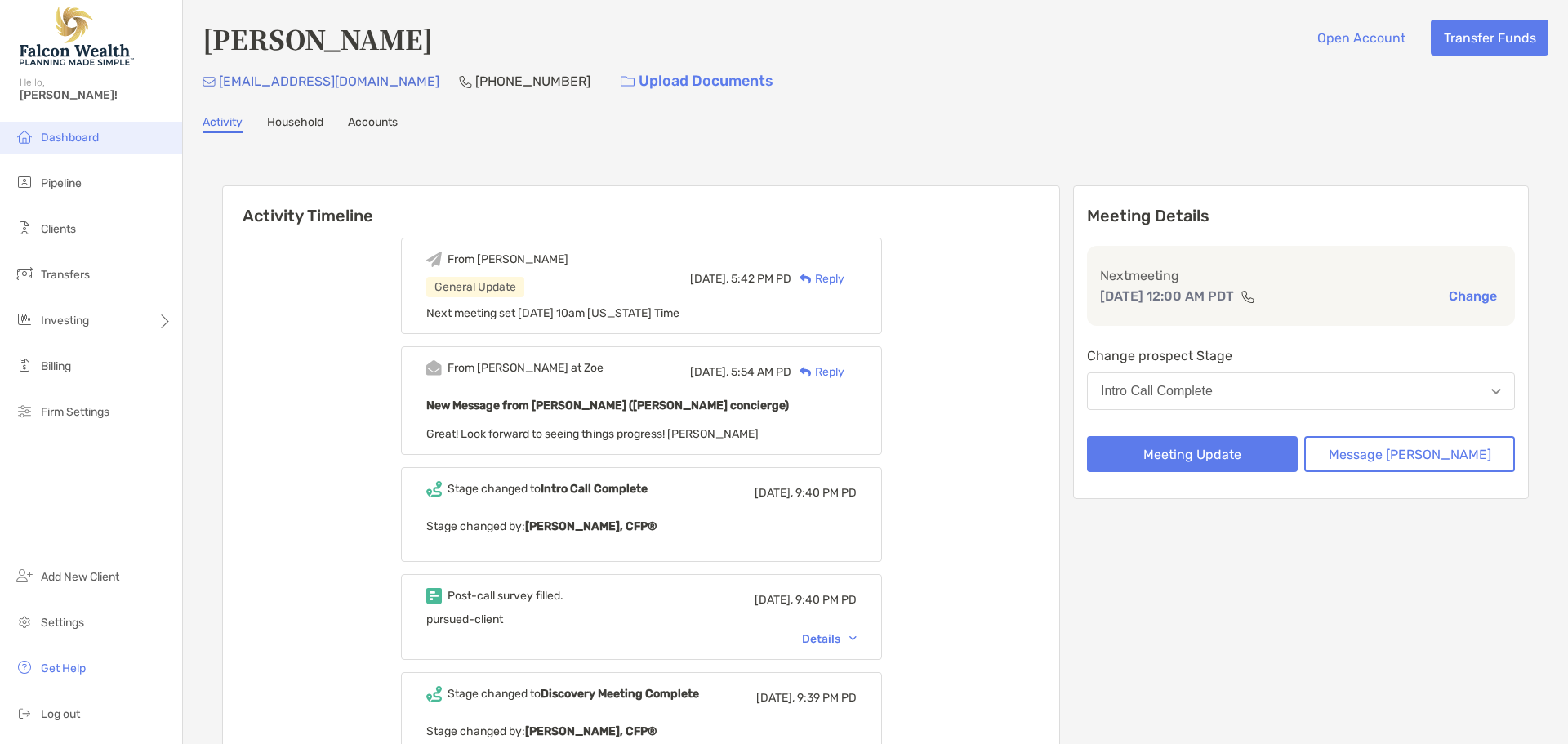
click at [86, 130] on li "Dashboard" at bounding box center [91, 138] width 182 height 33
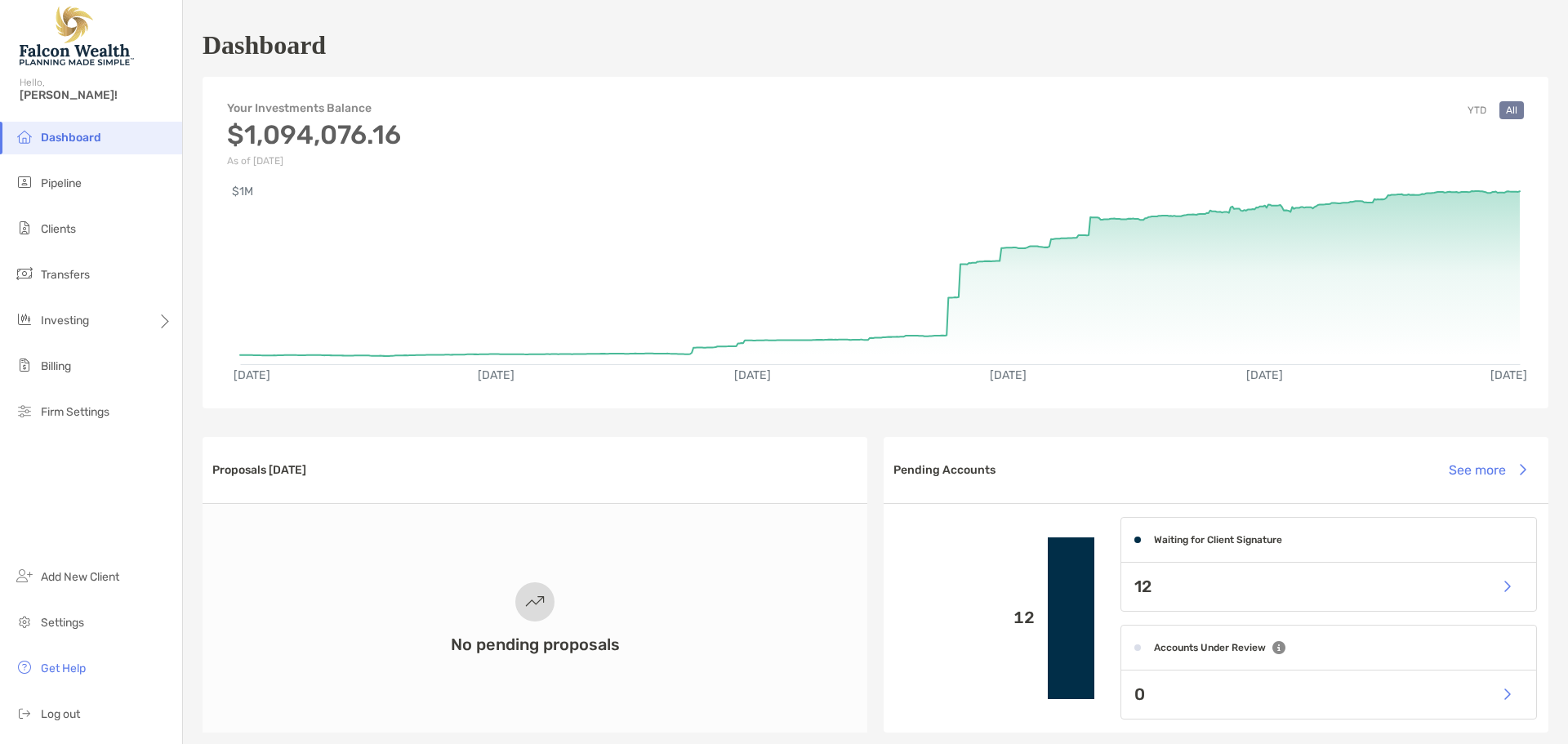
click at [72, 144] on li "Dashboard" at bounding box center [91, 138] width 182 height 33
click at [71, 137] on span "Dashboard" at bounding box center [71, 137] width 60 height 14
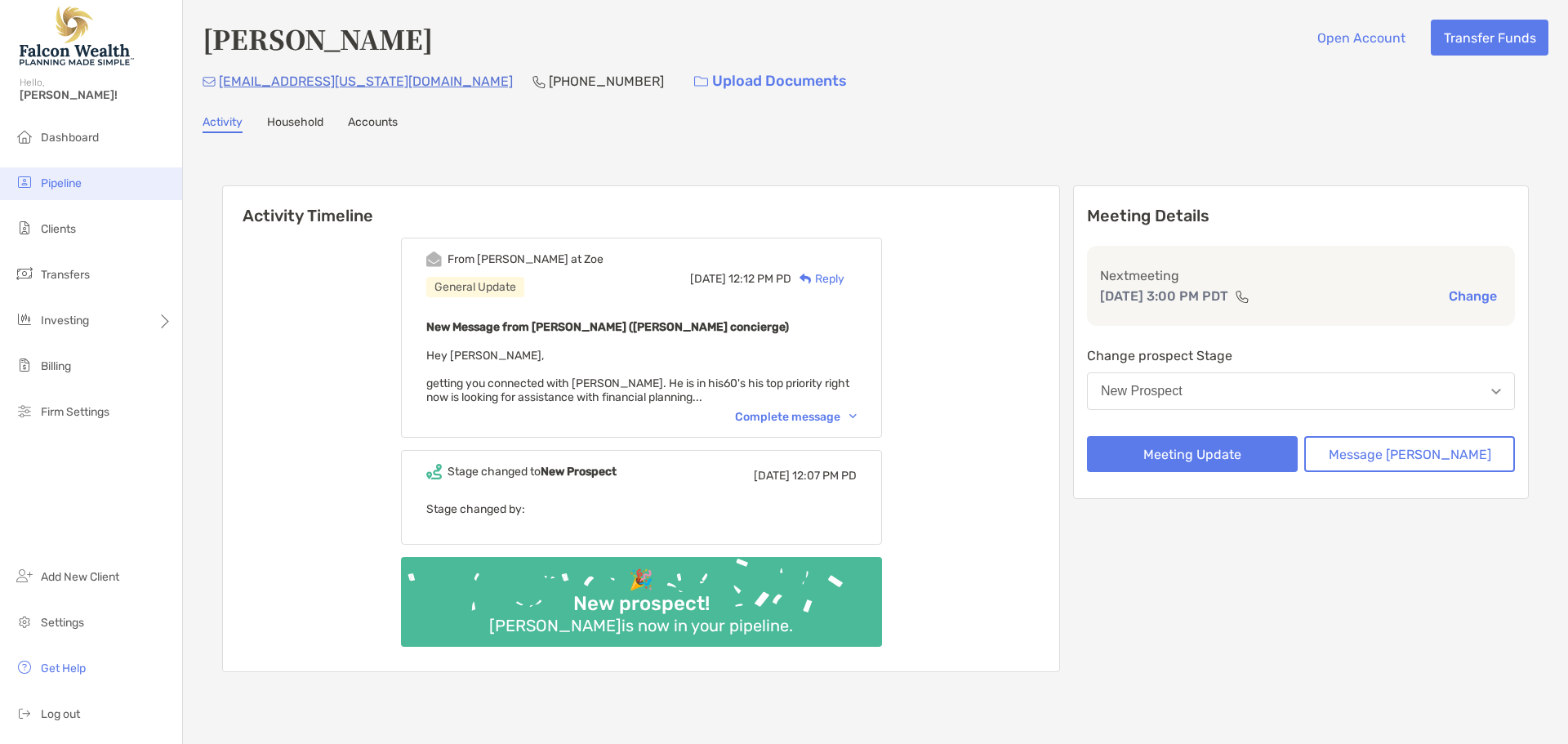
click at [61, 184] on span "Pipeline" at bounding box center [62, 183] width 41 height 14
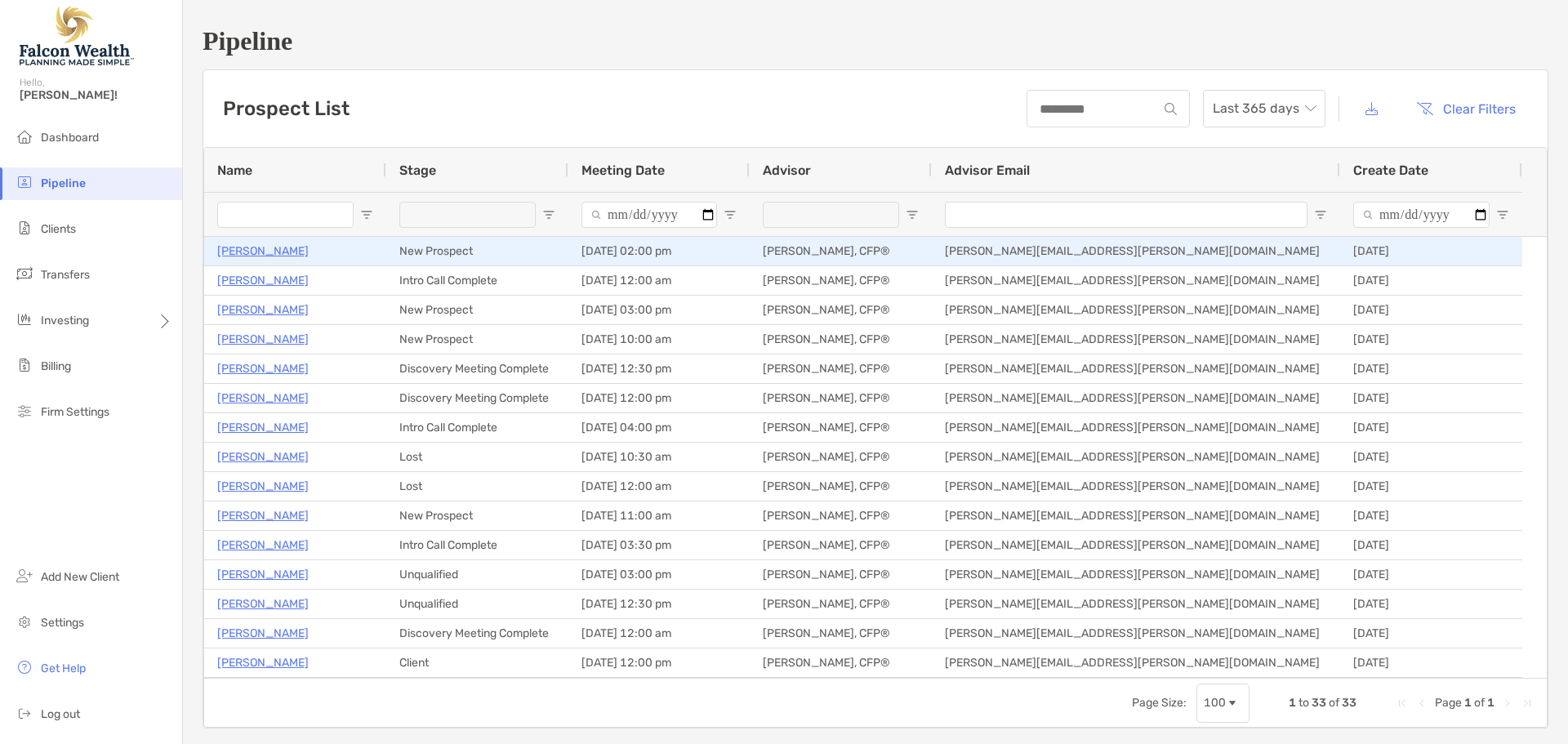
click at [252, 252] on p "[PERSON_NAME]" at bounding box center [263, 251] width 91 height 21
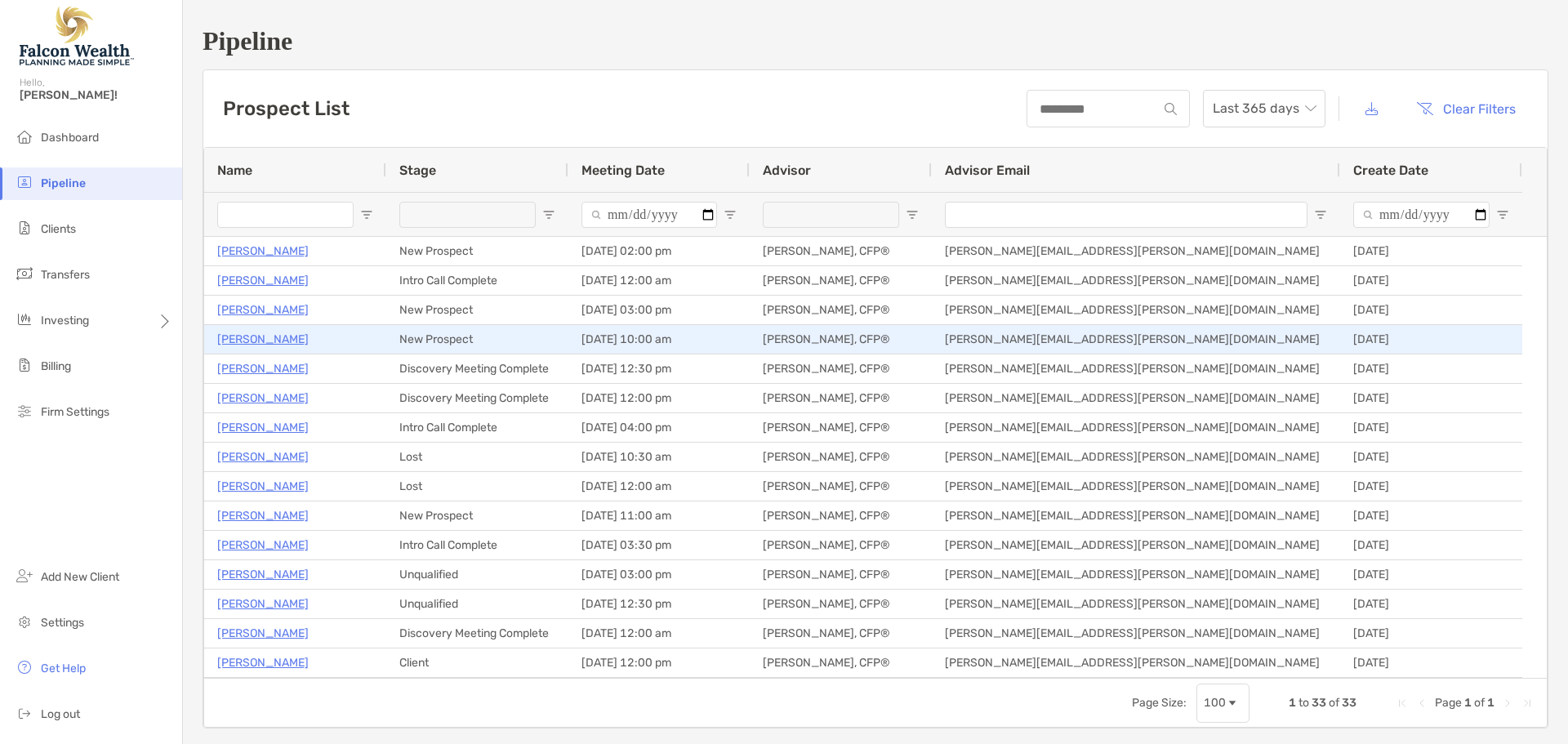
click at [278, 340] on p "Rosemarie Dahlstrom" at bounding box center [263, 339] width 91 height 21
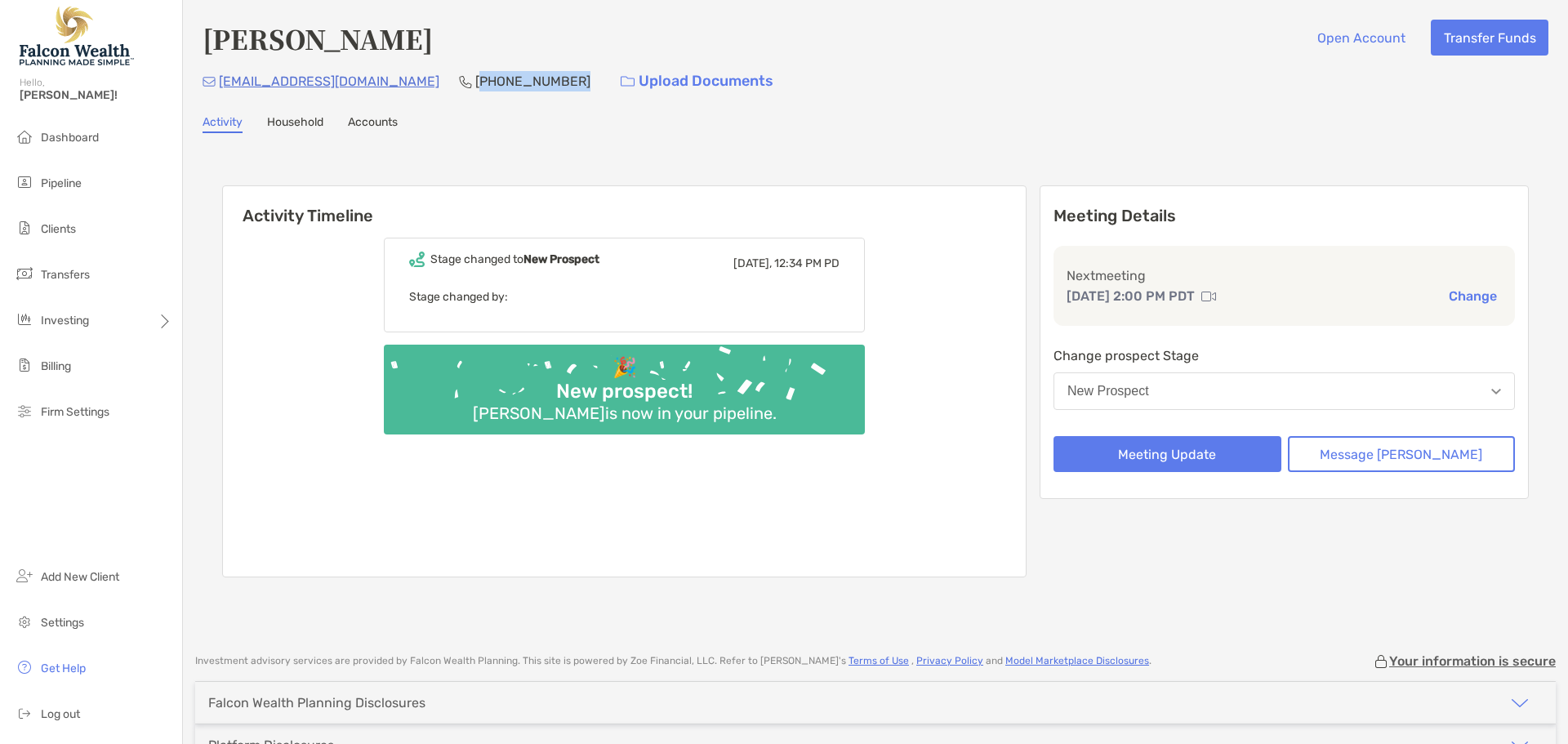
drag, startPoint x: 500, startPoint y: 80, endPoint x: 412, endPoint y: 84, distance: 88.1
click at [412, 84] on div "[EMAIL_ADDRESS][DOMAIN_NAME] [PHONE_NUMBER] Upload Documents" at bounding box center [876, 81] width 1346 height 35
copy p "209) 556-8237"
drag, startPoint x: 505, startPoint y: 80, endPoint x: 421, endPoint y: 84, distance: 84.1
click at [475, 84] on p "[PHONE_NUMBER]" at bounding box center [533, 82] width 115 height 21
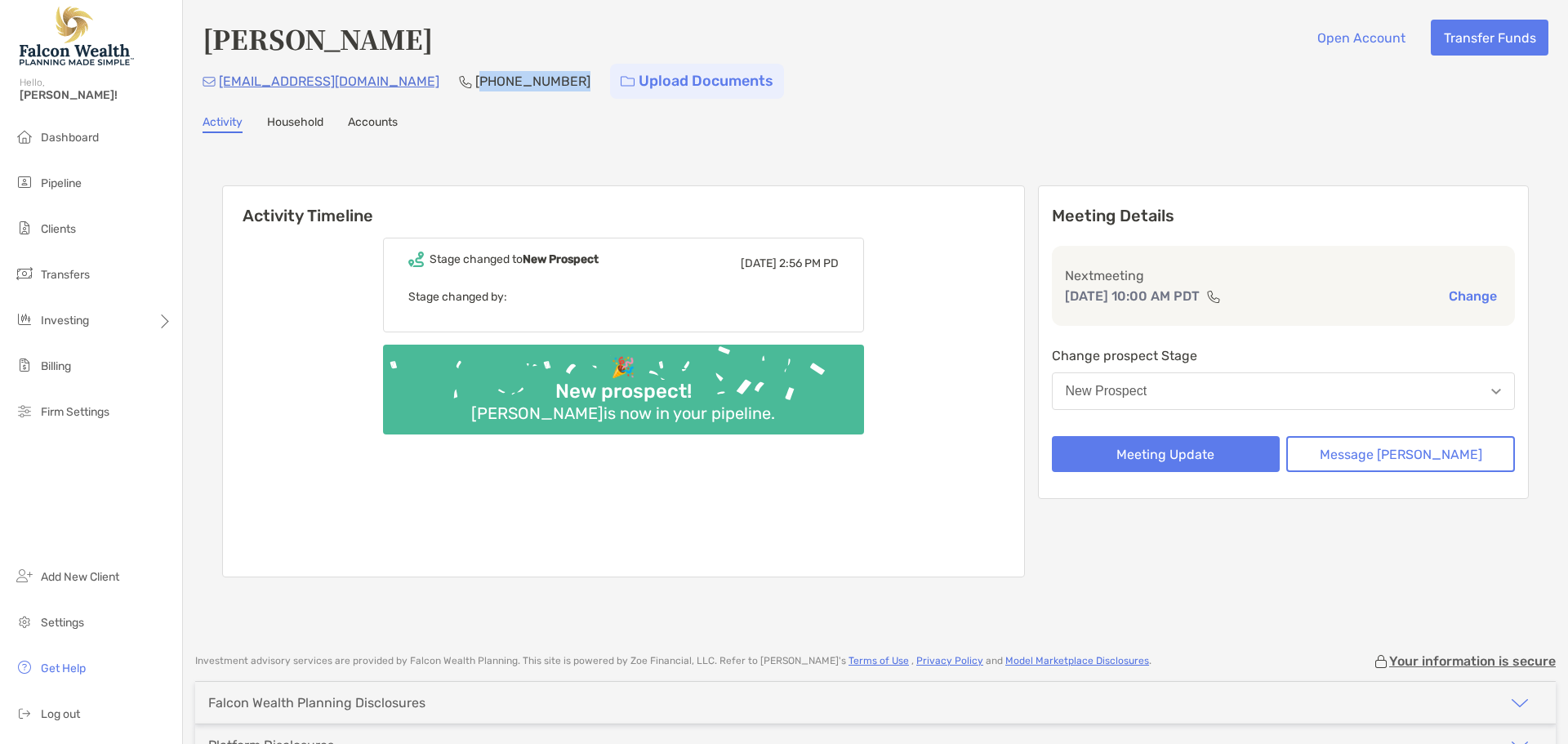
copy p "949) 357-7598"
drag, startPoint x: 263, startPoint y: 75, endPoint x: 751, endPoint y: 149, distance: 493.6
click at [751, 149] on div "[PERSON_NAME] Open Account Transfer Funds [EMAIL_ADDRESS][DOMAIN_NAME] [PHONE_N…" at bounding box center [876, 319] width 1385 height 637
